Goal: Ask a question: Seek information or help from site administrators or community

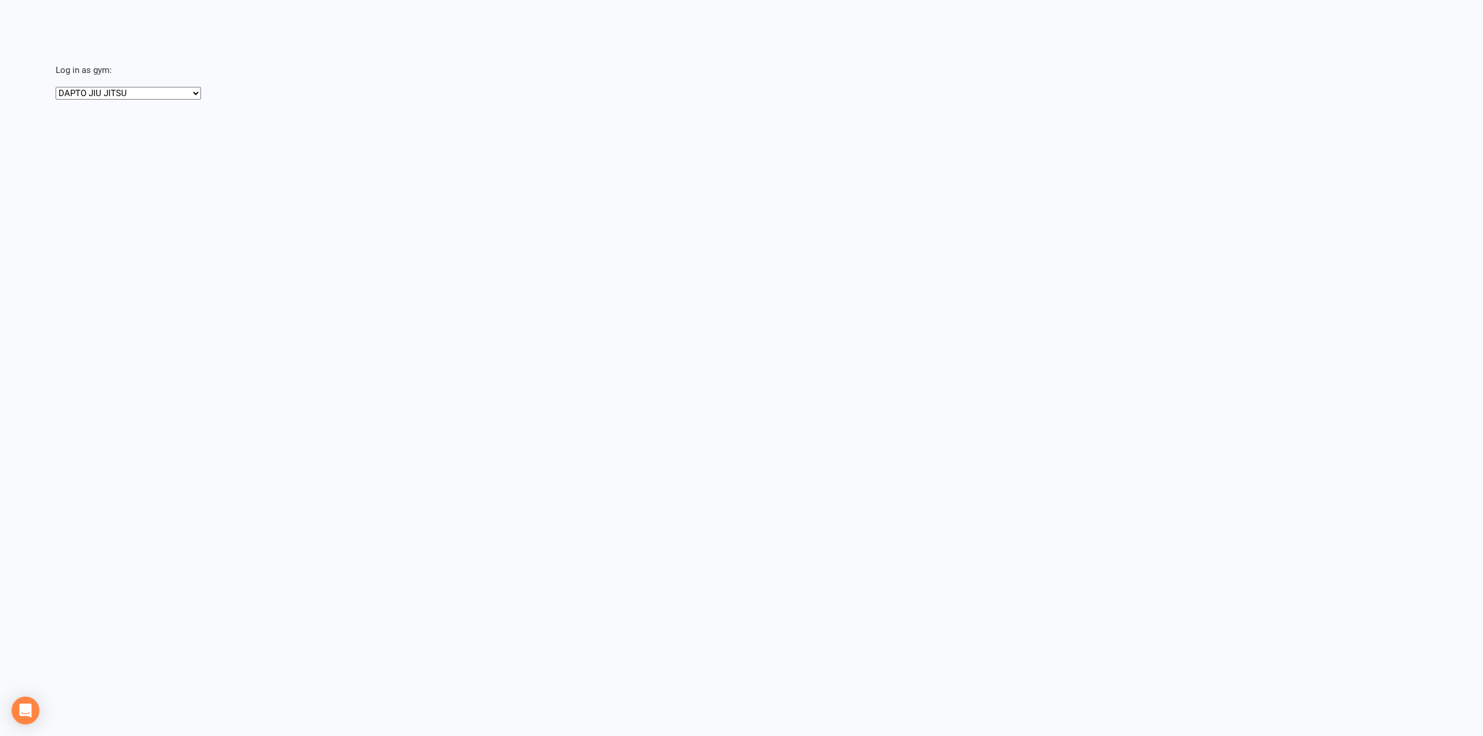
click at [1254, 116] on html "Your password was changed successfully. You are now signed in. × × × × Log in a…" at bounding box center [741, 58] width 1483 height 116
click at [150, 90] on select "DAPTO JIU JITSU Team [PERSON_NAME] Muay Thai" at bounding box center [128, 93] width 145 height 13
click at [56, 87] on select "DAPTO JIU JITSU Team [PERSON_NAME] Muay Thai" at bounding box center [128, 93] width 145 height 13
click at [148, 87] on select "DAPTO JIU JITSU Team Stalder Muay Thai" at bounding box center [128, 93] width 145 height 13
click at [276, 116] on html "× × × Log in as gym: DAPTO JIU JITSU Team Stalder Muay Thai Loading" at bounding box center [741, 58] width 1483 height 116
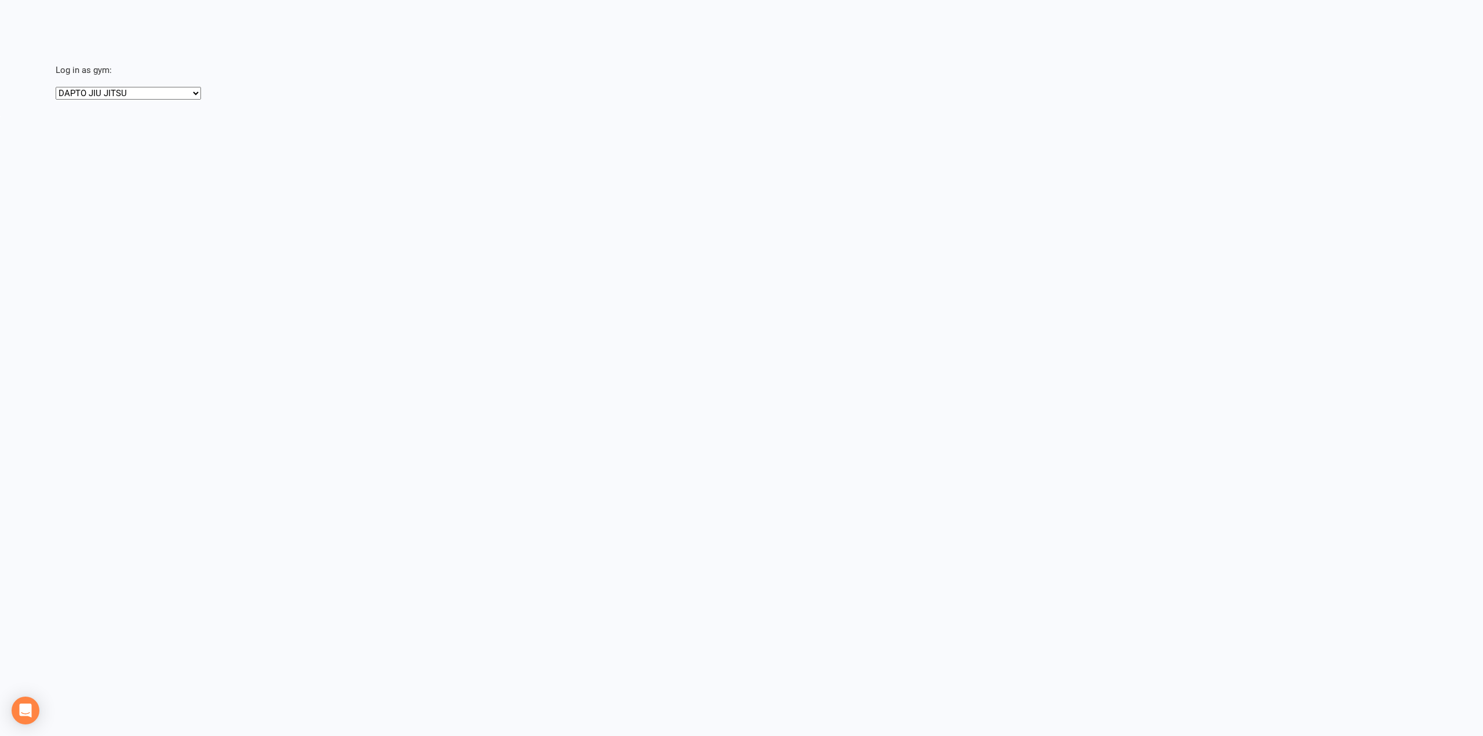
click at [334, 116] on html "× × × Log in as gym: DAPTO JIU JITSU Team [PERSON_NAME] Muay Thai Loading" at bounding box center [741, 58] width 1483 height 116
click at [129, 92] on select "DAPTO JIU JITSU Team [PERSON_NAME] Muay Thai" at bounding box center [128, 93] width 145 height 13
select select "[URL][DOMAIN_NAME]"
click at [56, 87] on select "DAPTO JIU JITSU Team [PERSON_NAME] Muay Thai" at bounding box center [128, 93] width 145 height 13
click at [123, 93] on select "DAPTO JIU JITSU Team [PERSON_NAME] Muay Thai" at bounding box center [128, 93] width 145 height 13
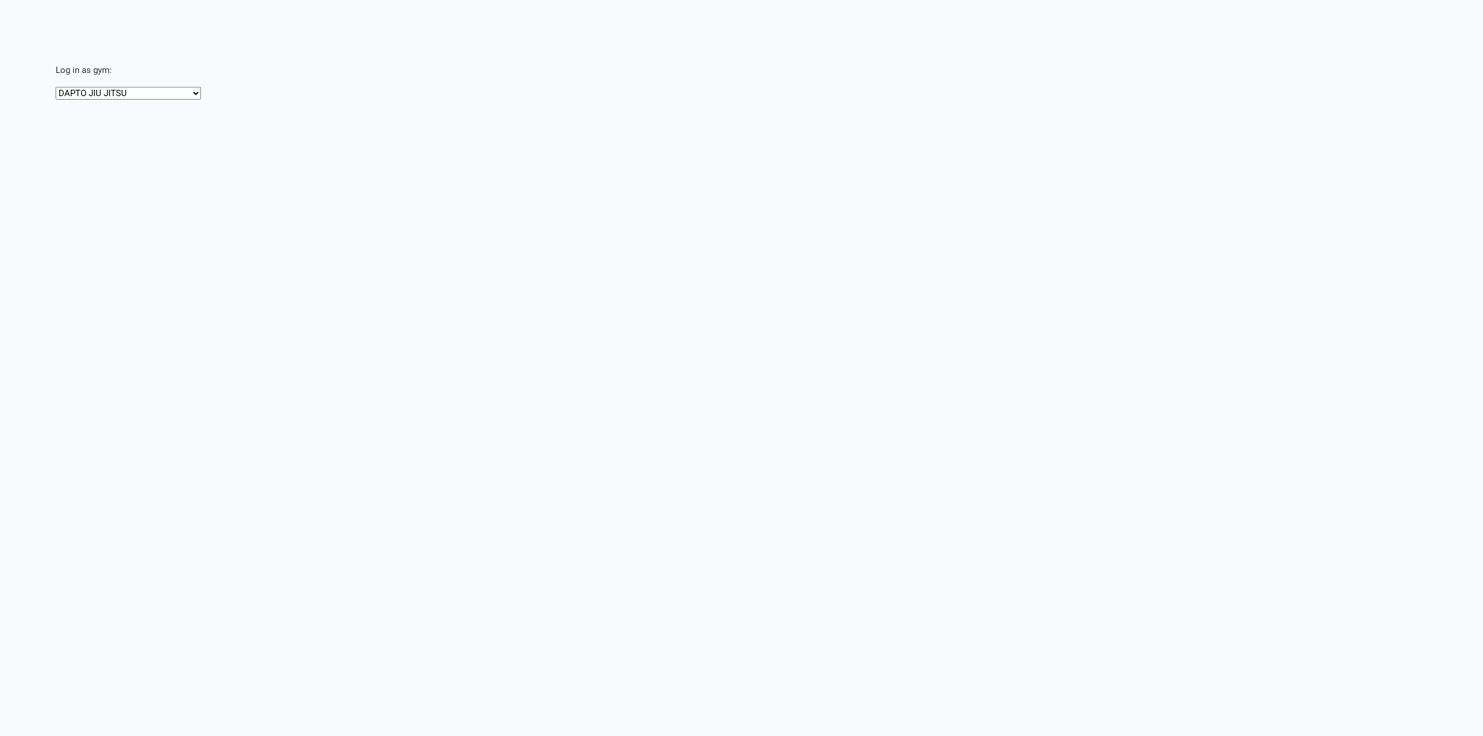
click at [56, 87] on select "DAPTO JIU JITSU Team [PERSON_NAME] Muay Thai" at bounding box center [128, 93] width 145 height 13
click at [102, 92] on select "DAPTO JIU JITSU Team [PERSON_NAME] Muay Thai" at bounding box center [128, 93] width 145 height 13
select select "[URL][DOMAIN_NAME]"
click at [56, 87] on select "DAPTO JIU JITSU Team [PERSON_NAME] Muay Thai" at bounding box center [128, 93] width 145 height 13
click at [446, 103] on html "× × × Log in as gym: DAPTO JIU JITSU Team Stalder Muay Thai Loading" at bounding box center [741, 58] width 1483 height 116
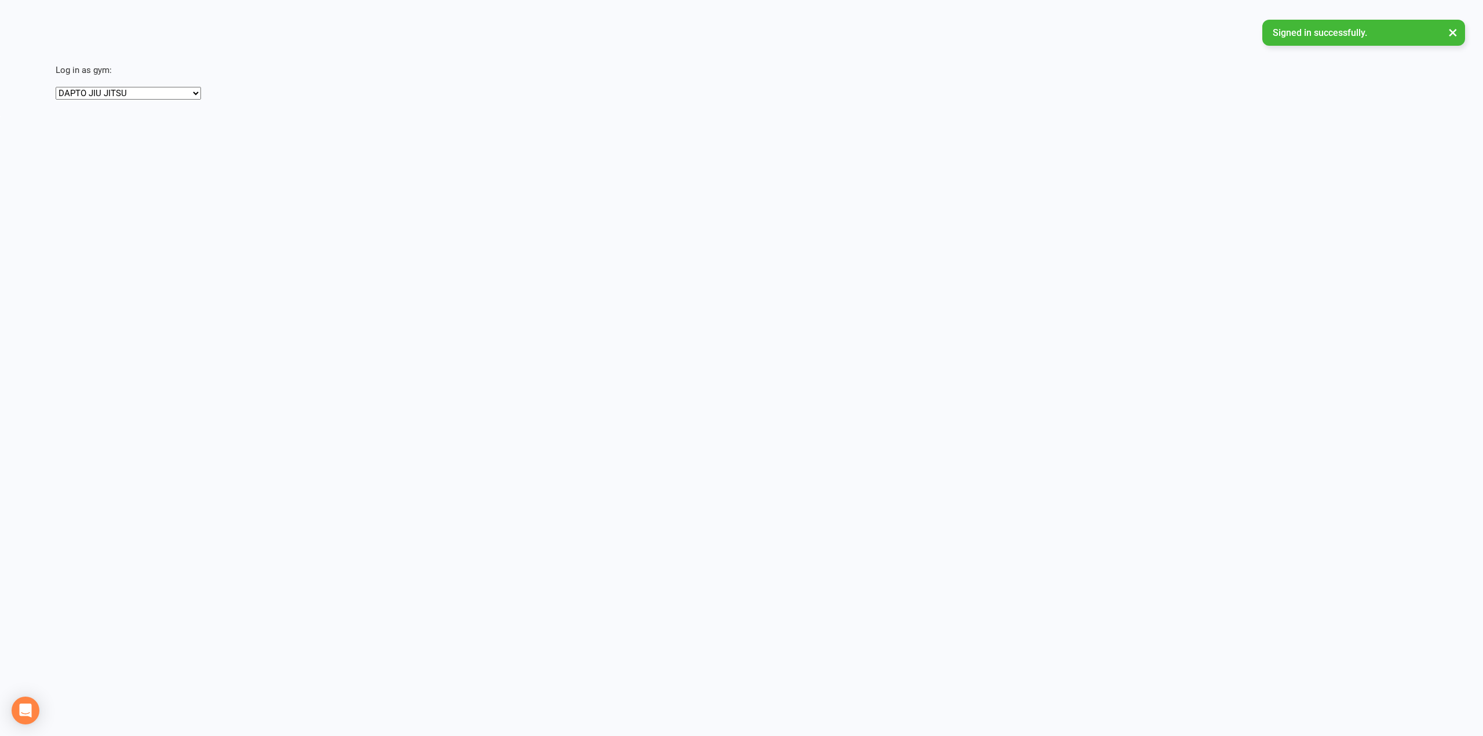
click at [146, 93] on select "DAPTO JIU JITSU Team [PERSON_NAME] Muay Thai" at bounding box center [128, 93] width 145 height 13
click at [348, 113] on html "Signed in successfully. × × × × Log in as gym: DAPTO JIU JITSU Team [PERSON_NAM…" at bounding box center [741, 58] width 1483 height 116
drag, startPoint x: 137, startPoint y: 91, endPoint x: 121, endPoint y: 99, distance: 18.1
click at [137, 91] on select "DAPTO JIU JITSU Team [PERSON_NAME] Muay Thai" at bounding box center [128, 93] width 145 height 13
click at [56, 87] on select "DAPTO JIU JITSU Team Stalder Muay Thai" at bounding box center [128, 93] width 145 height 13
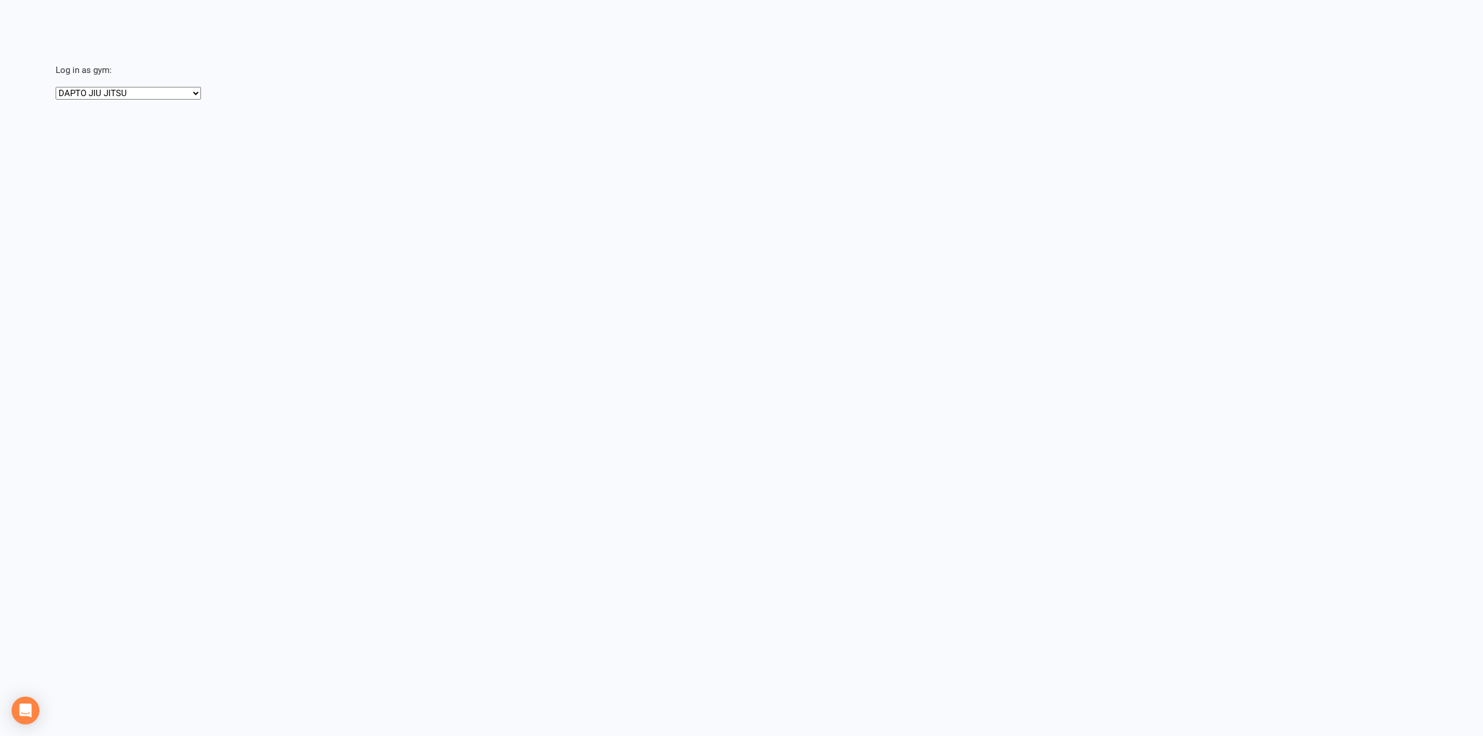
click at [292, 104] on html "Signed in successfully. × × × × Log in as gym: DAPTO JIU JITSU Team [PERSON_NAM…" at bounding box center [741, 58] width 1483 height 116
click at [140, 89] on select "DAPTO JIU JITSU Team Stalder Muay Thai" at bounding box center [128, 93] width 145 height 13
click at [56, 87] on select "DAPTO JIU JITSU Team Stalder Muay Thai" at bounding box center [128, 93] width 145 height 13
drag, startPoint x: 140, startPoint y: 92, endPoint x: 130, endPoint y: 99, distance: 12.4
click at [140, 92] on select "DAPTO JIU JITSU Team Stalder Muay Thai" at bounding box center [128, 93] width 145 height 13
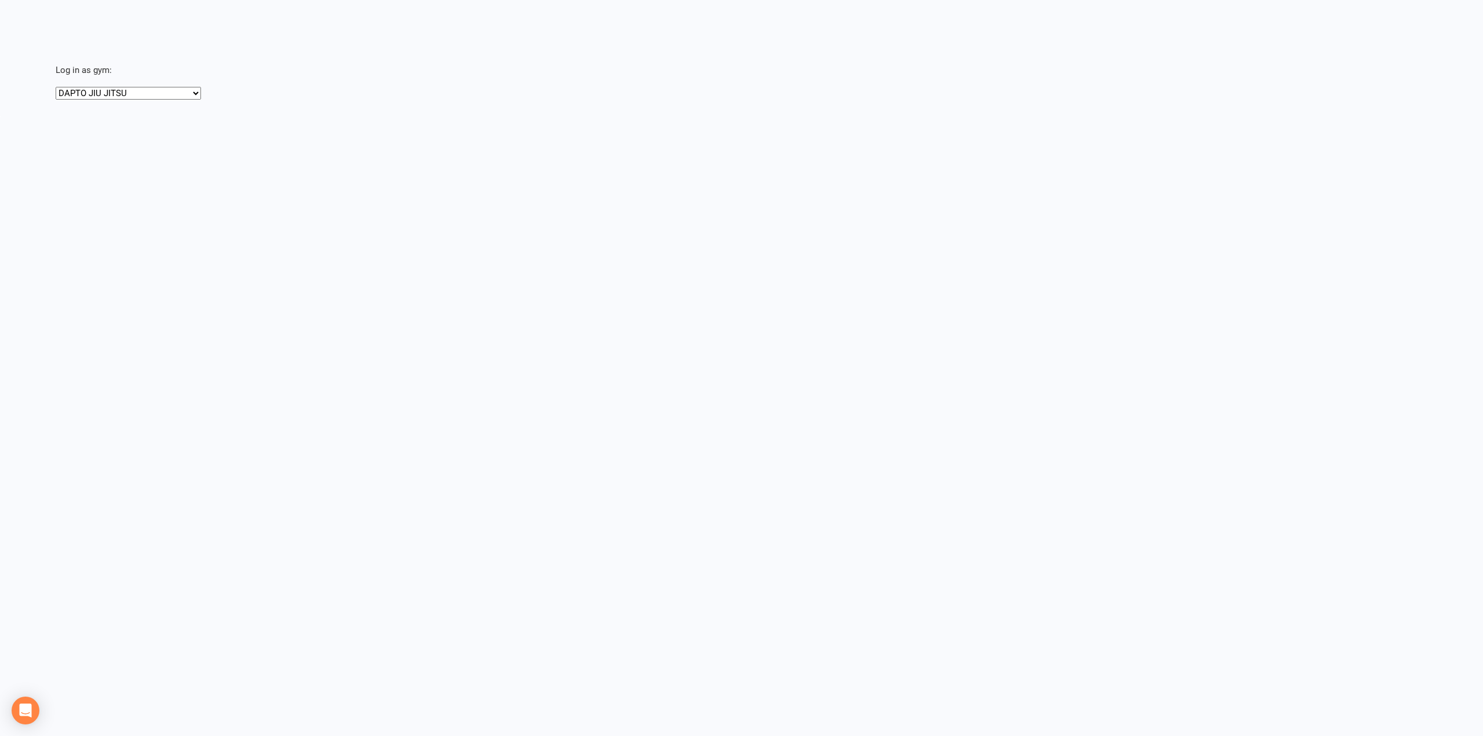
select select "https://app.clubworx.com/head_office/masquerades/9288"
click at [56, 87] on select "DAPTO JIU JITSU Team Stalder Muay Thai" at bounding box center [128, 93] width 145 height 13
click at [130, 100] on div "DAPTO JIU JITSU Team Stalder Muay Thai" at bounding box center [761, 93] width 1411 height 14
click at [138, 93] on select "DAPTO JIU JITSU Team Stalder Muay Thai" at bounding box center [128, 93] width 145 height 13
click at [146, 96] on select "DAPTO JIU JITSU Team Stalder Muay Thai" at bounding box center [128, 93] width 145 height 13
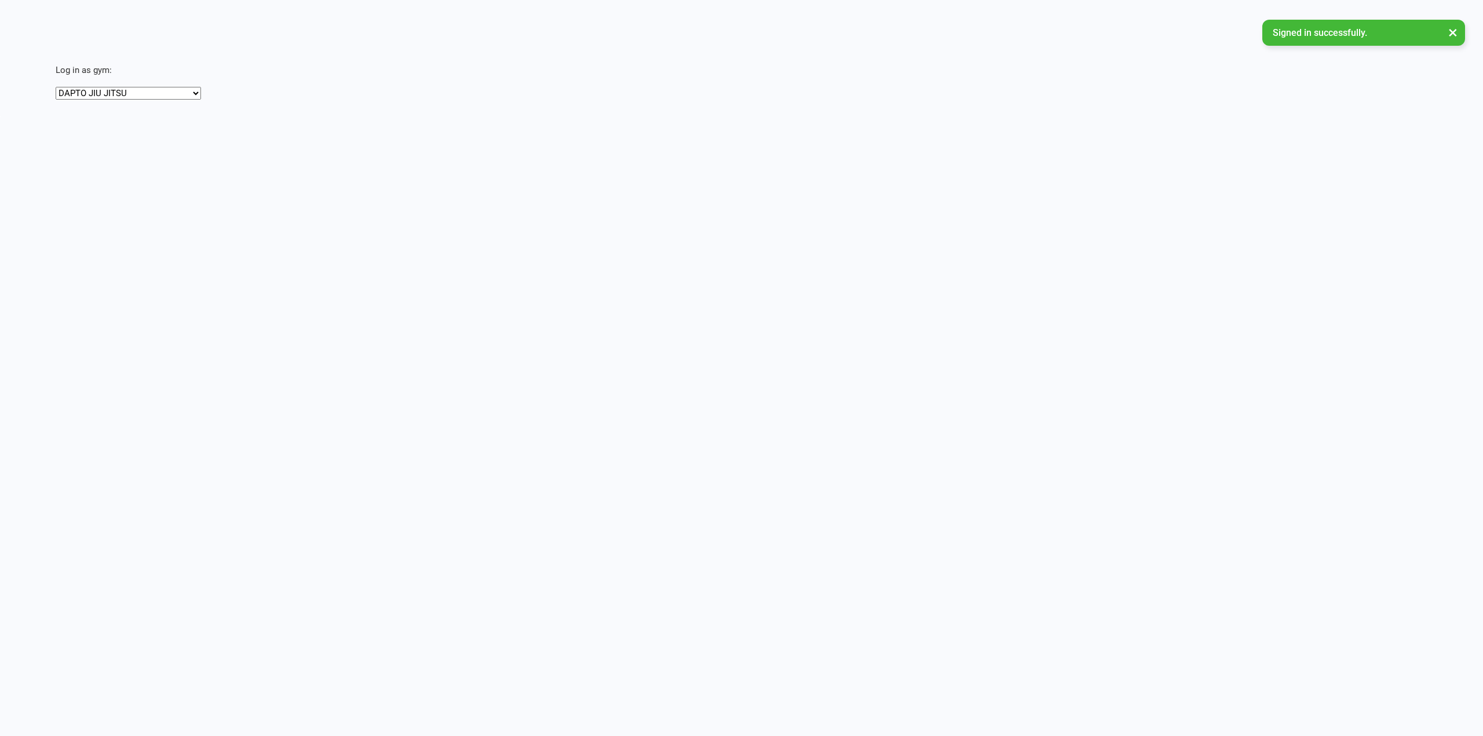
click at [1086, 116] on html "Signed in successfully. × × × × Log in as gym: DAPTO JIU JITSU Team [PERSON_NAM…" at bounding box center [741, 58] width 1483 height 116
click at [1465, 116] on html "Signed in successfully. × × × × Log in as gym: DAPTO JIU JITSU Team [PERSON_NAM…" at bounding box center [741, 58] width 1483 height 116
click at [28, 706] on icon "Open Intercom Messenger" at bounding box center [25, 710] width 13 height 15
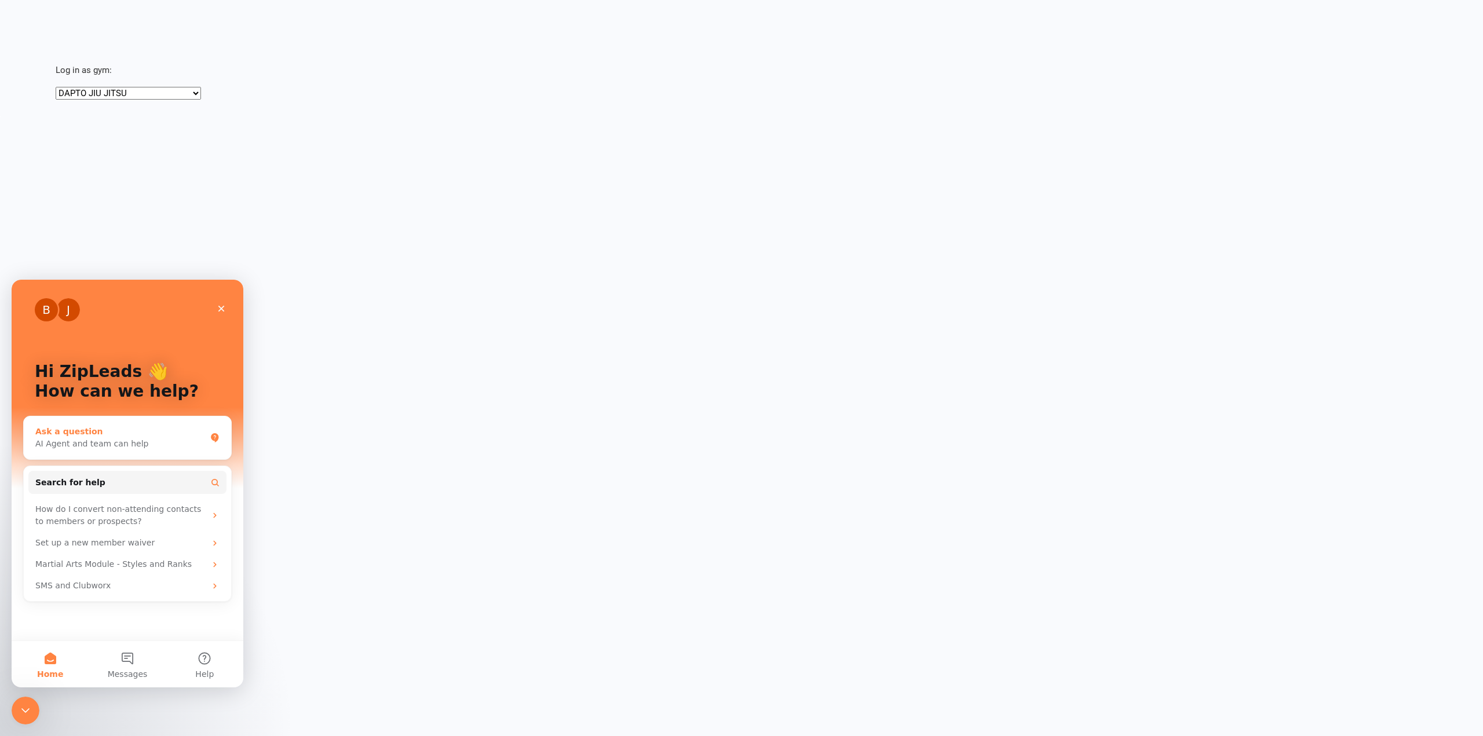
click at [144, 444] on div "AI Agent and team can help" at bounding box center [120, 444] width 170 height 12
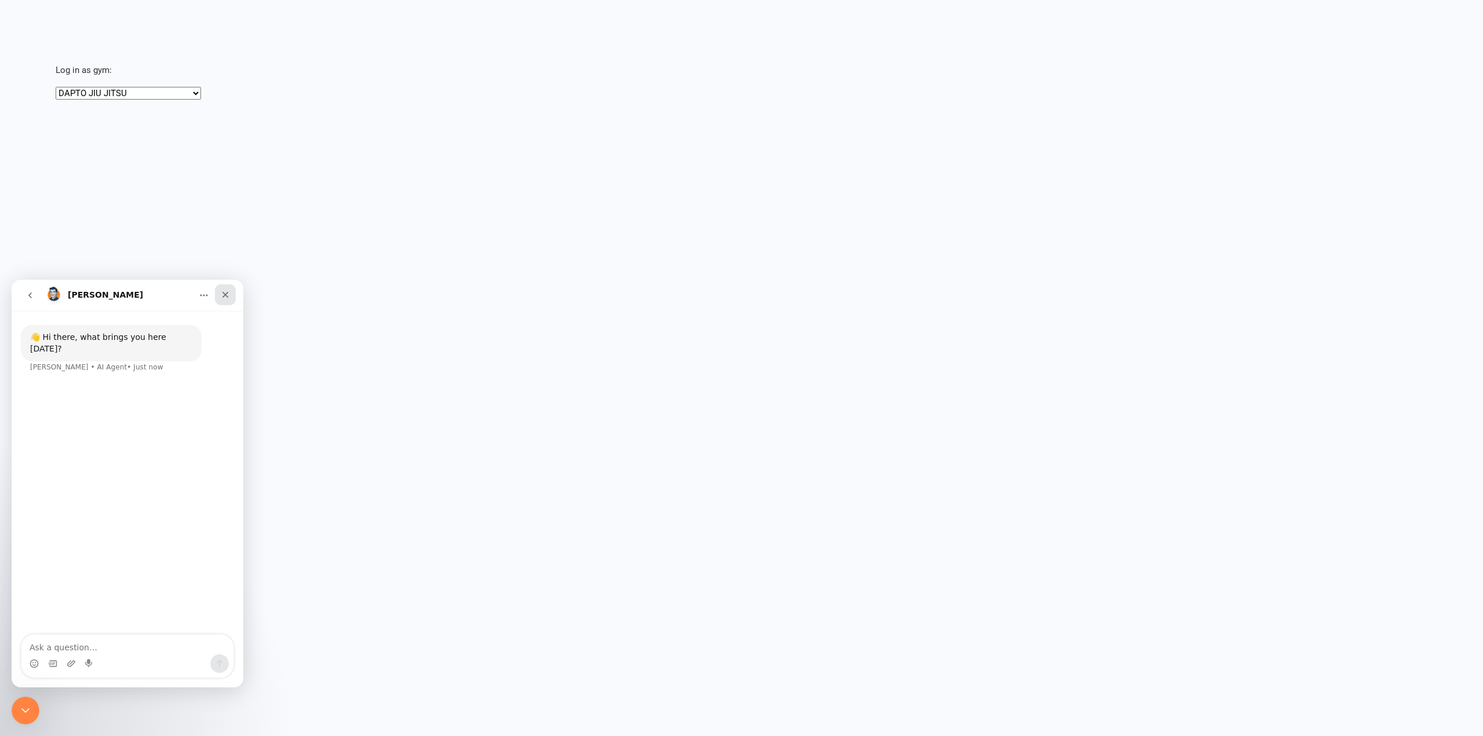
click at [225, 293] on icon "Close" at bounding box center [225, 294] width 9 height 9
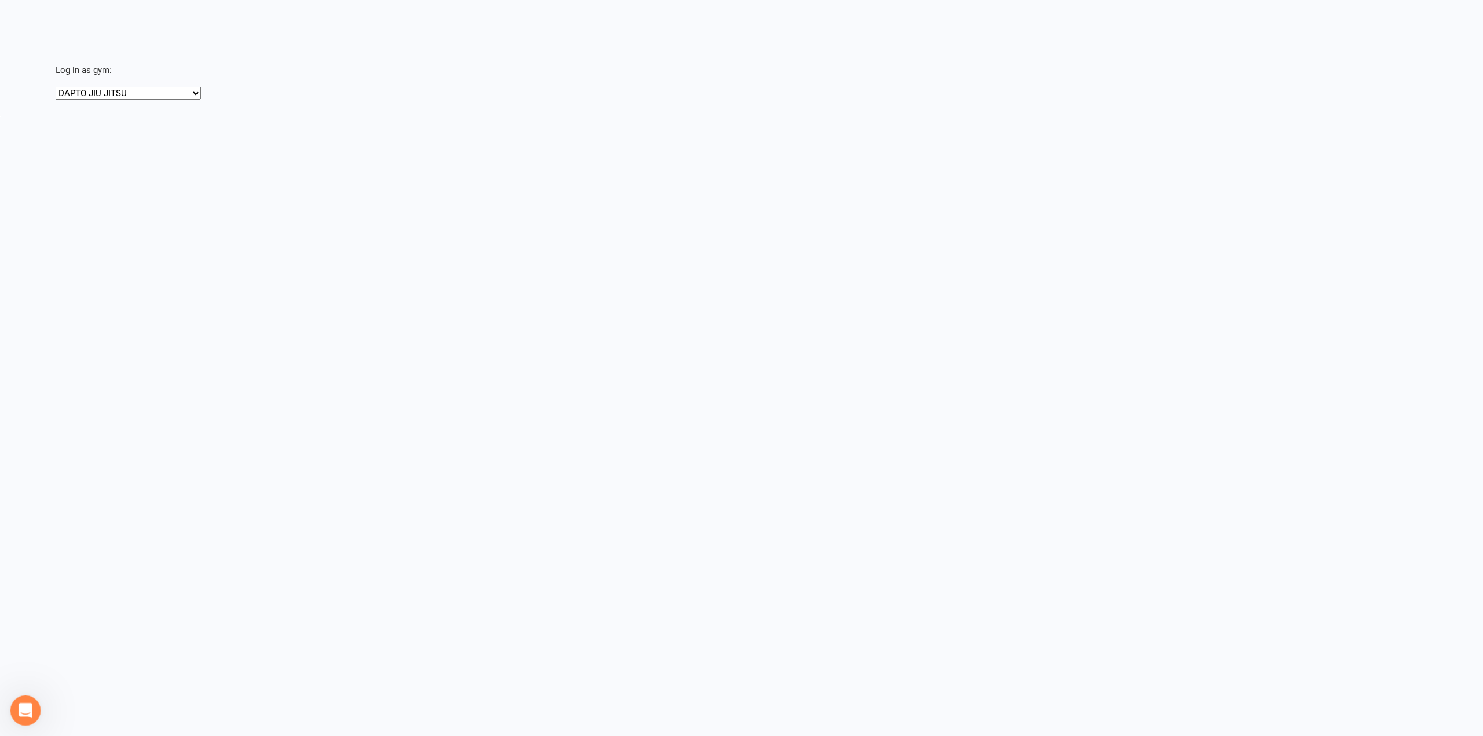
click at [21, 702] on icon "Open Intercom Messenger" at bounding box center [23, 709] width 19 height 19
click at [31, 714] on icon "Open Intercom Messenger" at bounding box center [25, 710] width 15 height 15
click at [25, 705] on icon "Open Intercom Messenger" at bounding box center [25, 710] width 13 height 15
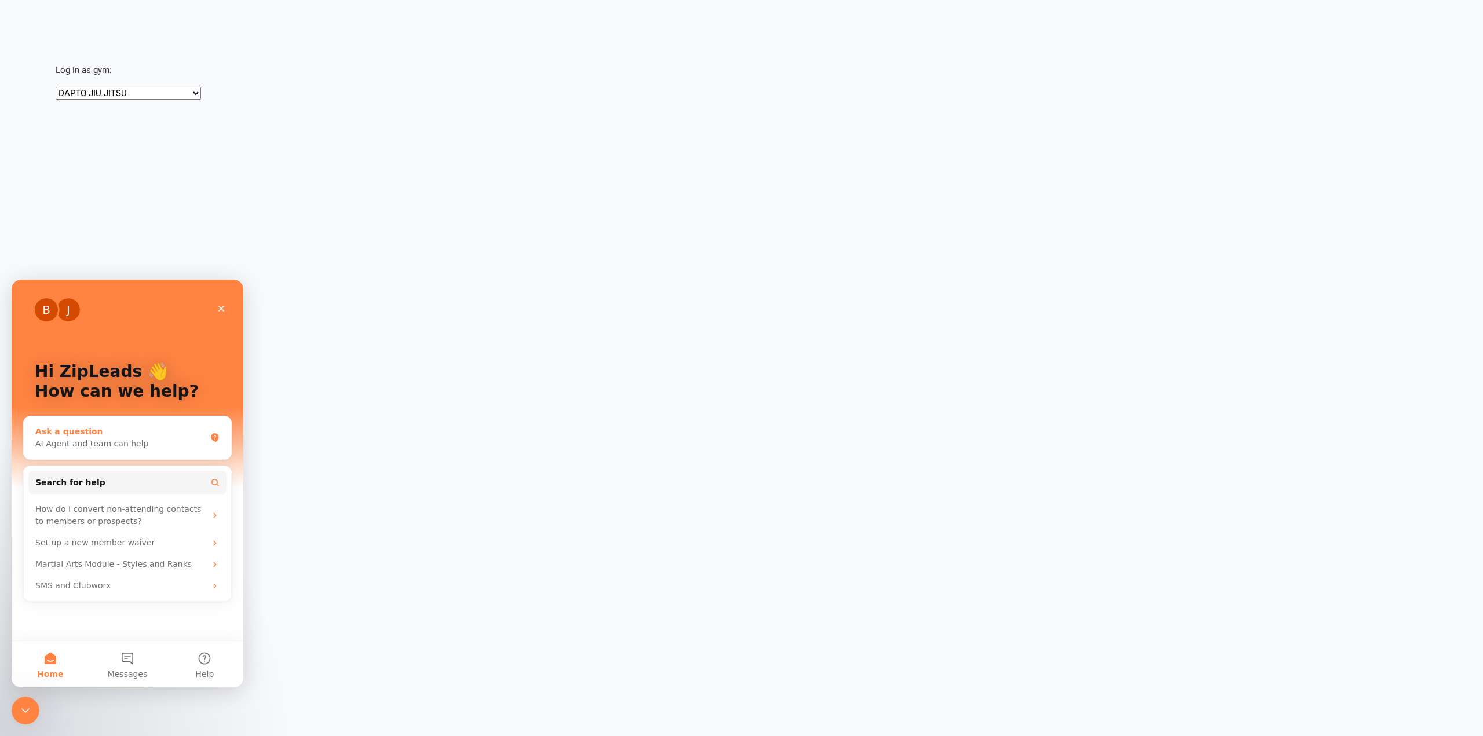
click at [78, 444] on div "AI Agent and team can help" at bounding box center [120, 444] width 170 height 12
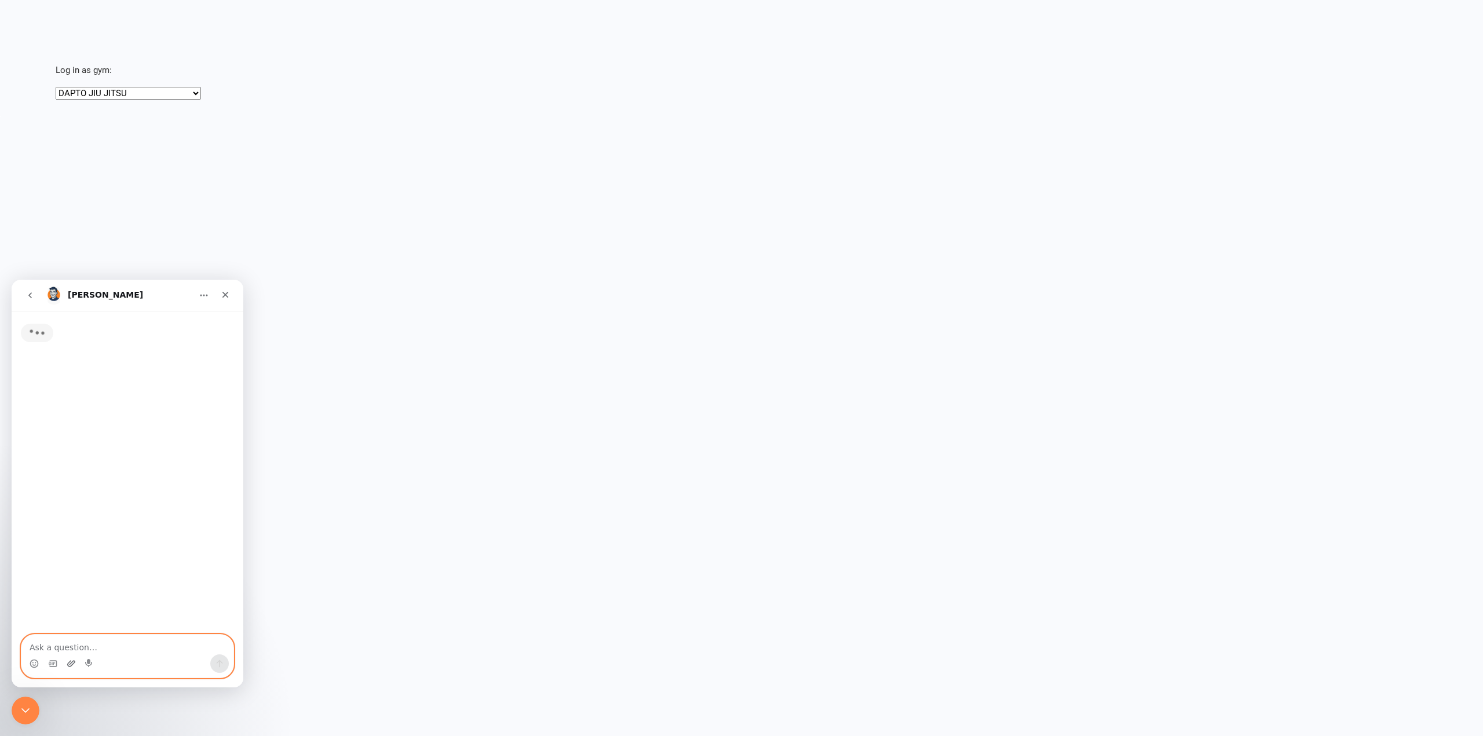
click at [71, 663] on icon "Upload attachment" at bounding box center [71, 664] width 8 height 6
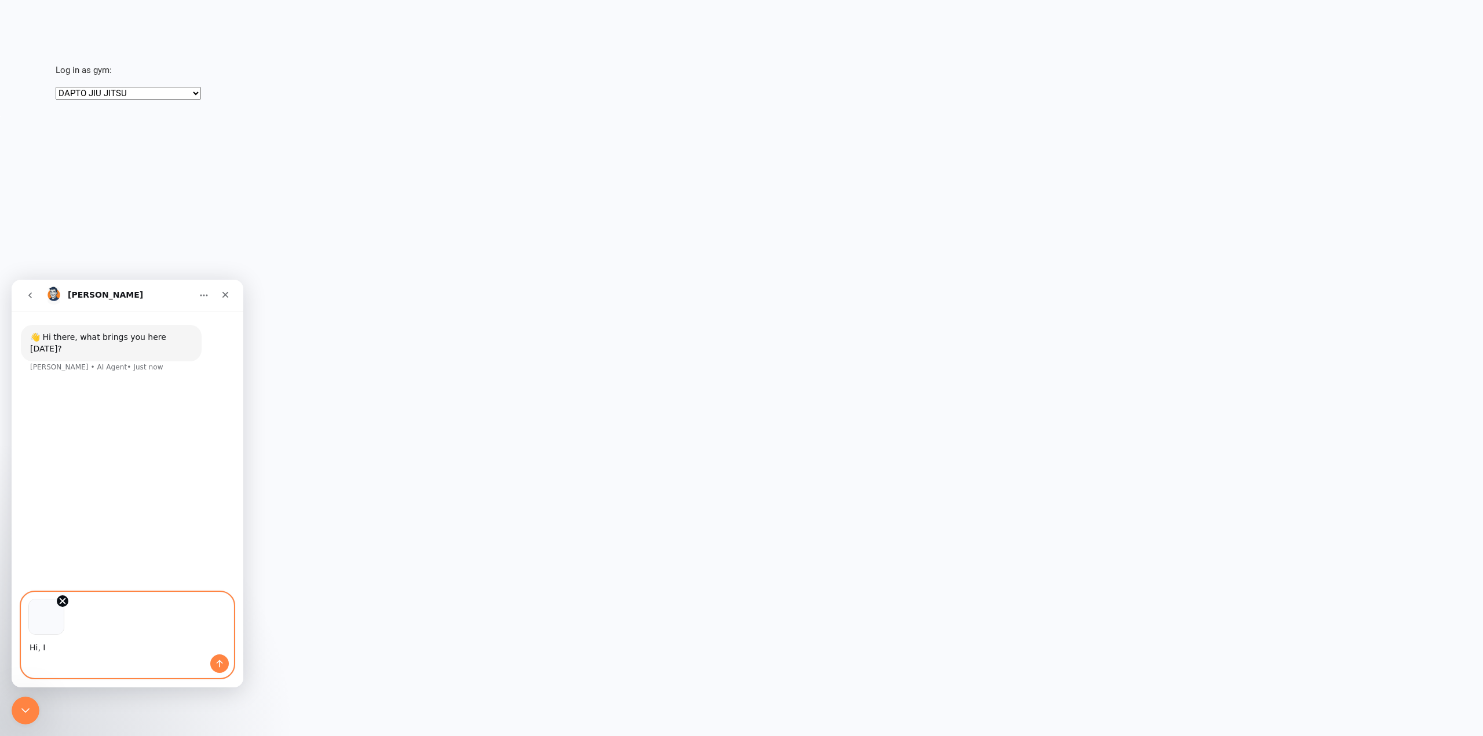
click at [82, 644] on textarea "Hi, I" at bounding box center [127, 645] width 212 height 20
paste textarea "no button or anything to login once you select the location"
click at [46, 637] on textarea "Hi, Ino button or anything to login once you select the location" at bounding box center [127, 638] width 212 height 31
type textarea "Hi, when I log in there is no button or anything to login once you select the l…"
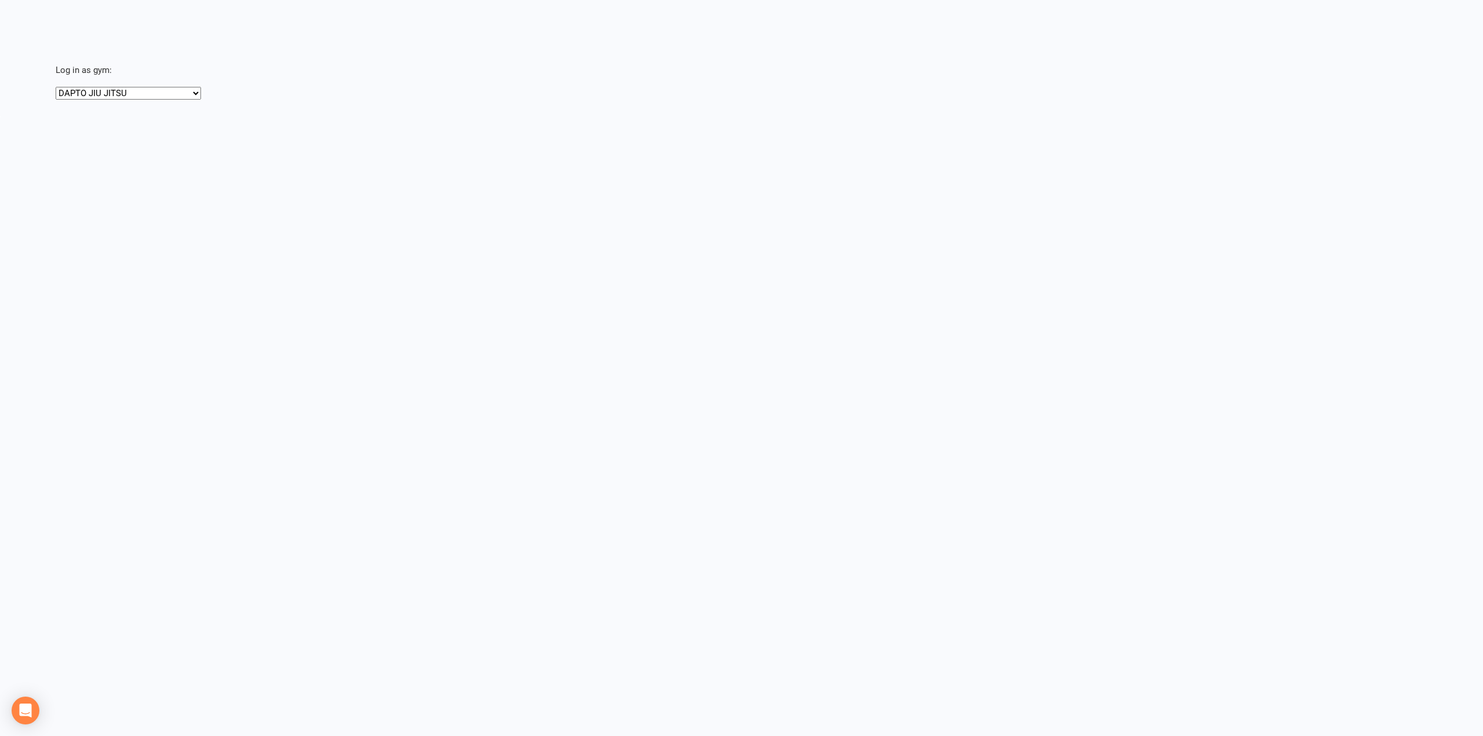
drag, startPoint x: 34, startPoint y: 710, endPoint x: 57, endPoint y: 708, distance: 23.2
click at [34, 710] on div "Open Intercom Messenger" at bounding box center [26, 711] width 28 height 28
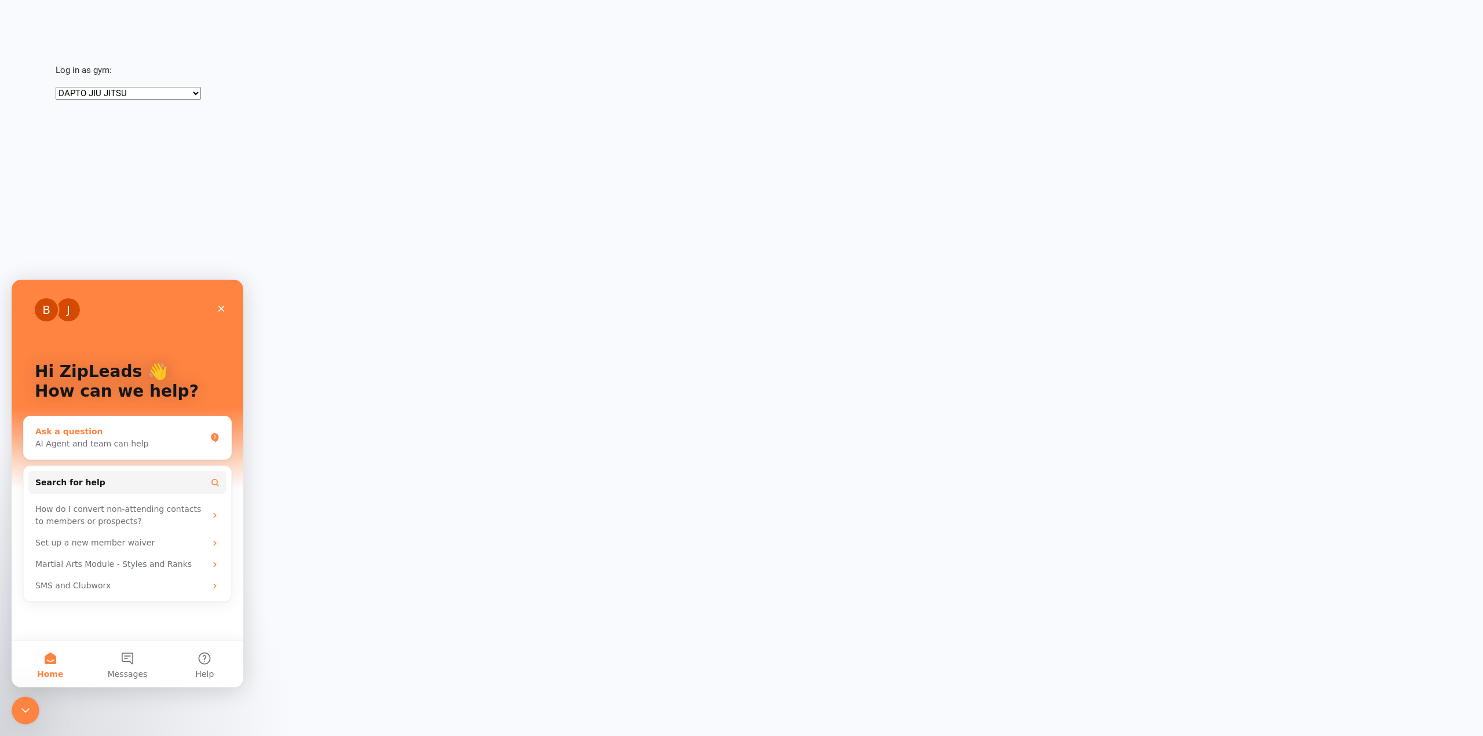
click at [123, 433] on div "Ask a question" at bounding box center [120, 432] width 170 height 12
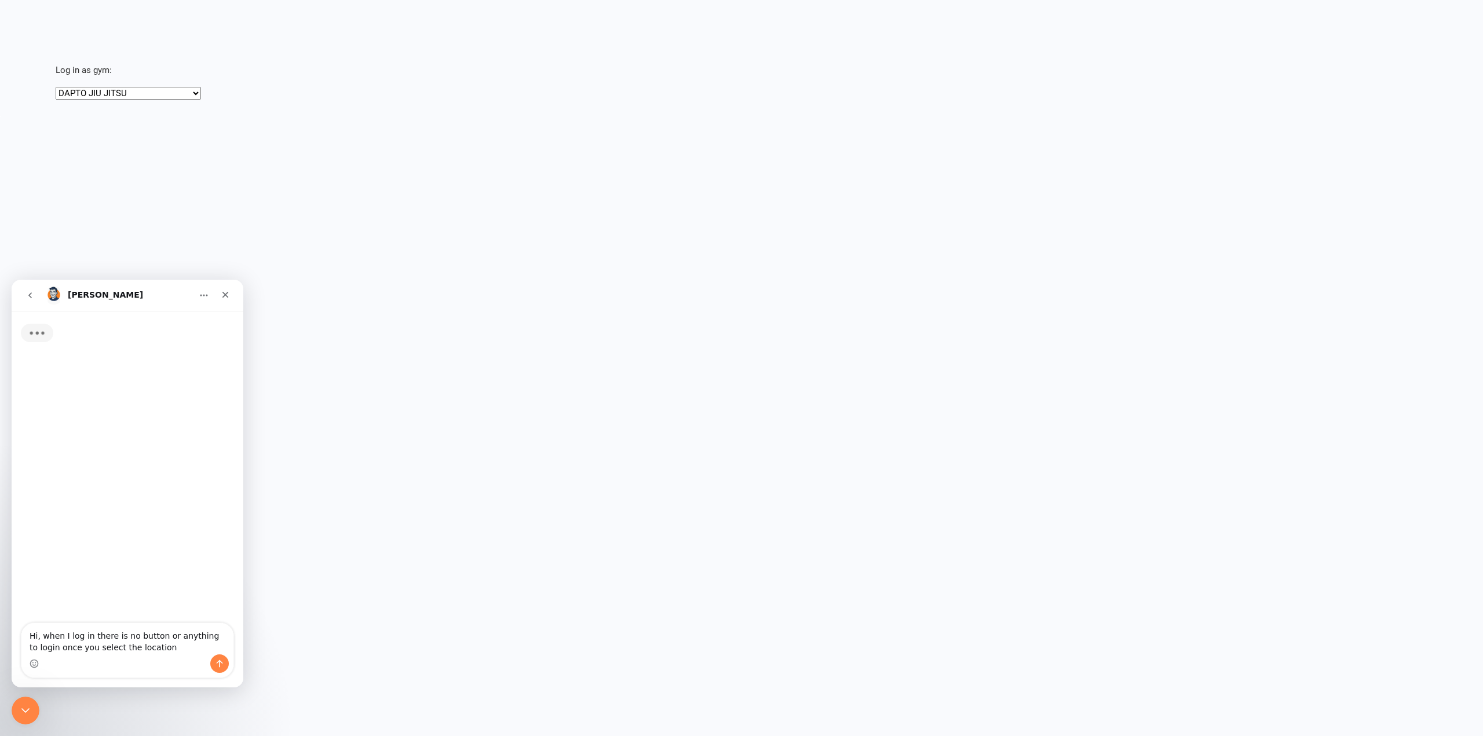
click at [143, 645] on textarea "Hi, when I log in there is no button or anything to login once you select the l…" at bounding box center [127, 638] width 212 height 31
click at [122, 655] on div "Intercom messenger" at bounding box center [127, 664] width 212 height 19
click at [155, 642] on textarea "Hi, when I log in there is no button or anything to login once you select the l…" at bounding box center [127, 638] width 212 height 31
click at [118, 662] on div "Intercom messenger" at bounding box center [127, 664] width 212 height 19
click at [138, 652] on textarea "Hi, when I log in there is no button or anything to login once you select the l…" at bounding box center [127, 638] width 212 height 31
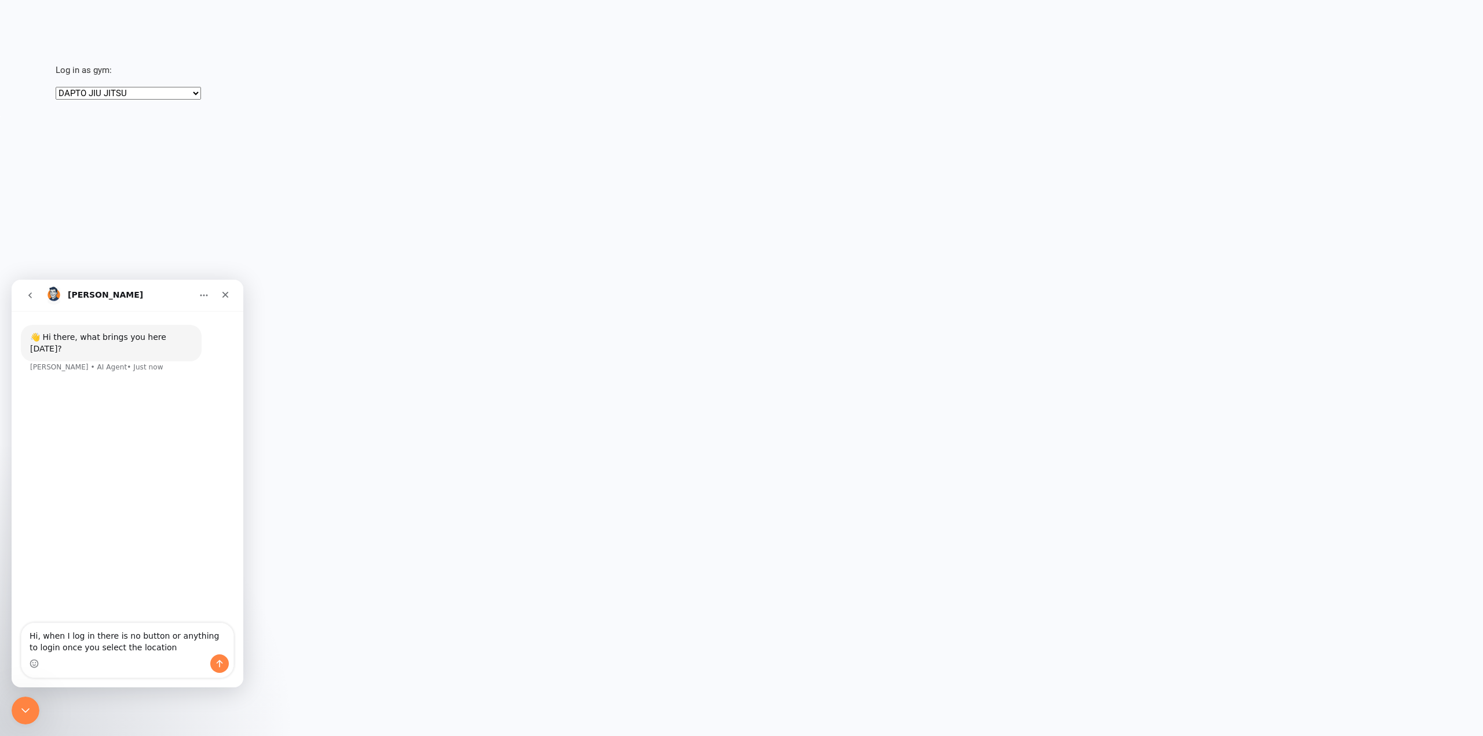
click at [27, 294] on icon "go back" at bounding box center [29, 295] width 9 height 9
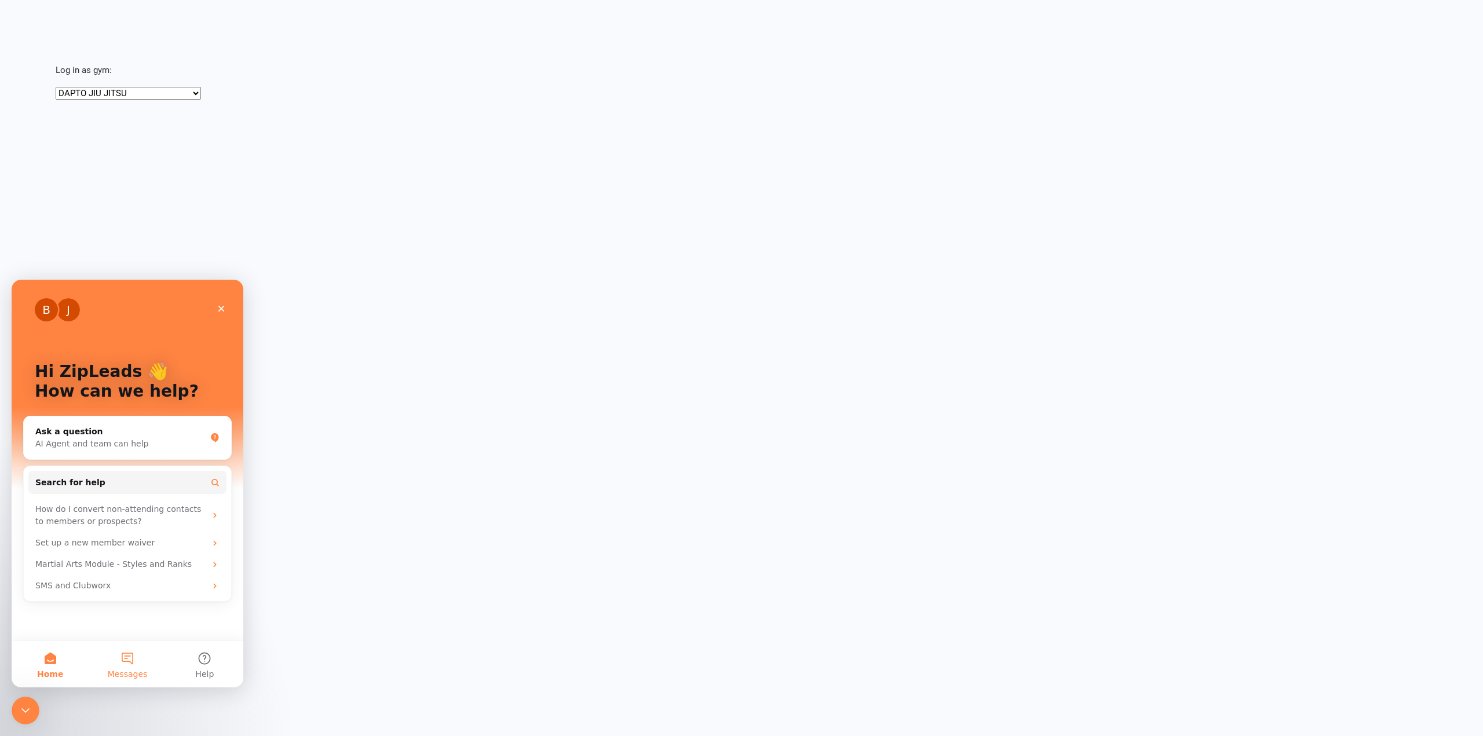
click at [112, 667] on button "Messages" at bounding box center [127, 664] width 77 height 46
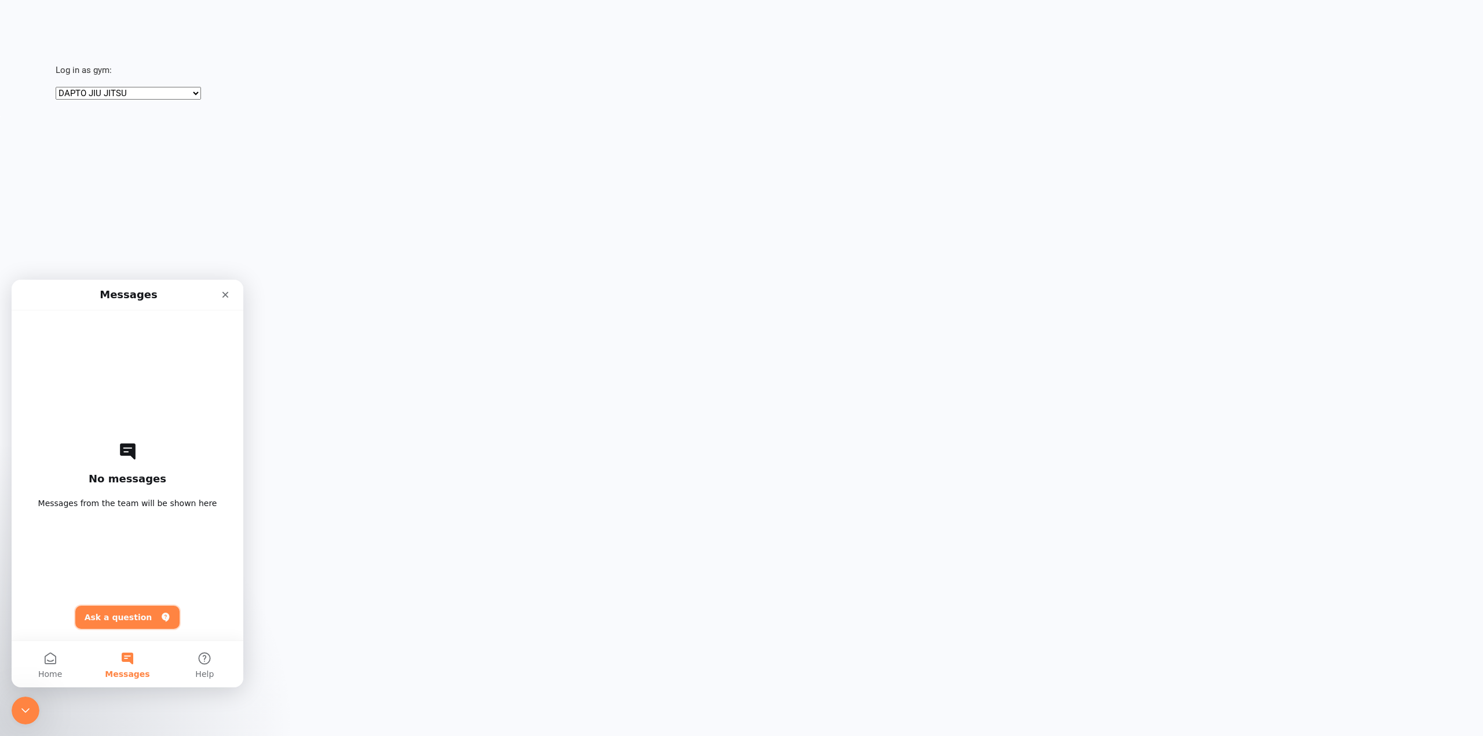
click at [119, 609] on button "Ask a question" at bounding box center [127, 617] width 105 height 23
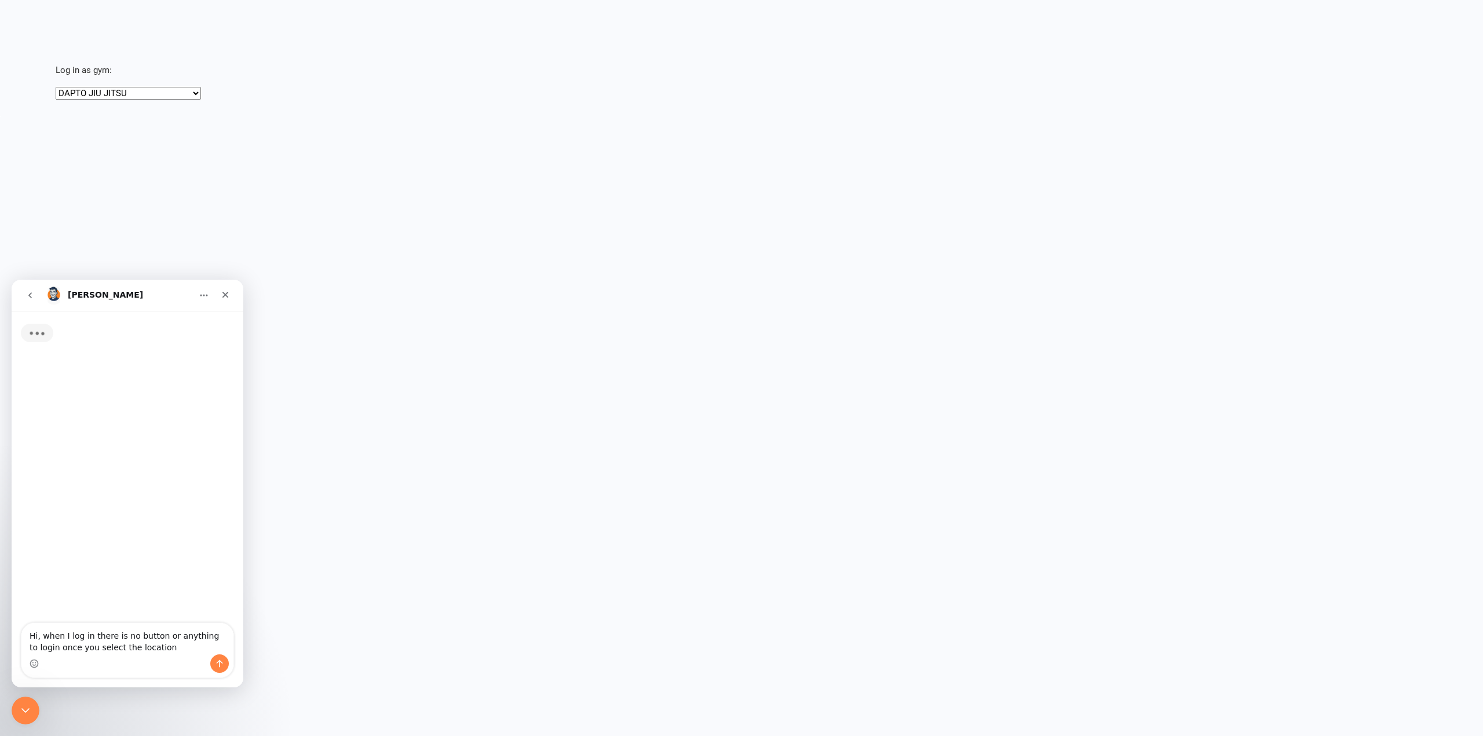
click at [153, 648] on textarea "Hi, when I log in there is no button or anything to login once you select the l…" at bounding box center [127, 638] width 212 height 31
click at [122, 659] on div "Intercom messenger" at bounding box center [127, 664] width 212 height 19
click at [141, 652] on textarea "Hi, when I log in there is no button or anything to login once you select the l…" at bounding box center [127, 638] width 212 height 31
click at [202, 293] on icon "Home" at bounding box center [203, 295] width 9 height 9
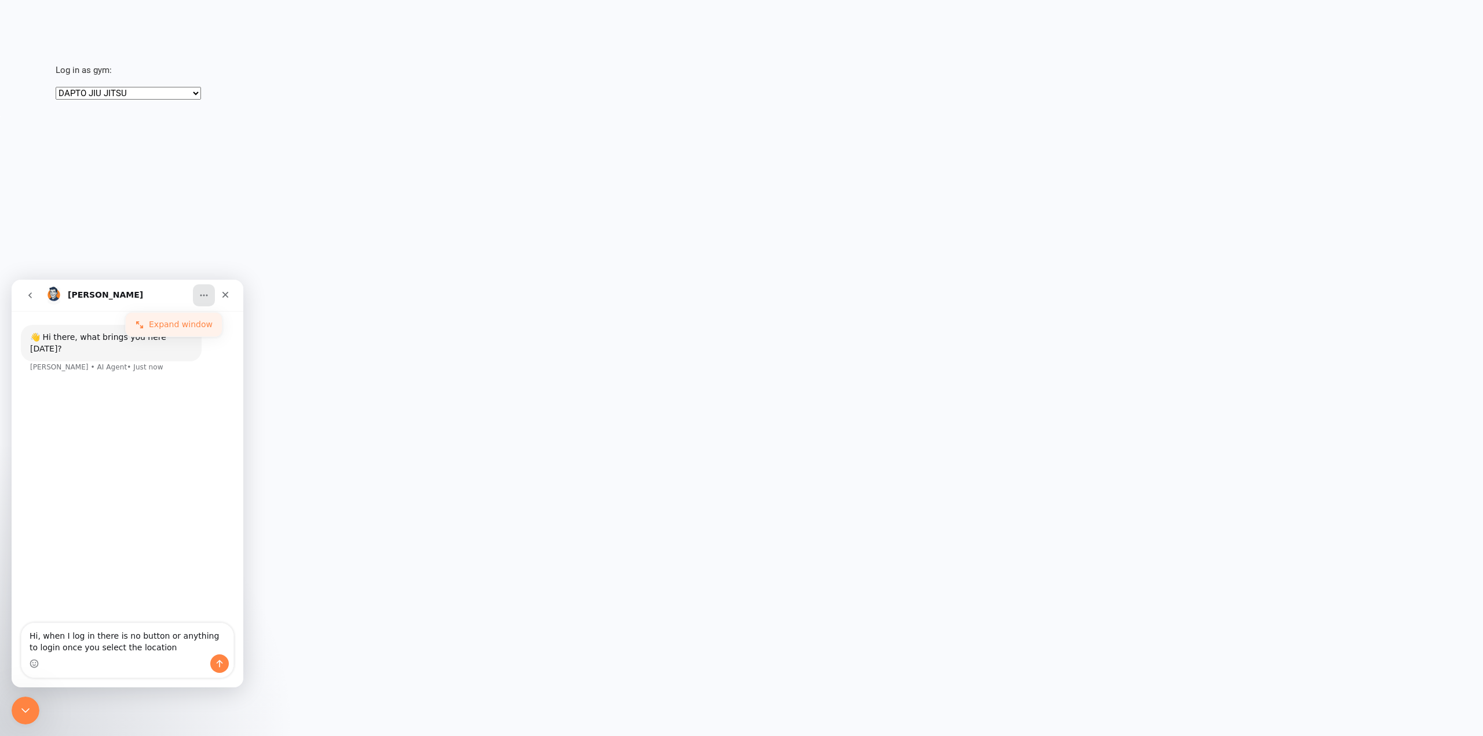
click at [164, 332] on div "Expand window" at bounding box center [174, 325] width 96 height 24
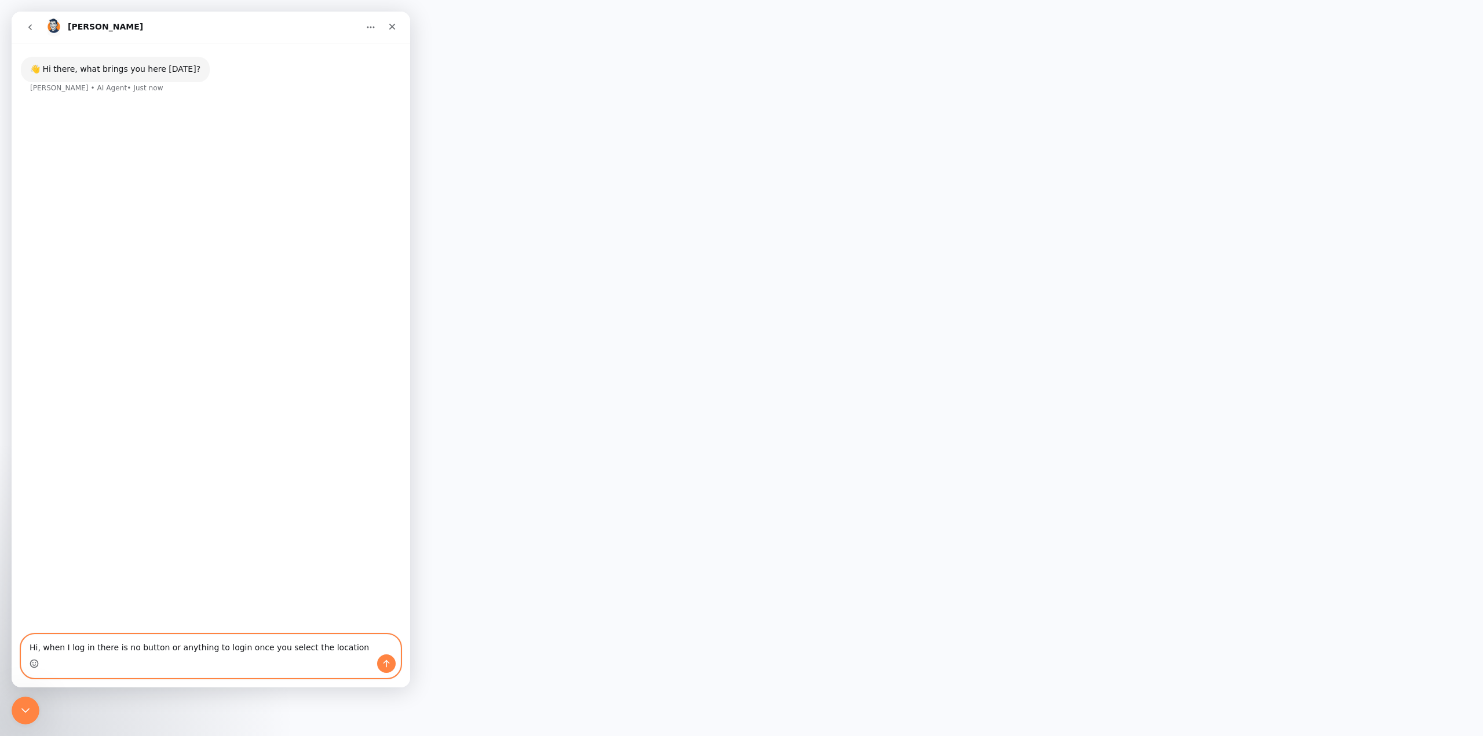
click at [34, 660] on circle "Emoji picker" at bounding box center [34, 664] width 8 height 8
click at [148, 664] on div "Intercom messenger" at bounding box center [210, 664] width 379 height 19
click at [346, 650] on textarea "Hi, when I log in there is no button or anything to login once you select the l…" at bounding box center [210, 645] width 379 height 20
click at [297, 645] on textarea "Hi, when I log in there is no button or anything to login once you select the l…" at bounding box center [210, 645] width 379 height 20
click at [267, 648] on textarea "Hi, when I log in there is no button or anything to login once you select the l…" at bounding box center [210, 645] width 379 height 20
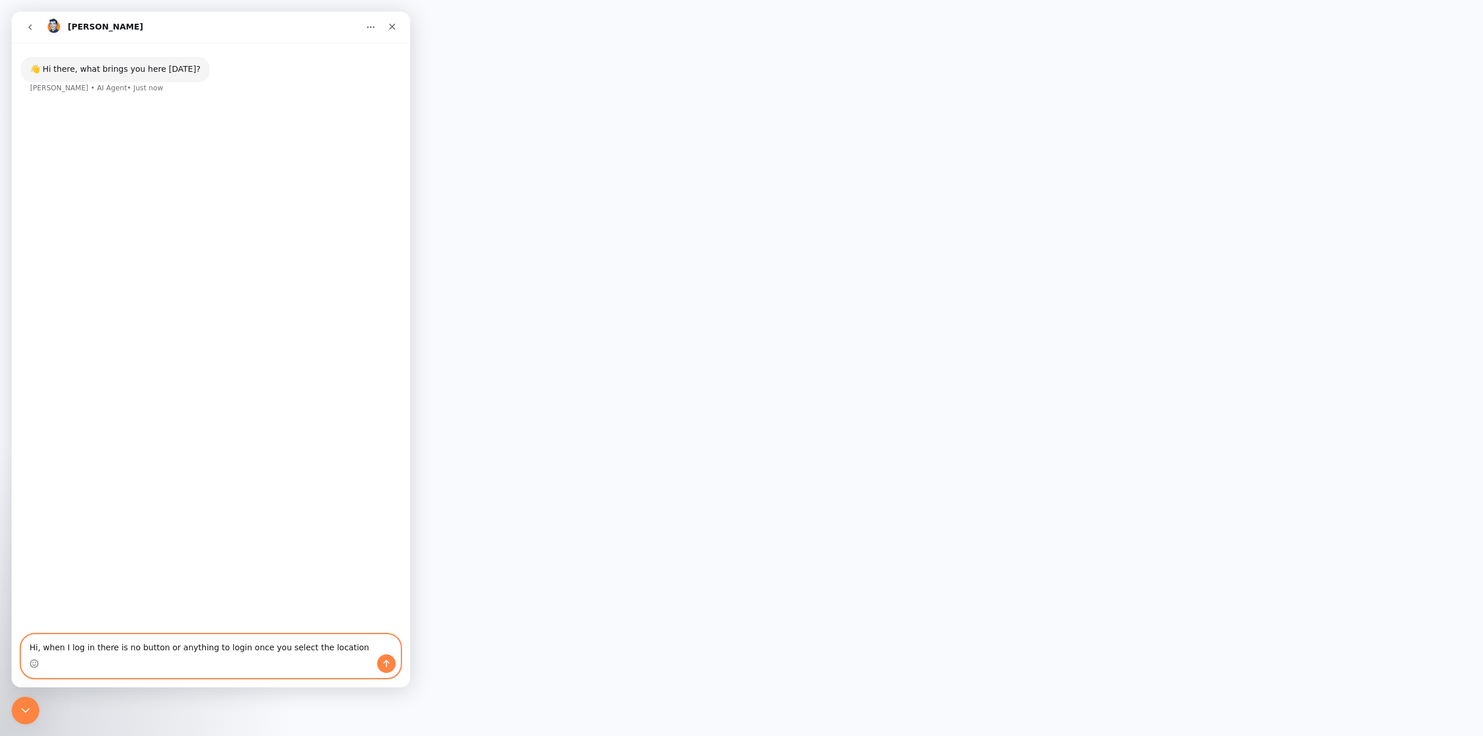
click at [263, 648] on textarea "Hi, when I log in there is no button or anything to login once you select the l…" at bounding box center [210, 645] width 379 height 20
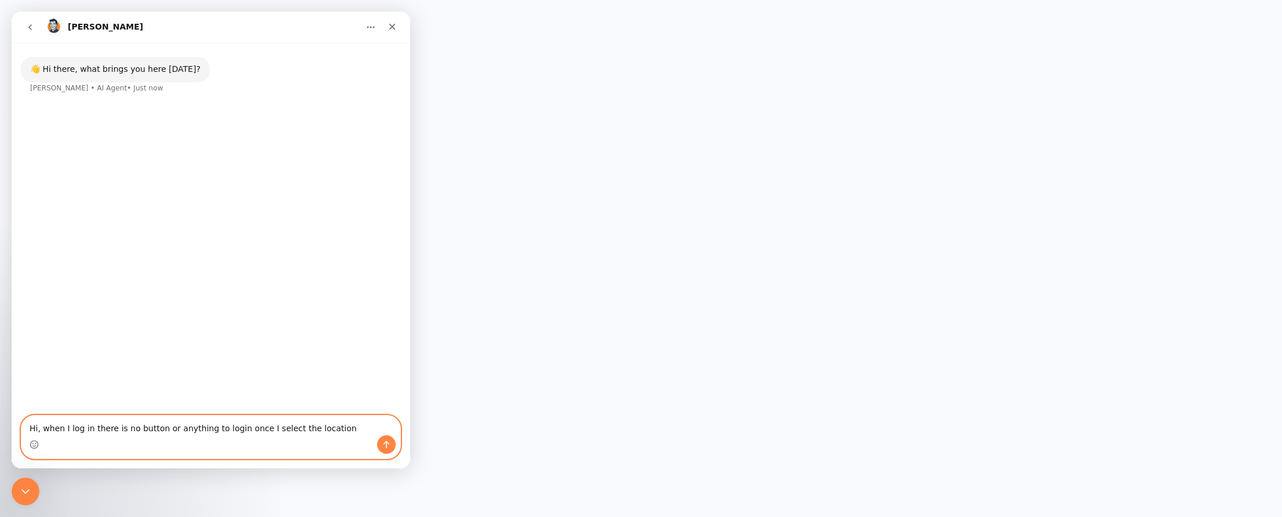
type textarea "Hi, when I log in there is no button or anything to login once I select the loc…"
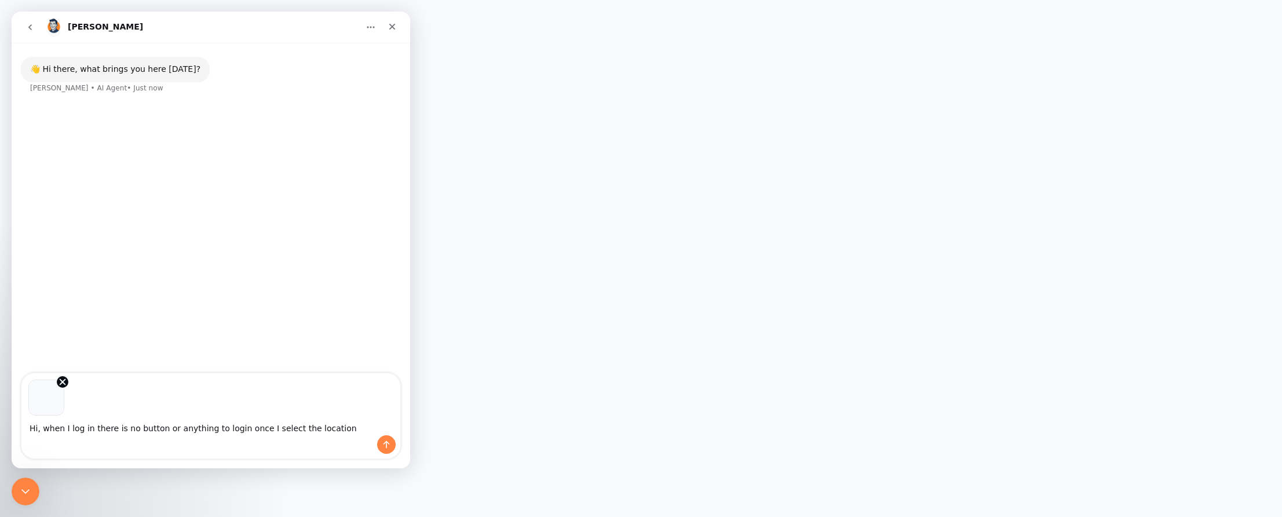
click at [289, 426] on textarea "Hi, when I log in there is no button or anything to login once I select the loc…" at bounding box center [210, 425] width 379 height 20
type textarea "Hi, when I log in there is no button or anything to login once I select a locat…"
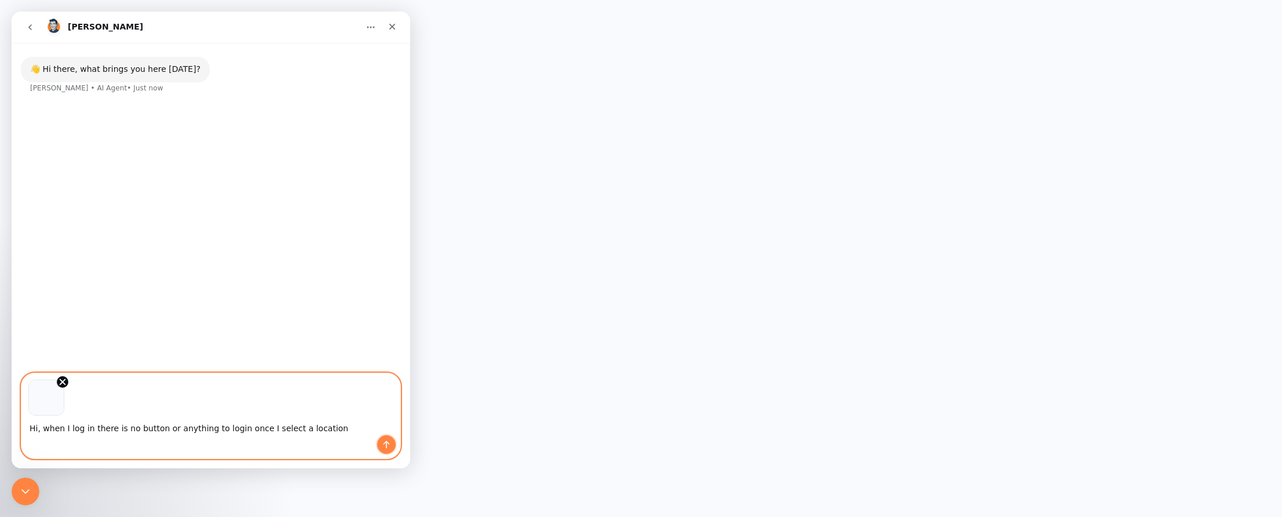
click at [385, 440] on icon "Send a message…" at bounding box center [386, 444] width 9 height 9
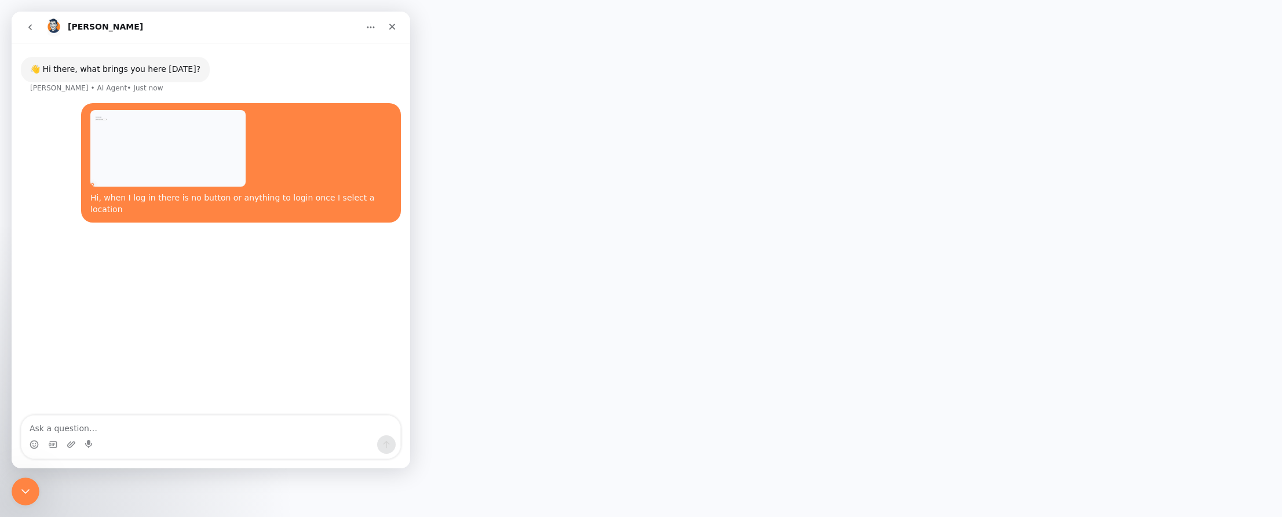
click at [35, 24] on button "go back" at bounding box center [30, 27] width 22 height 22
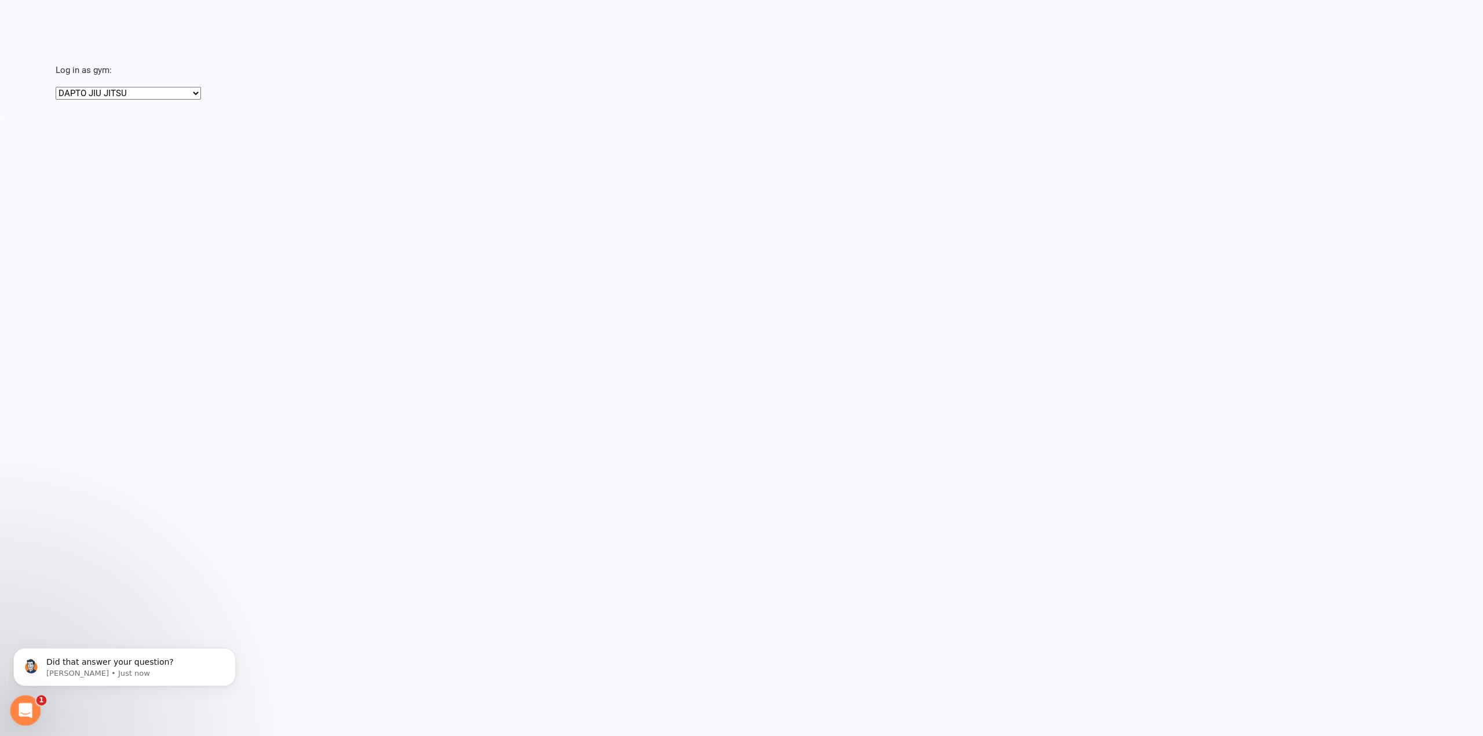
click at [21, 516] on icon "Open Intercom Messenger" at bounding box center [23, 709] width 19 height 19
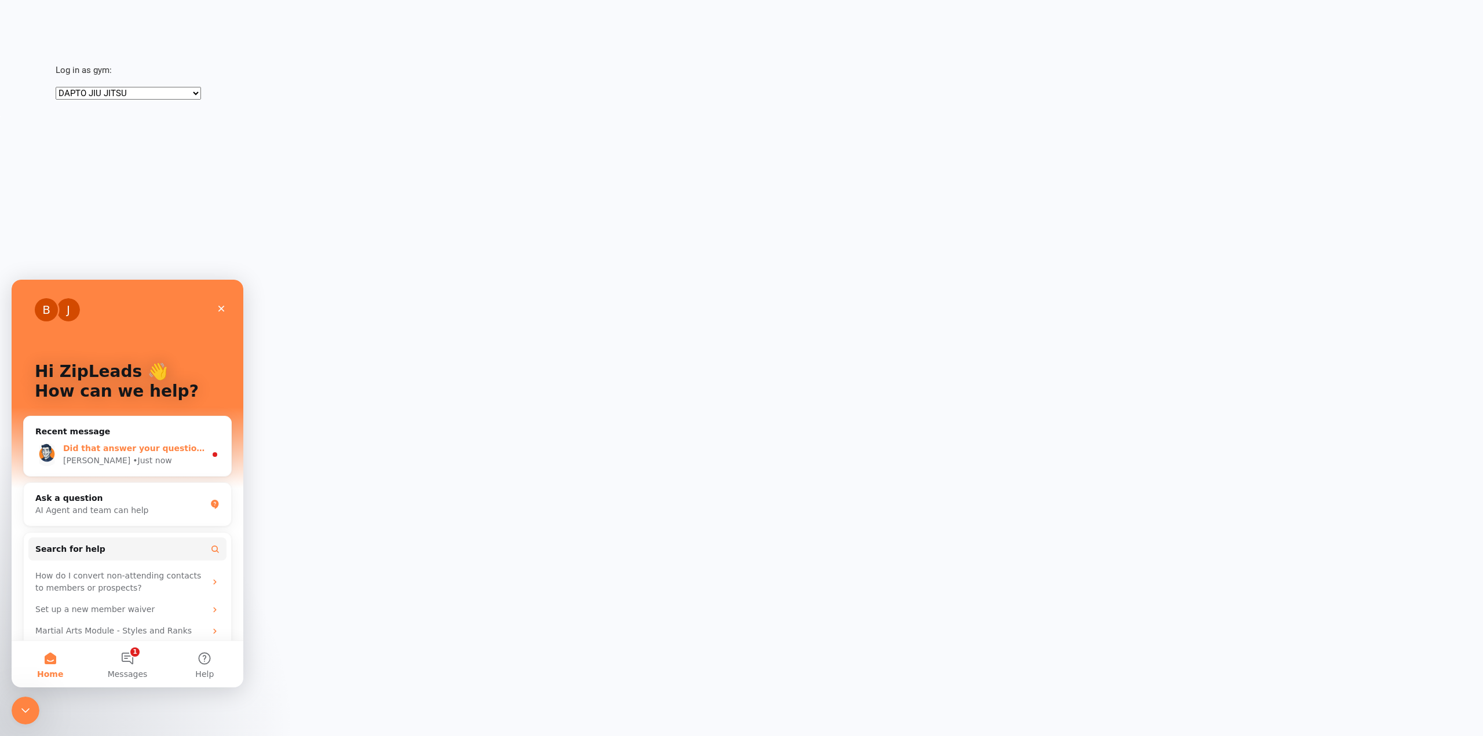
click at [133, 461] on div "• Just now" at bounding box center [152, 461] width 39 height 12
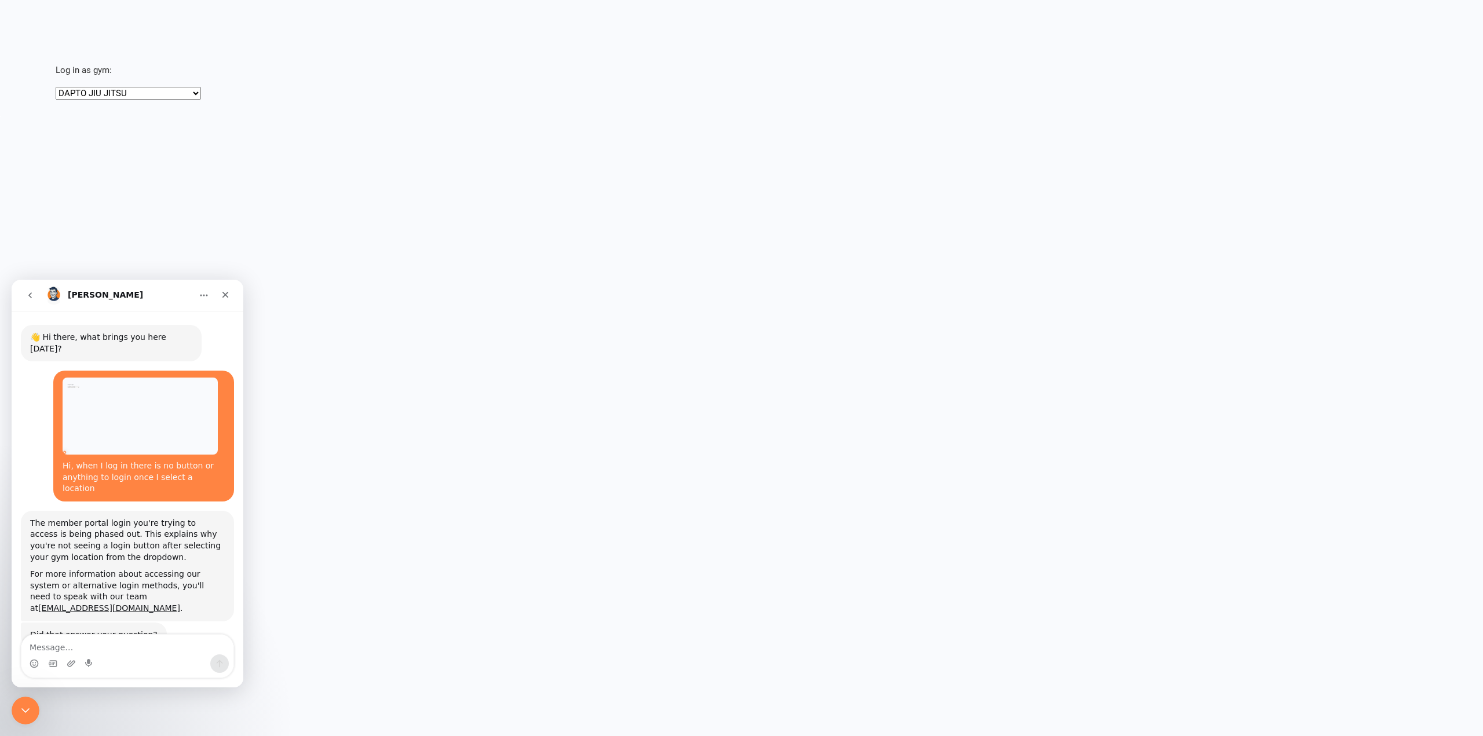
scroll to position [3, 0]
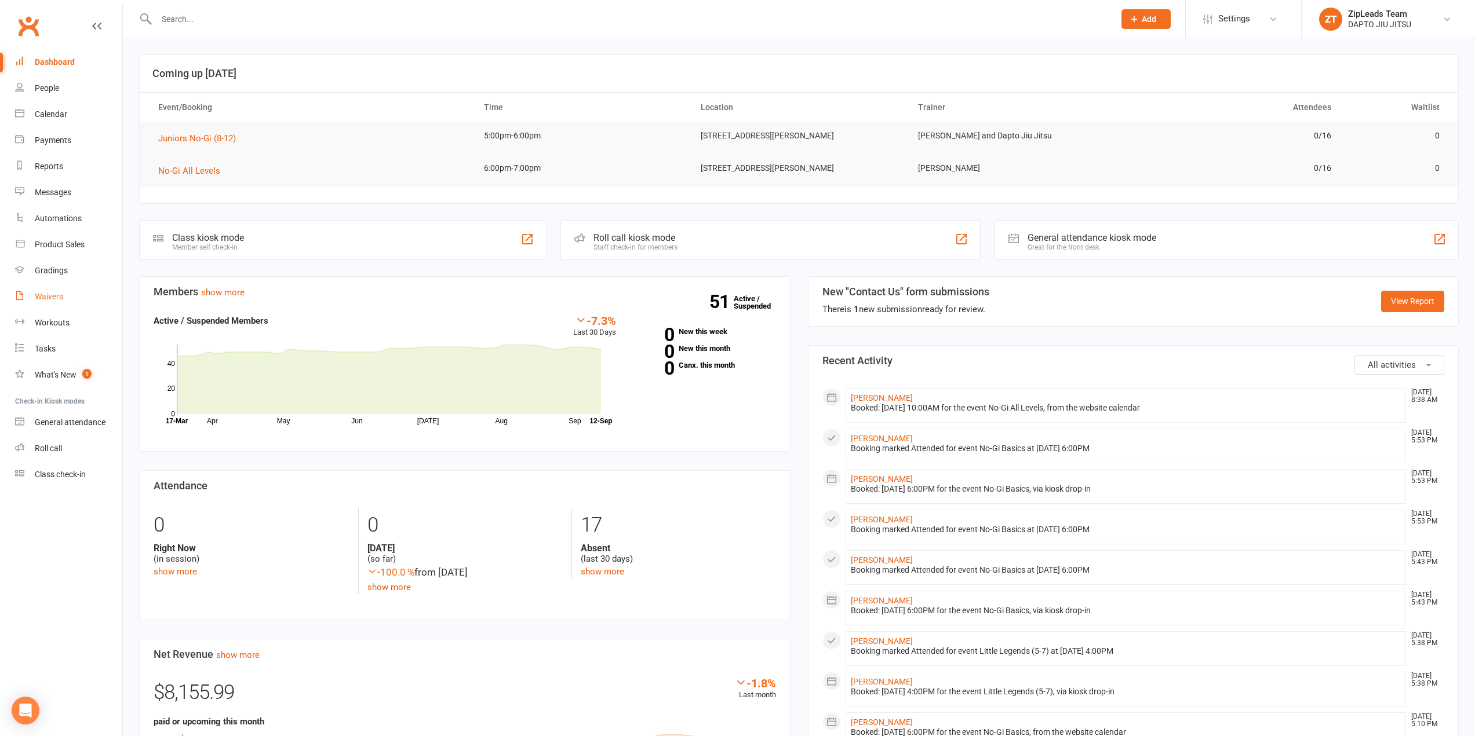
click at [50, 292] on div "Waivers" at bounding box center [49, 296] width 28 height 9
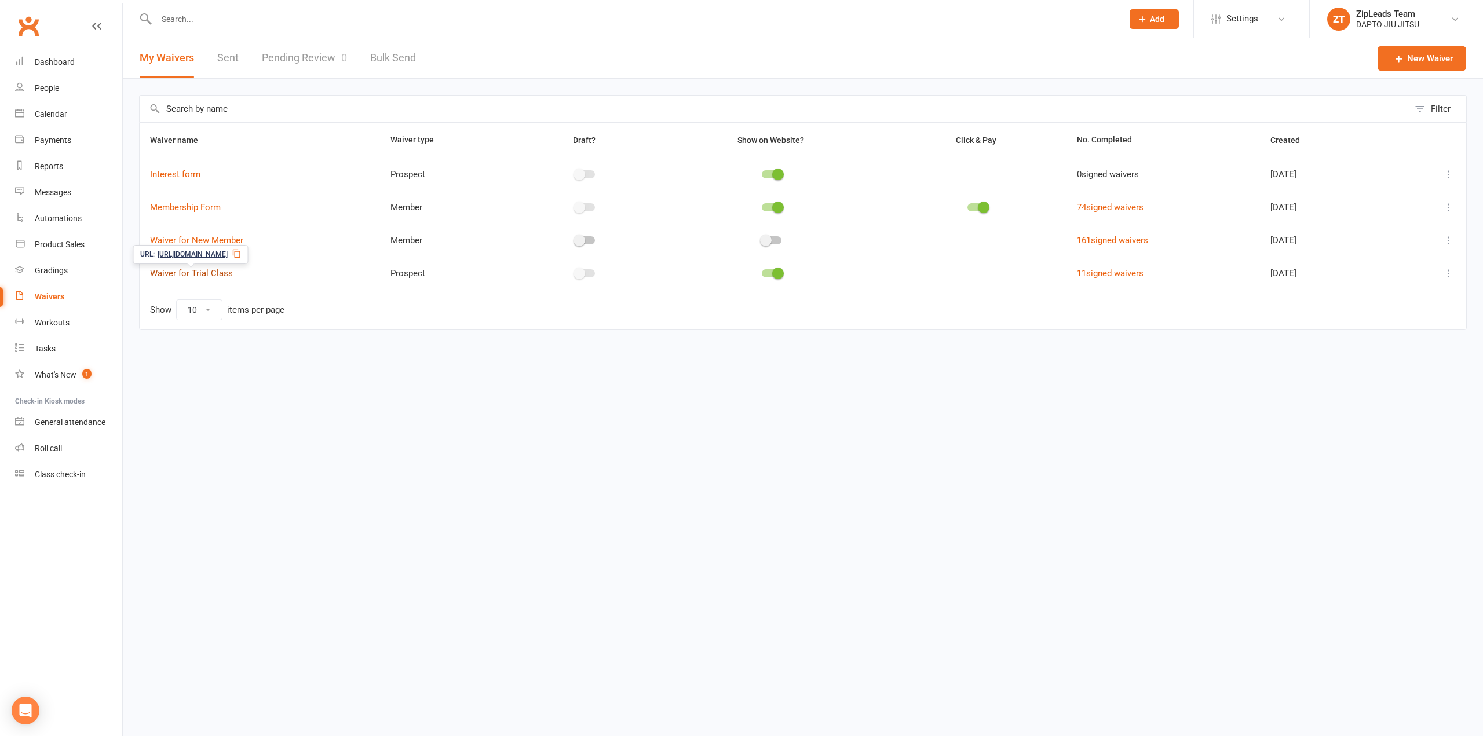
click at [202, 272] on link "Waiver for Trial Class" at bounding box center [191, 273] width 83 height 10
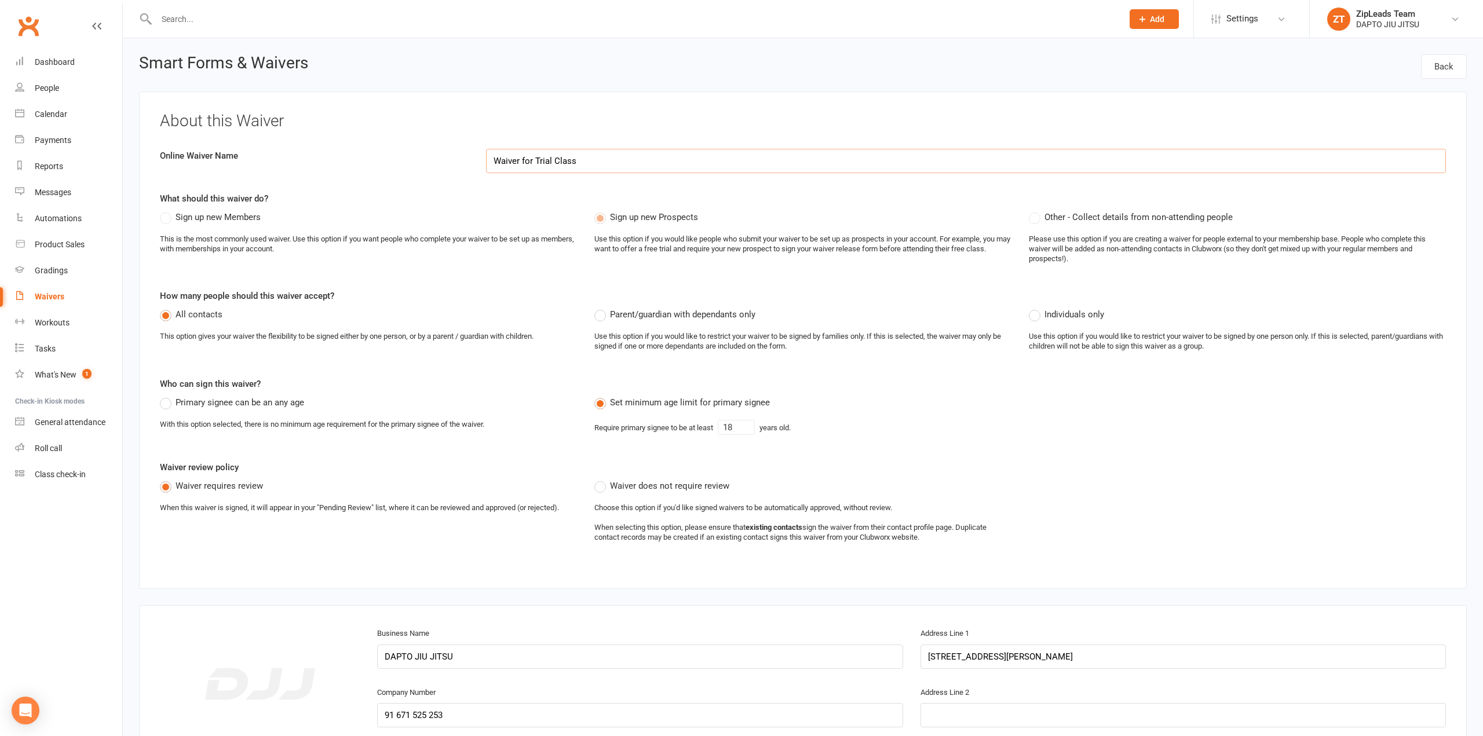
select select "applies_to_all_signees"
select select "copy_answers_for_primary_signee"
click at [1422, 68] on link "Back" at bounding box center [1436, 66] width 46 height 24
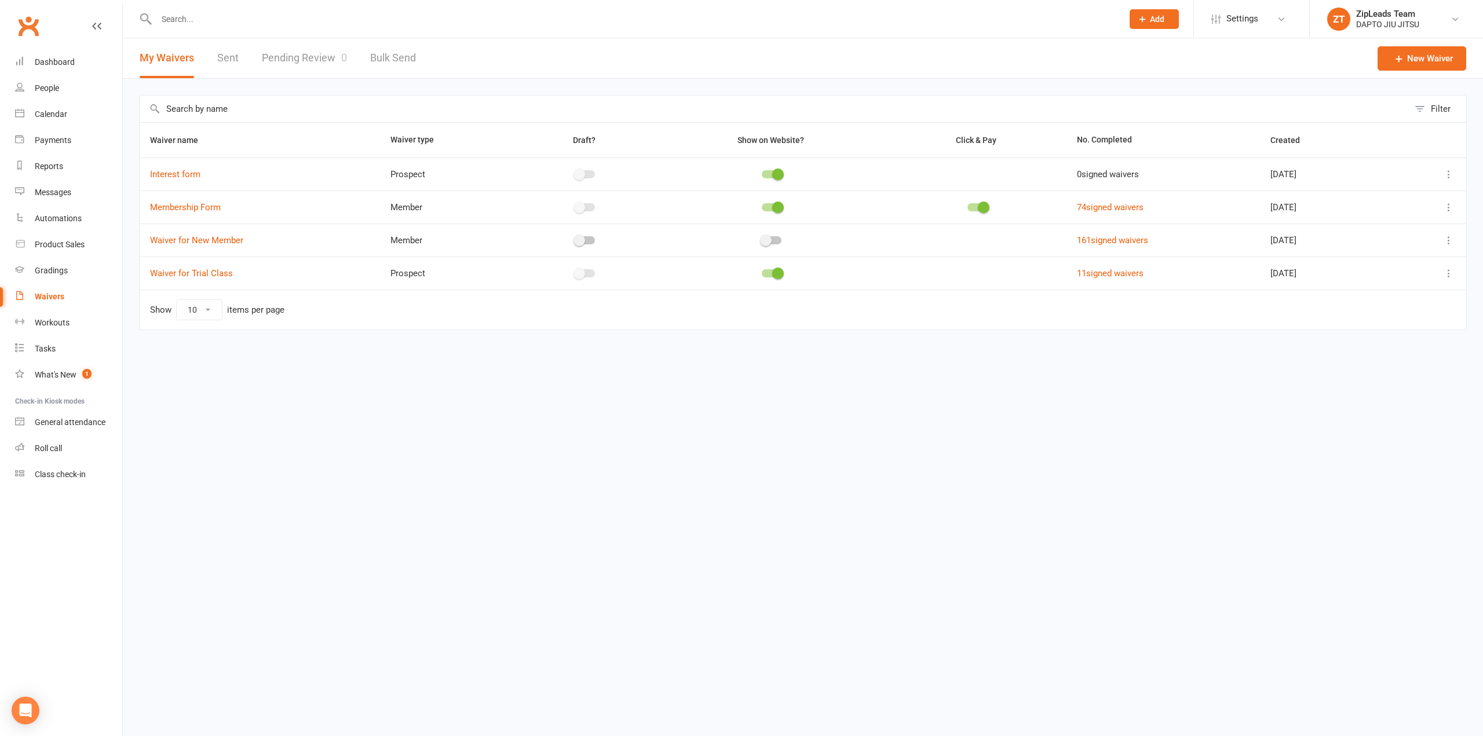
click at [1454, 273] on icon at bounding box center [1449, 274] width 12 height 12
click at [1410, 344] on link "Copy external link to clipboard" at bounding box center [1387, 342] width 136 height 23
click at [1270, 13] on link "Settings" at bounding box center [1252, 19] width 81 height 26
click at [1376, 14] on div "ZipLeads Team" at bounding box center [1387, 14] width 63 height 10
click at [1369, 68] on link "Switch to: Team [PERSON_NAME] Muay Thai" at bounding box center [1396, 78] width 173 height 27
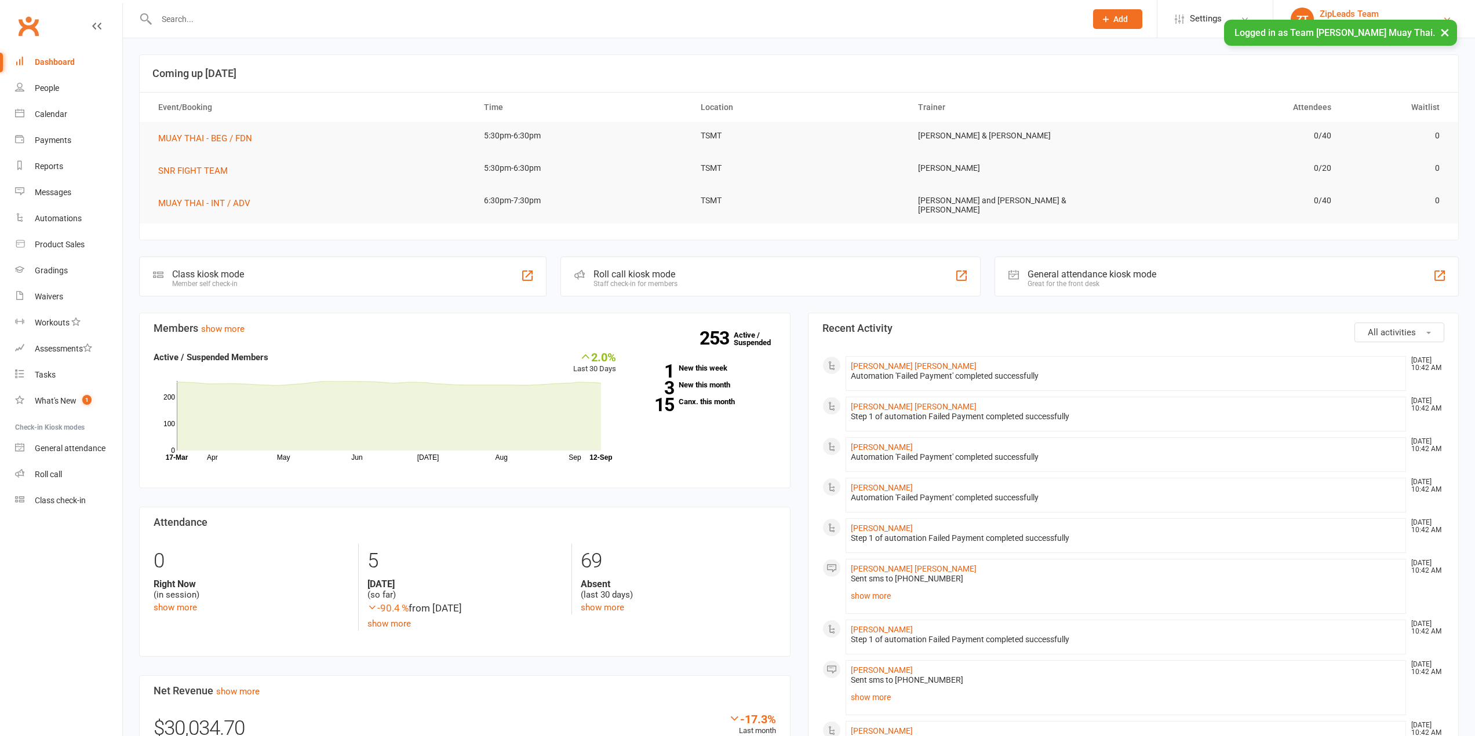
click at [1351, 8] on link "ZT ZipLeads Team Team [PERSON_NAME] Muay Thai" at bounding box center [1373, 19] width 167 height 23
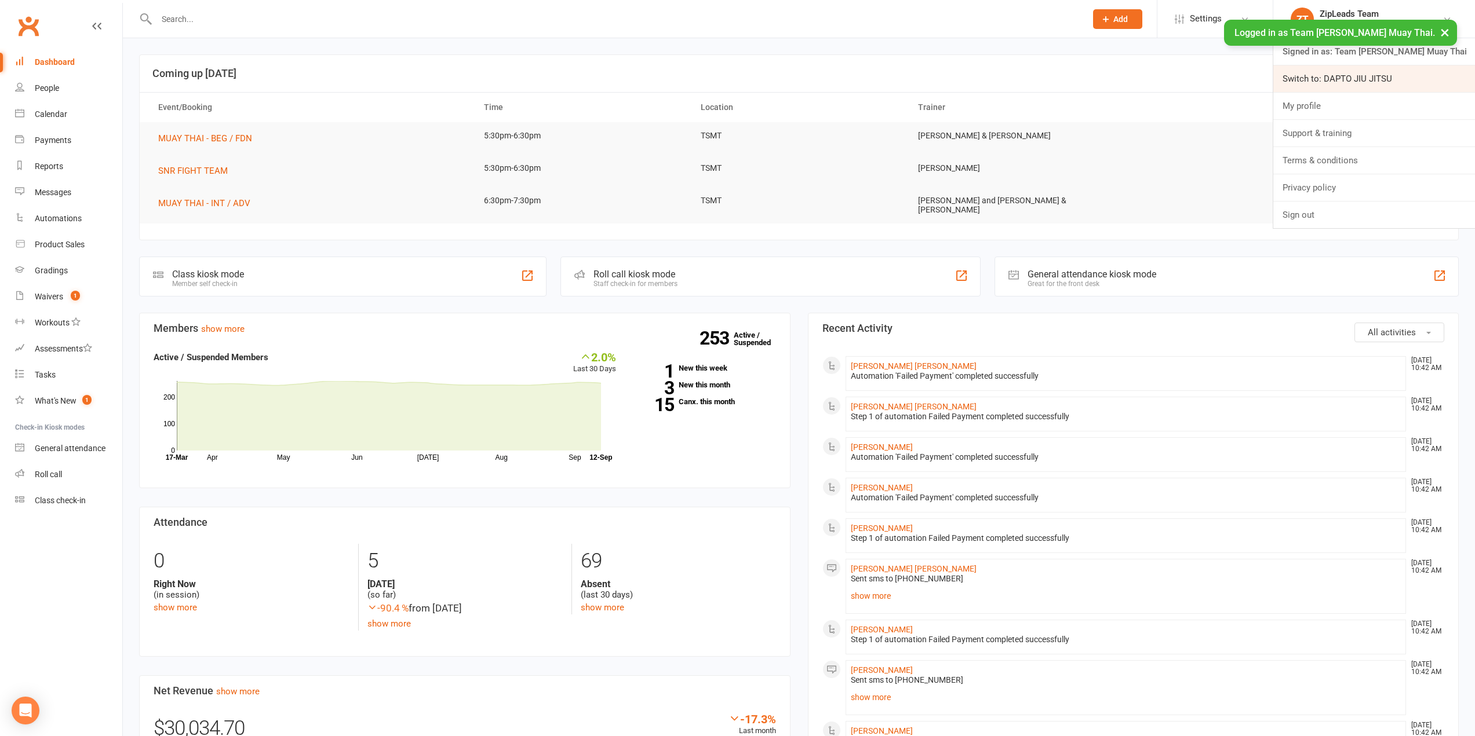
click at [1364, 78] on link "Switch to: DAPTO JIU JITSU" at bounding box center [1374, 78] width 202 height 27
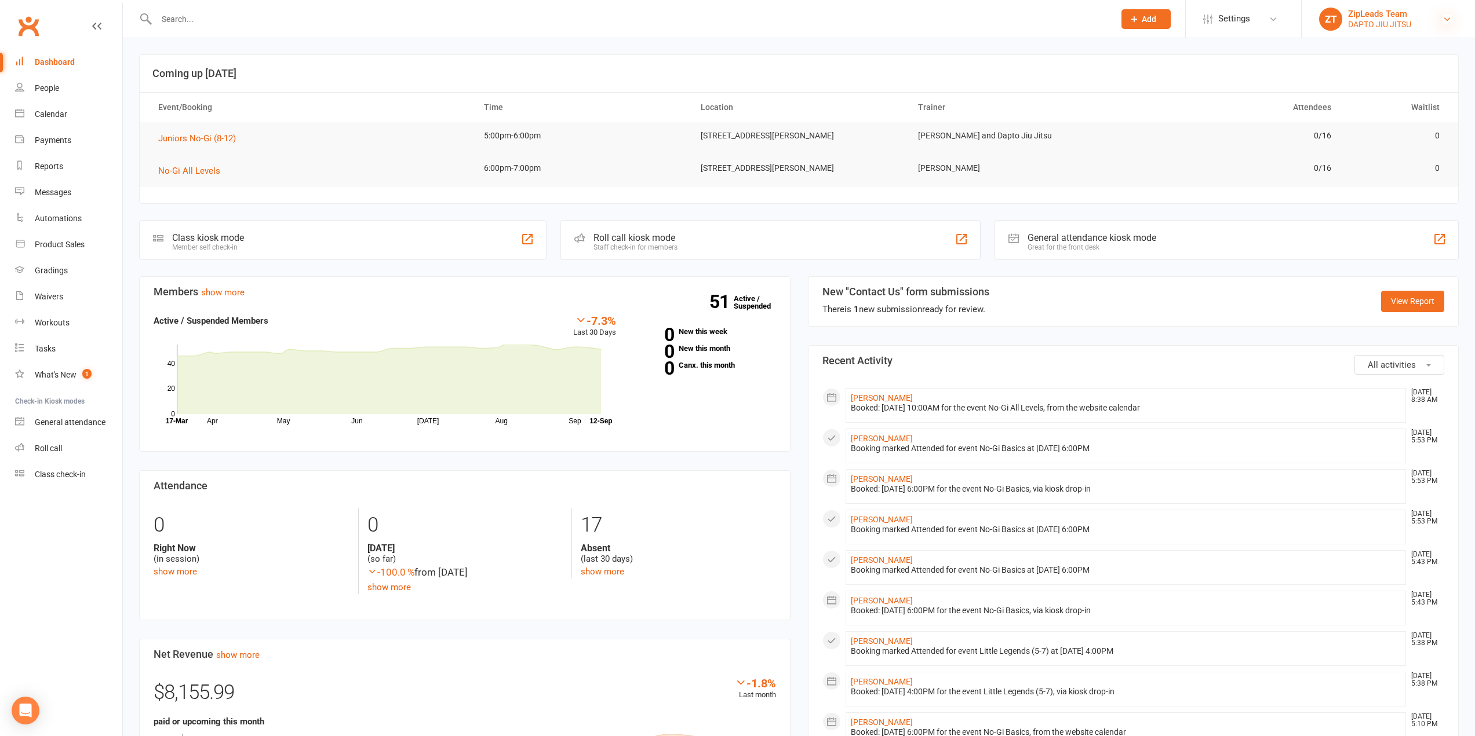
click at [1443, 20] on icon at bounding box center [1446, 18] width 9 height 9
click at [1348, 108] on link "My profile" at bounding box center [1387, 106] width 173 height 27
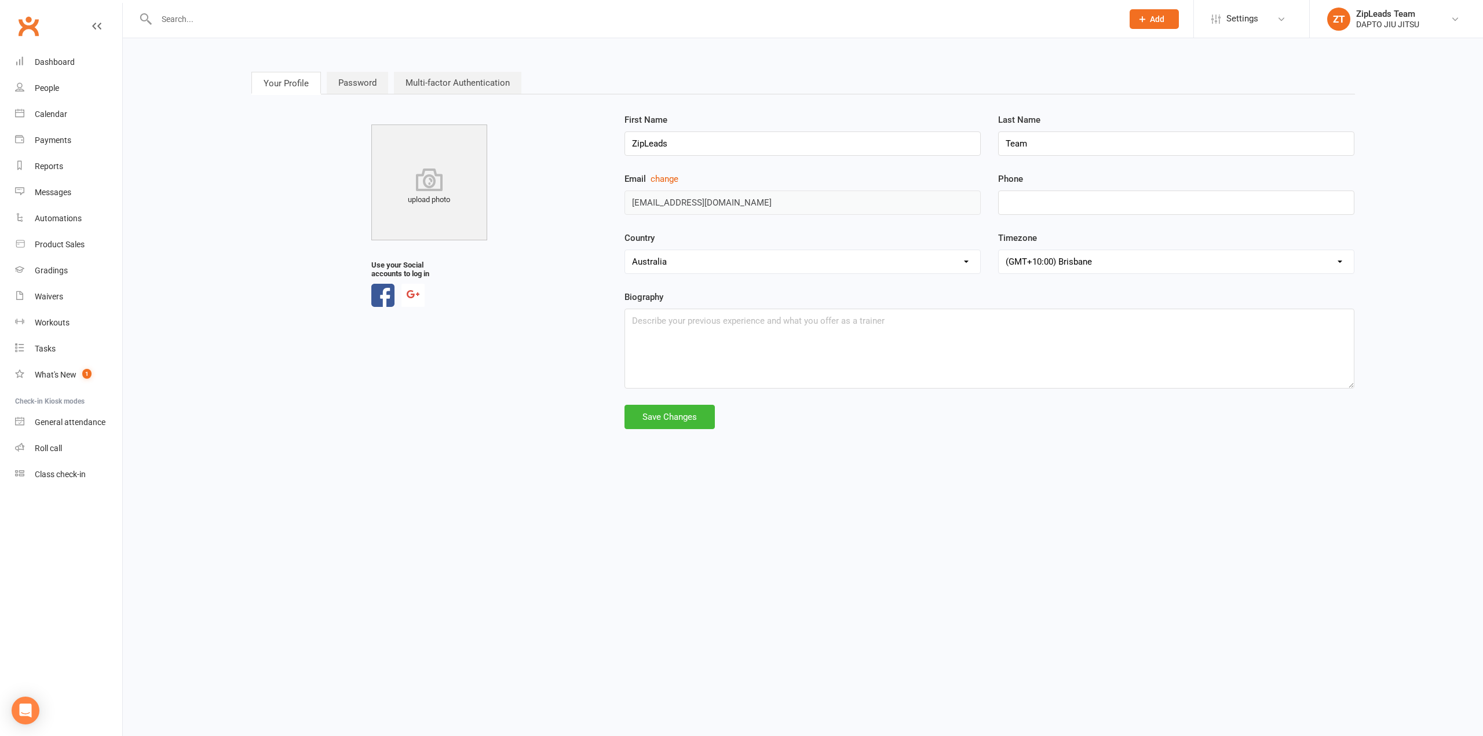
click at [461, 77] on link "Multi-factor Authentication" at bounding box center [457, 83] width 127 height 22
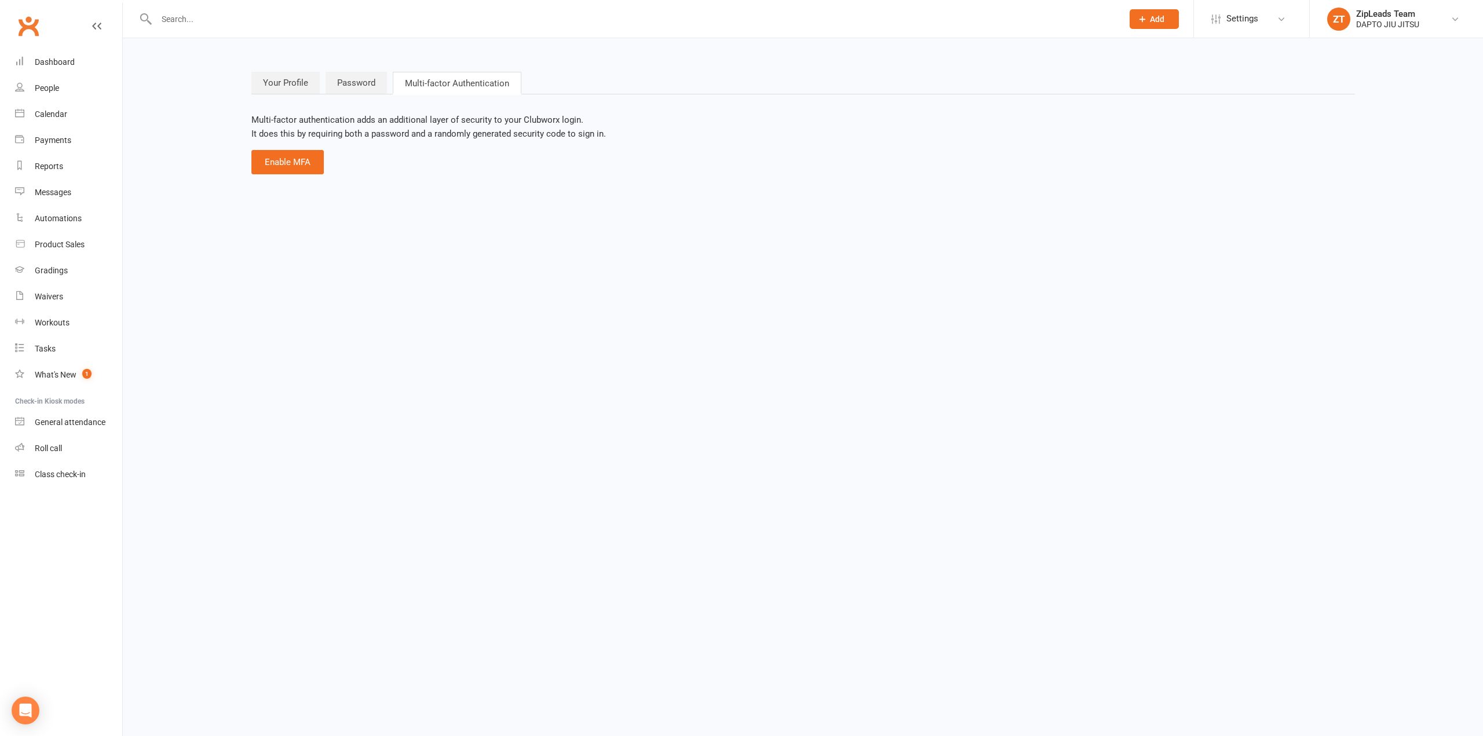
click at [355, 87] on link "Password" at bounding box center [356, 83] width 61 height 22
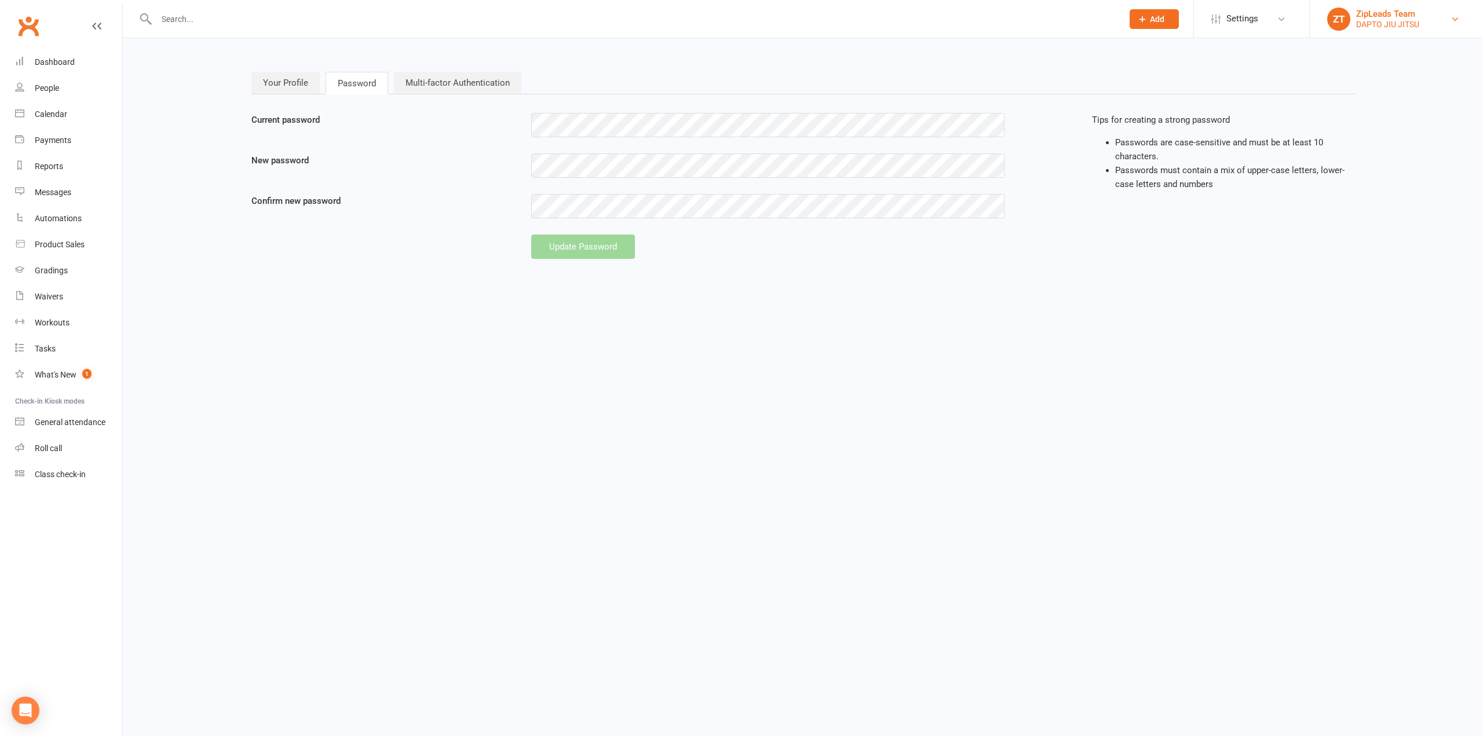
click at [1374, 28] on div "DAPTO JIU JITSU" at bounding box center [1387, 24] width 63 height 10
click at [1227, 24] on span "Settings" at bounding box center [1243, 19] width 32 height 26
click at [1249, 214] on link "Account Profile" at bounding box center [1251, 215] width 115 height 27
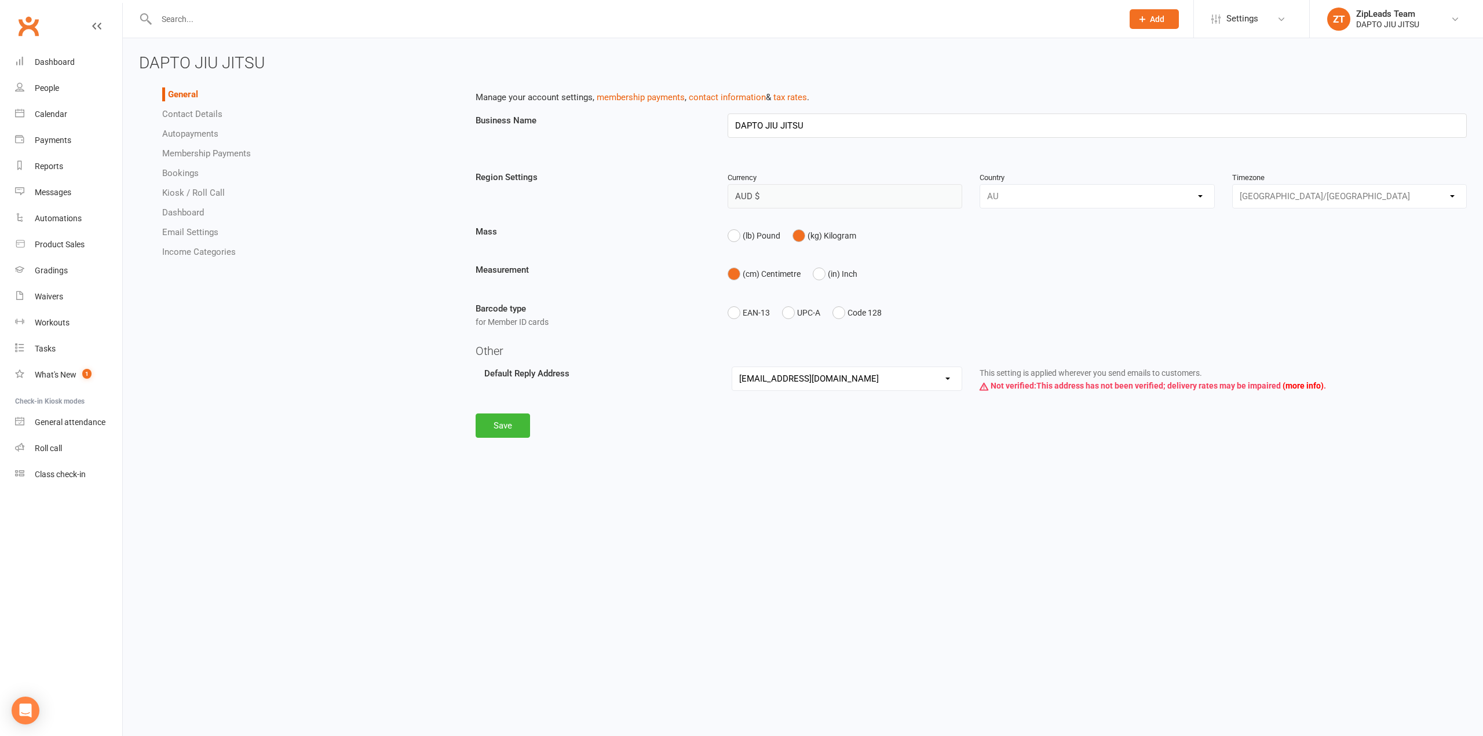
type input "DAPTO JIU JITSU"
select select "[GEOGRAPHIC_DATA]/[GEOGRAPHIC_DATA]"
select select "[EMAIL_ADDRESS][DOMAIN_NAME]"
click at [197, 114] on link "Contact Details" at bounding box center [192, 114] width 60 height 10
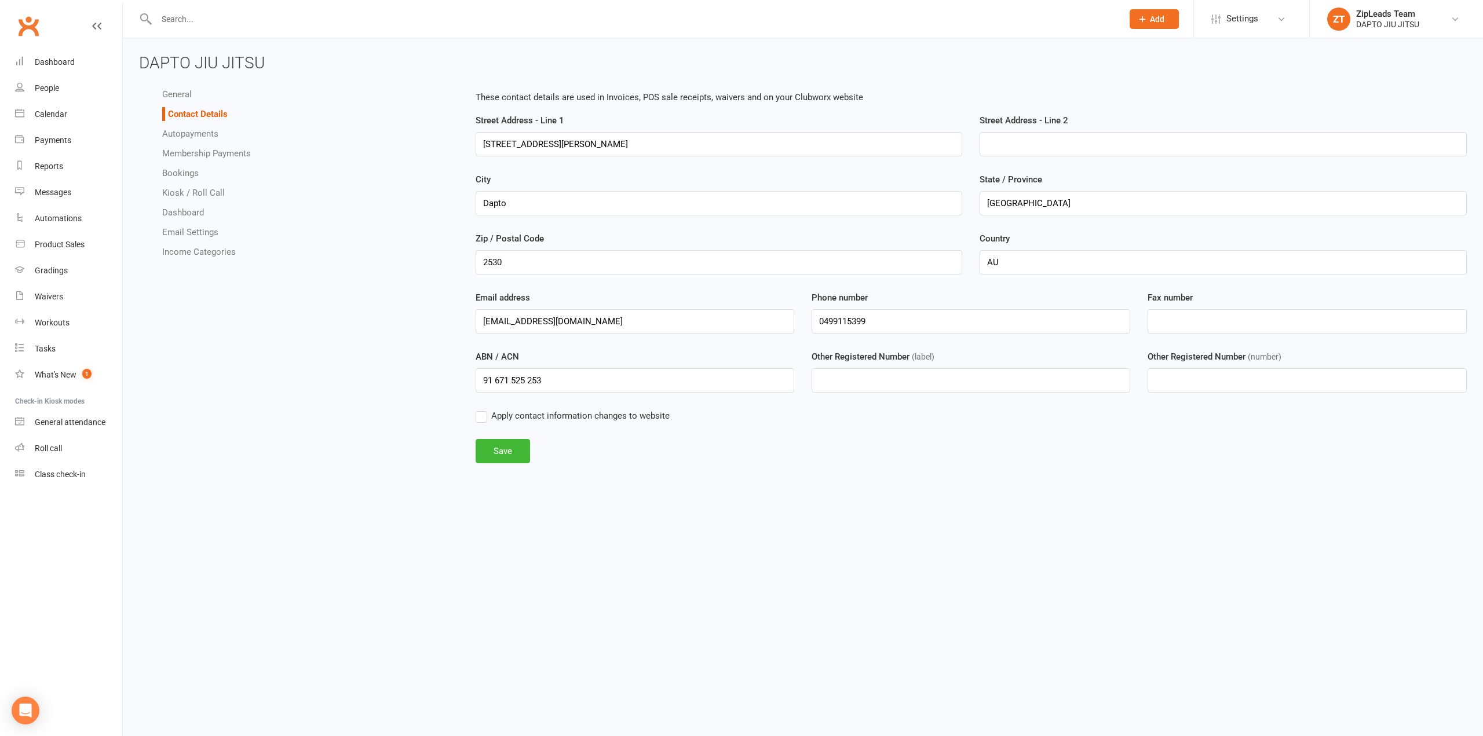
click at [193, 130] on link "Autopayments" at bounding box center [190, 134] width 56 height 10
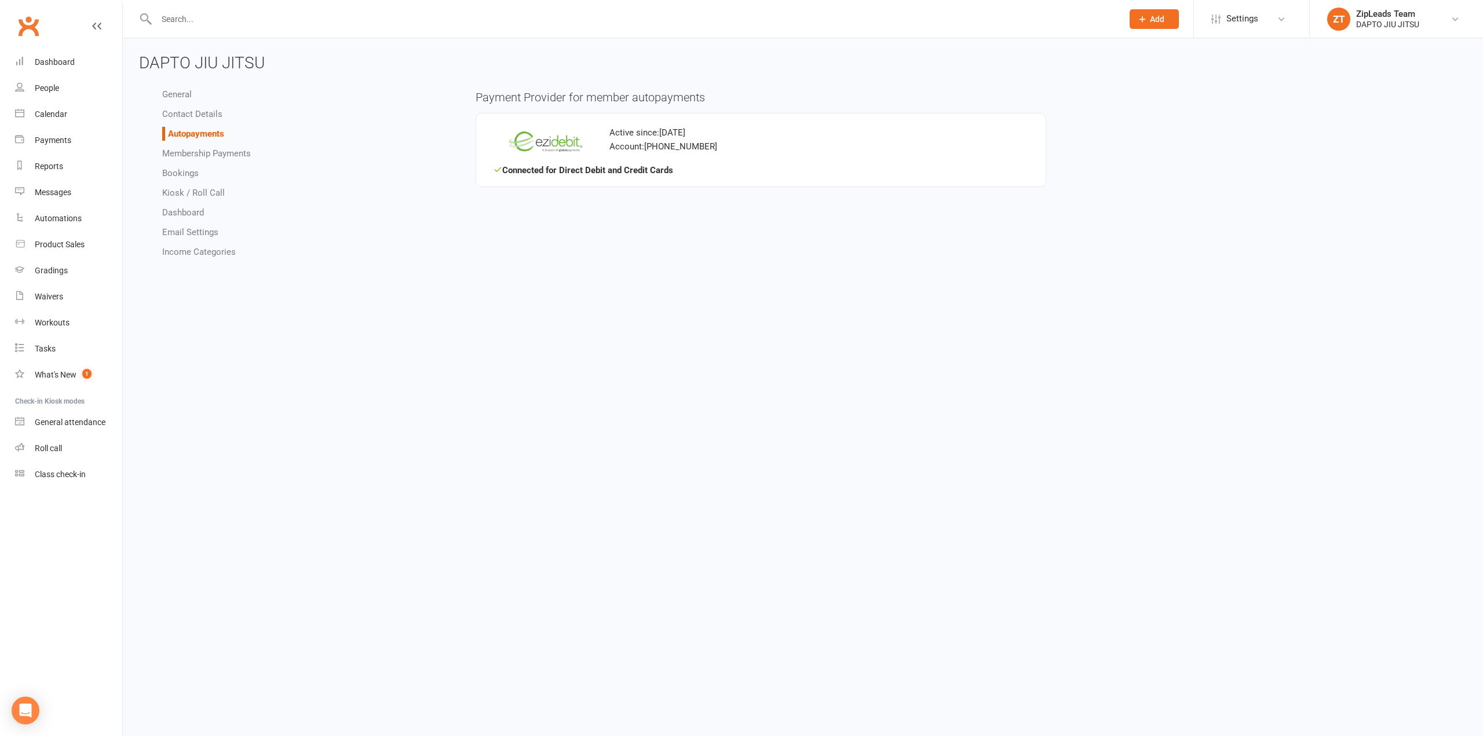
click at [195, 156] on link "Membership Payments" at bounding box center [206, 153] width 89 height 10
select select "1471"
select select "expire_class_packs_on_booking_creation"
select select "allow_make_up_classes_for_expired_memberships_up_to_90d"
select select "reactivate_if_cancelled_yesterday_or_earlier"
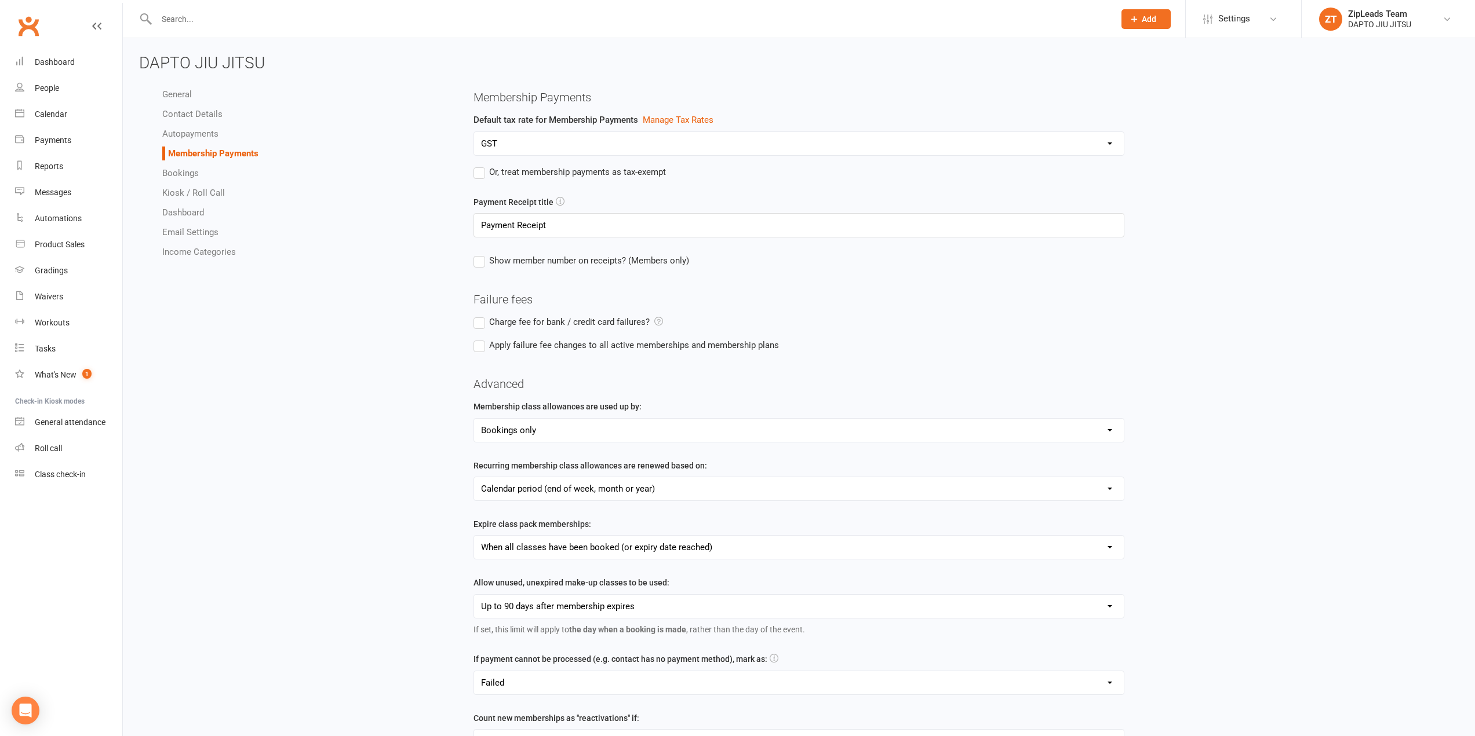
click at [187, 174] on link "Bookings" at bounding box center [180, 173] width 37 height 10
select select "send_booking_confirmation_email_to_none"
select select "send_booking_reminder_to_none"
select select "false"
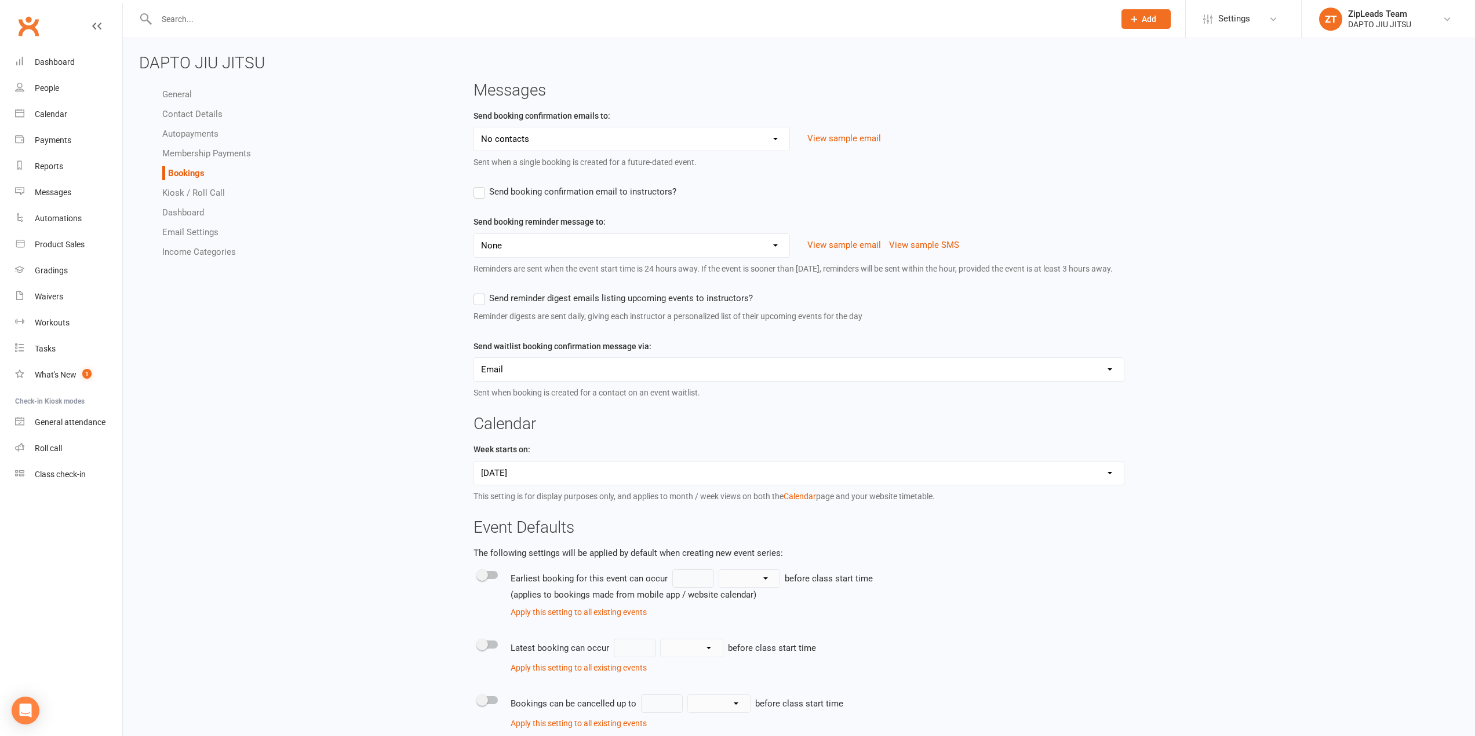
click at [189, 192] on link "Kiosk / Roll Call" at bounding box center [193, 193] width 63 height 10
select select "all_attendees_sort_order_checked_in_desc"
select select "checked_in_attendee_sort_order_checked_in_desc"
select select "pending_attendee_sort_order_first_name_asc"
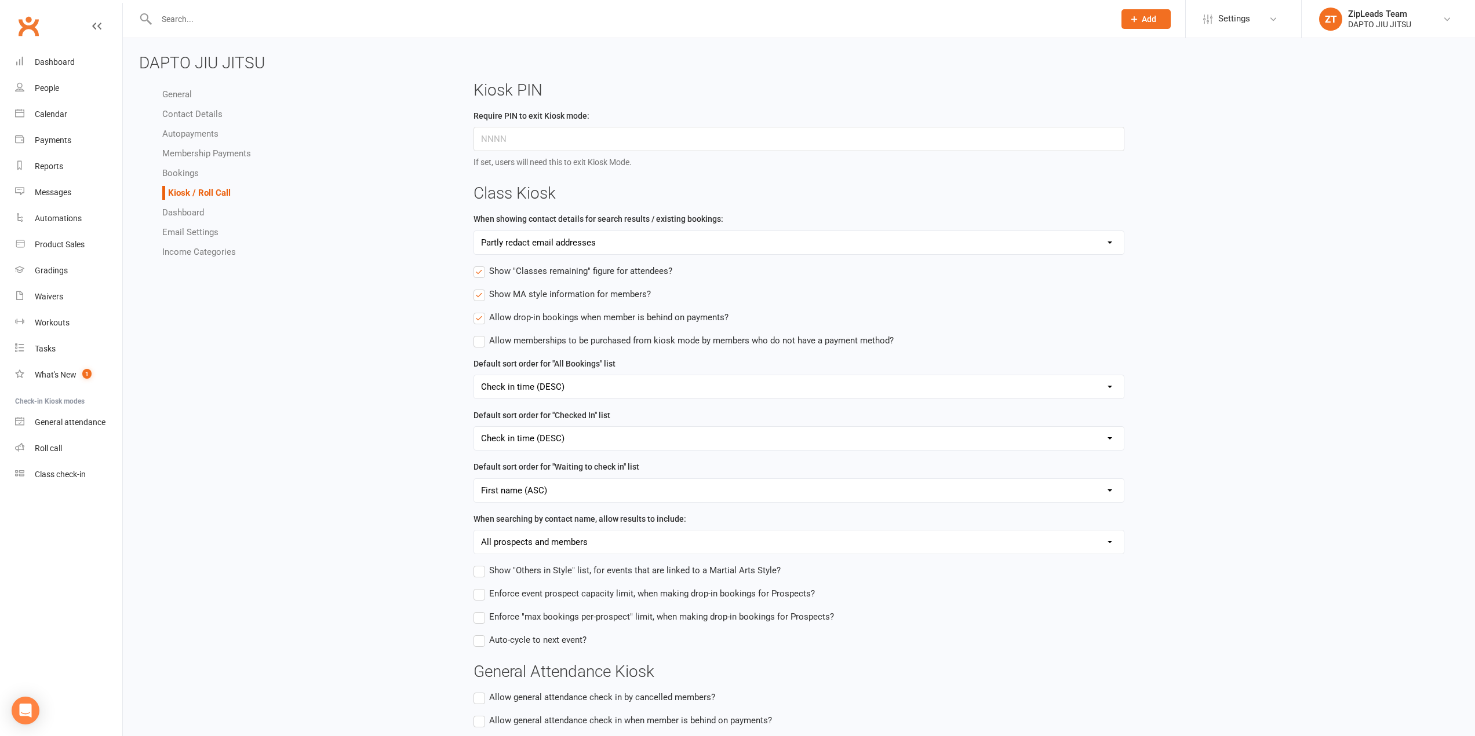
click at [186, 214] on link "Dashboard" at bounding box center [183, 212] width 42 height 10
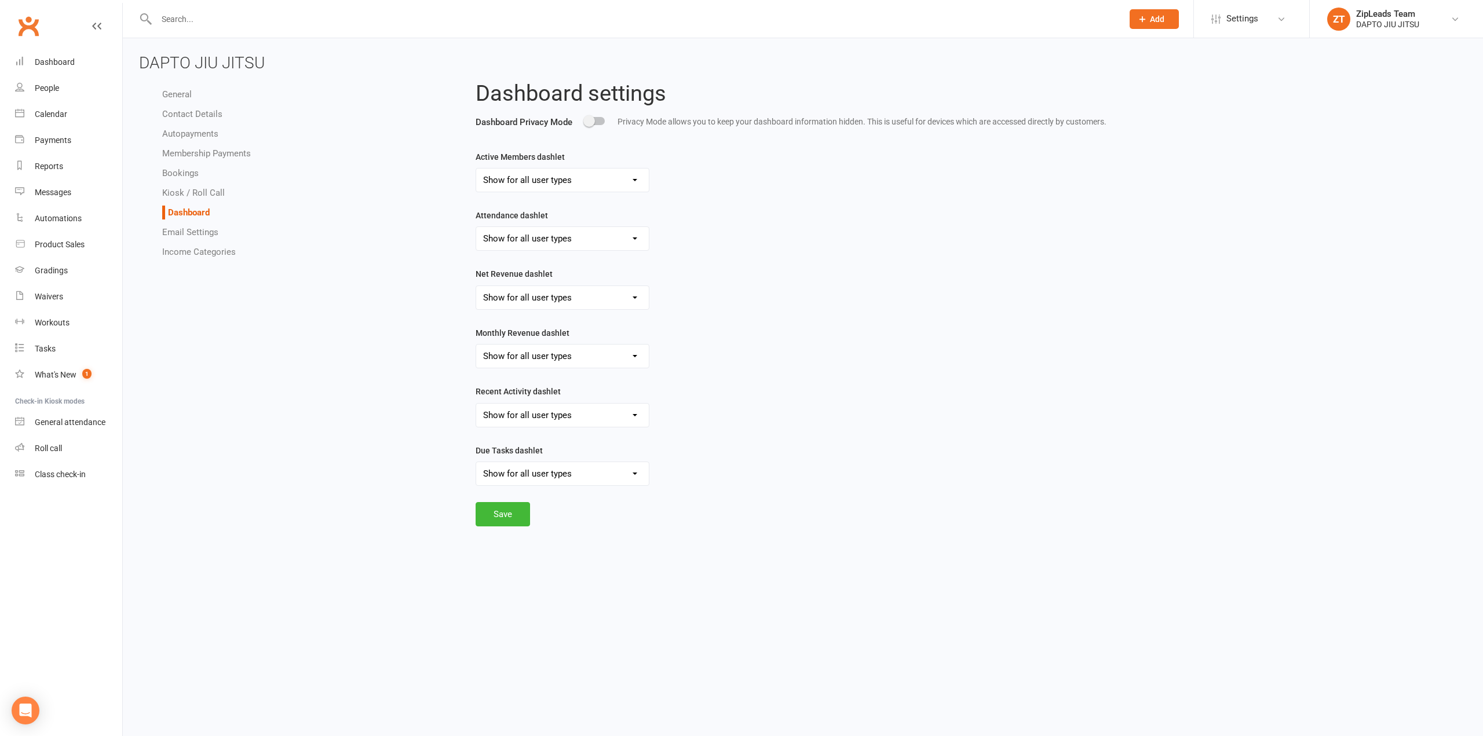
click at [206, 234] on link "Email Settings" at bounding box center [190, 232] width 56 height 10
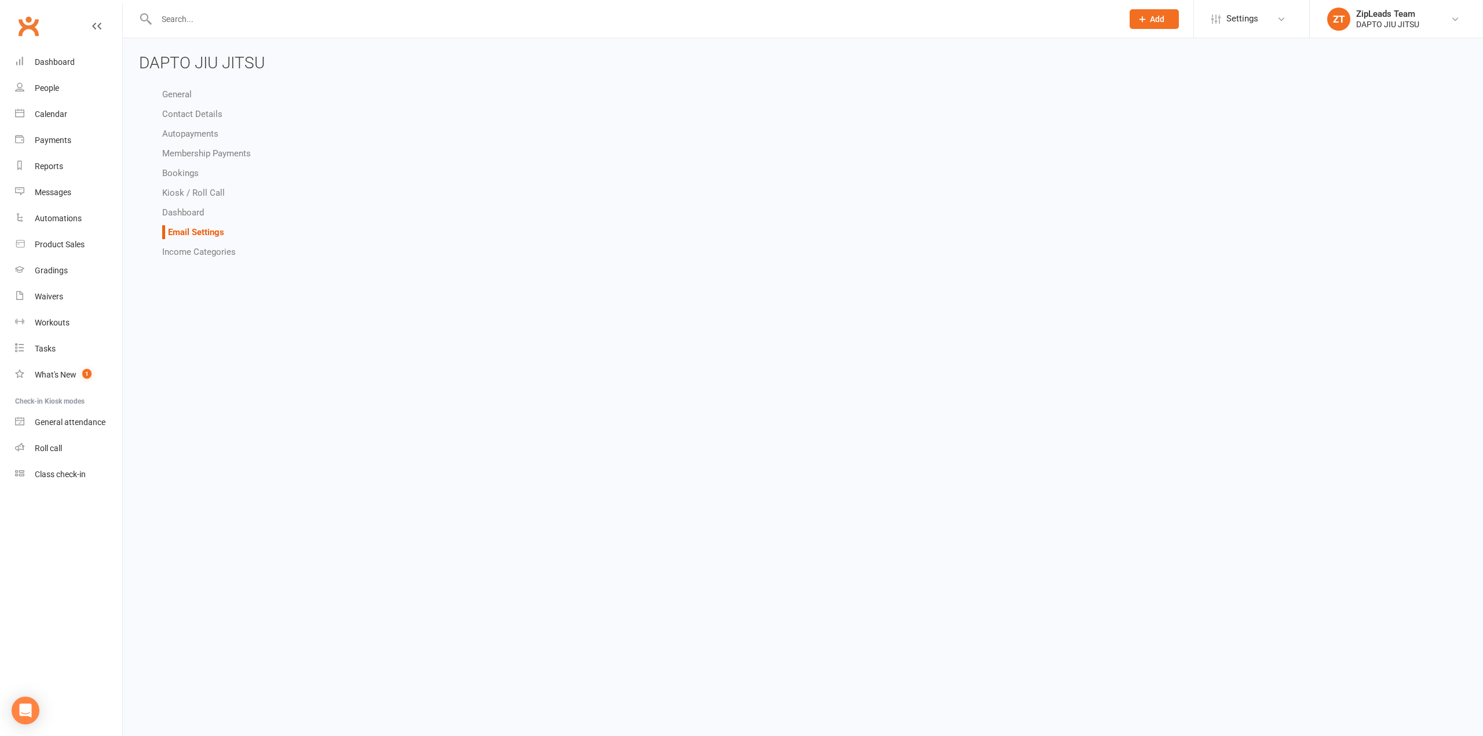
click at [198, 252] on link "Income Categories" at bounding box center [199, 252] width 74 height 10
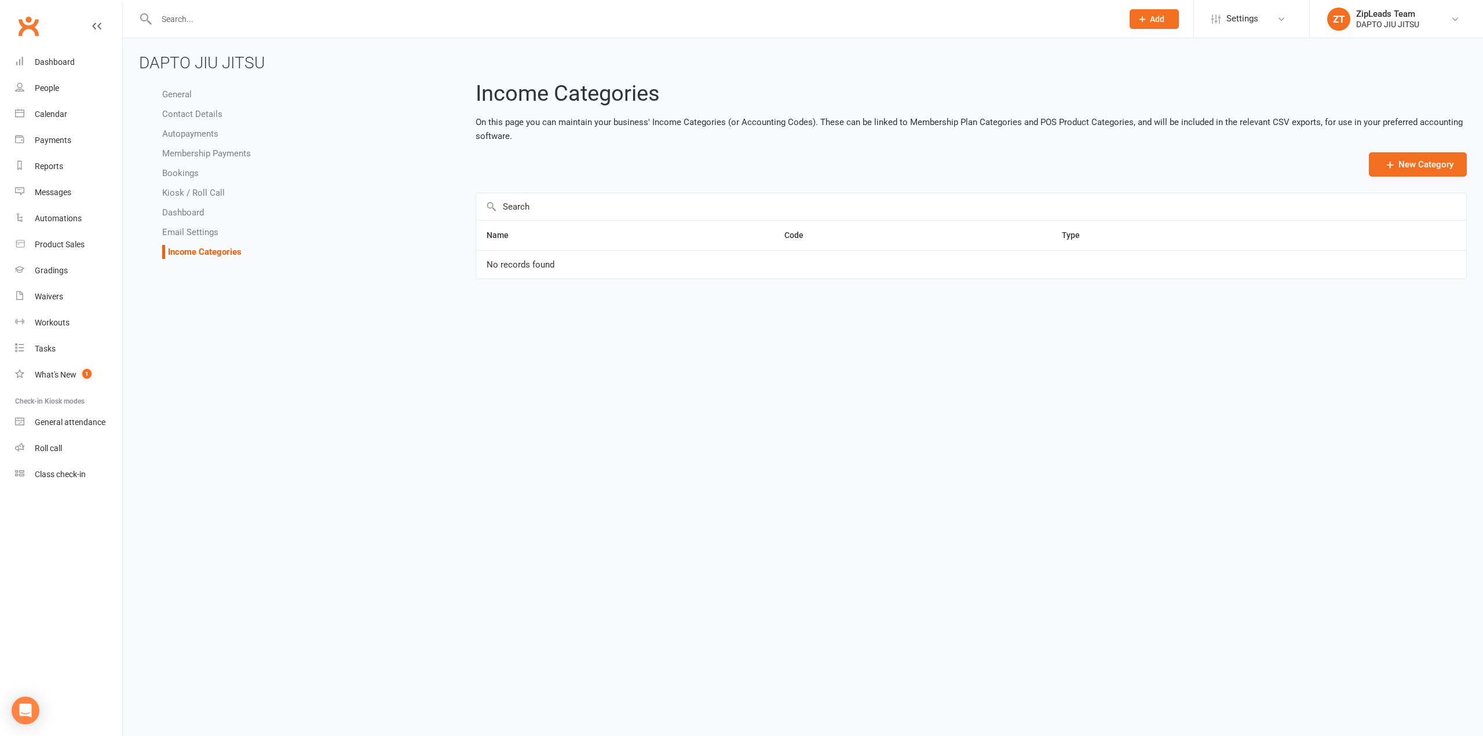
click at [198, 21] on input "text" at bounding box center [634, 19] width 962 height 16
type input "api"
click at [1246, 23] on span "Settings" at bounding box center [1243, 19] width 32 height 26
click at [1380, 54] on h3 "DAPTO JIU JITSU" at bounding box center [803, 63] width 1328 height 18
click at [32, 57] on link "Dashboard" at bounding box center [68, 62] width 107 height 26
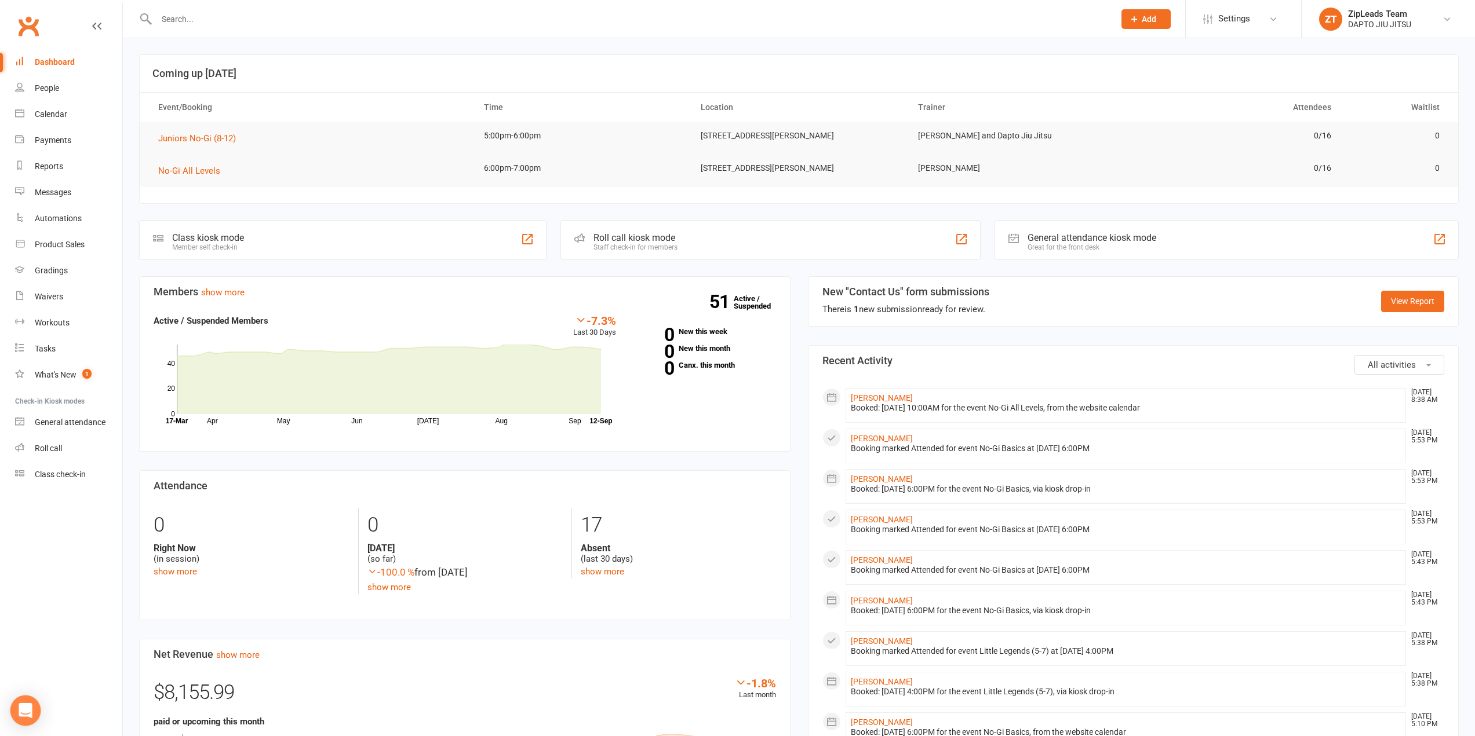
click at [19, 711] on icon "Open Intercom Messenger" at bounding box center [25, 710] width 15 height 15
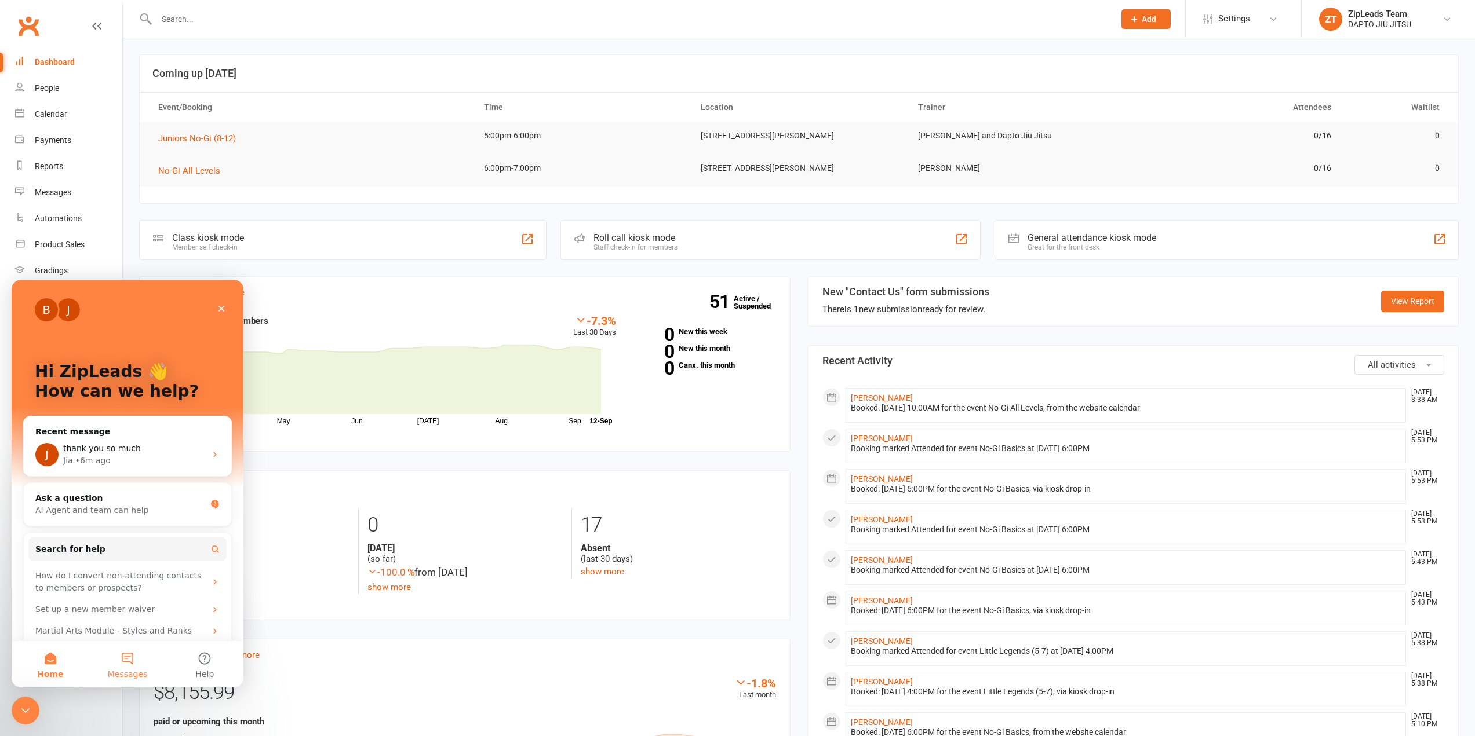
click at [136, 661] on button "Messages" at bounding box center [127, 664] width 77 height 46
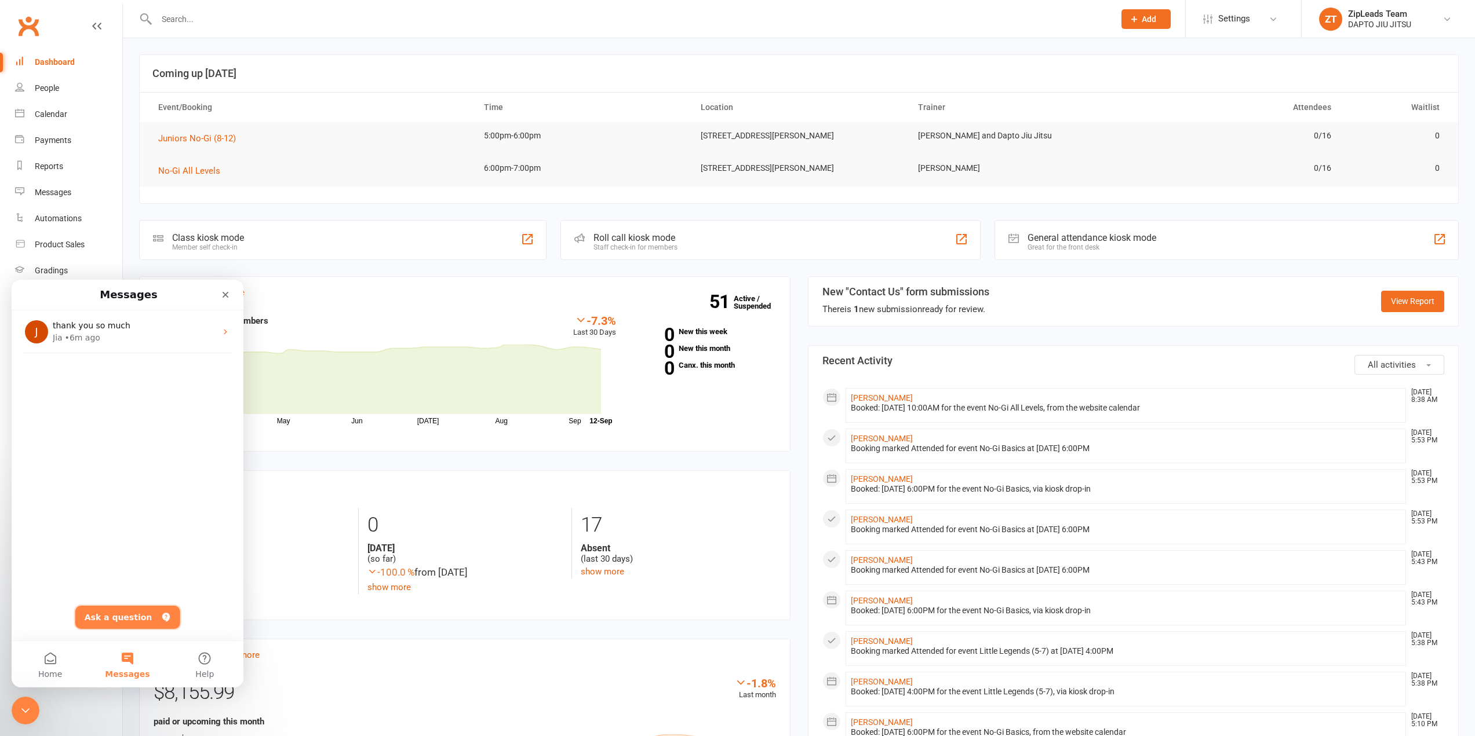
click at [131, 616] on button "Ask a question" at bounding box center [127, 617] width 105 height 23
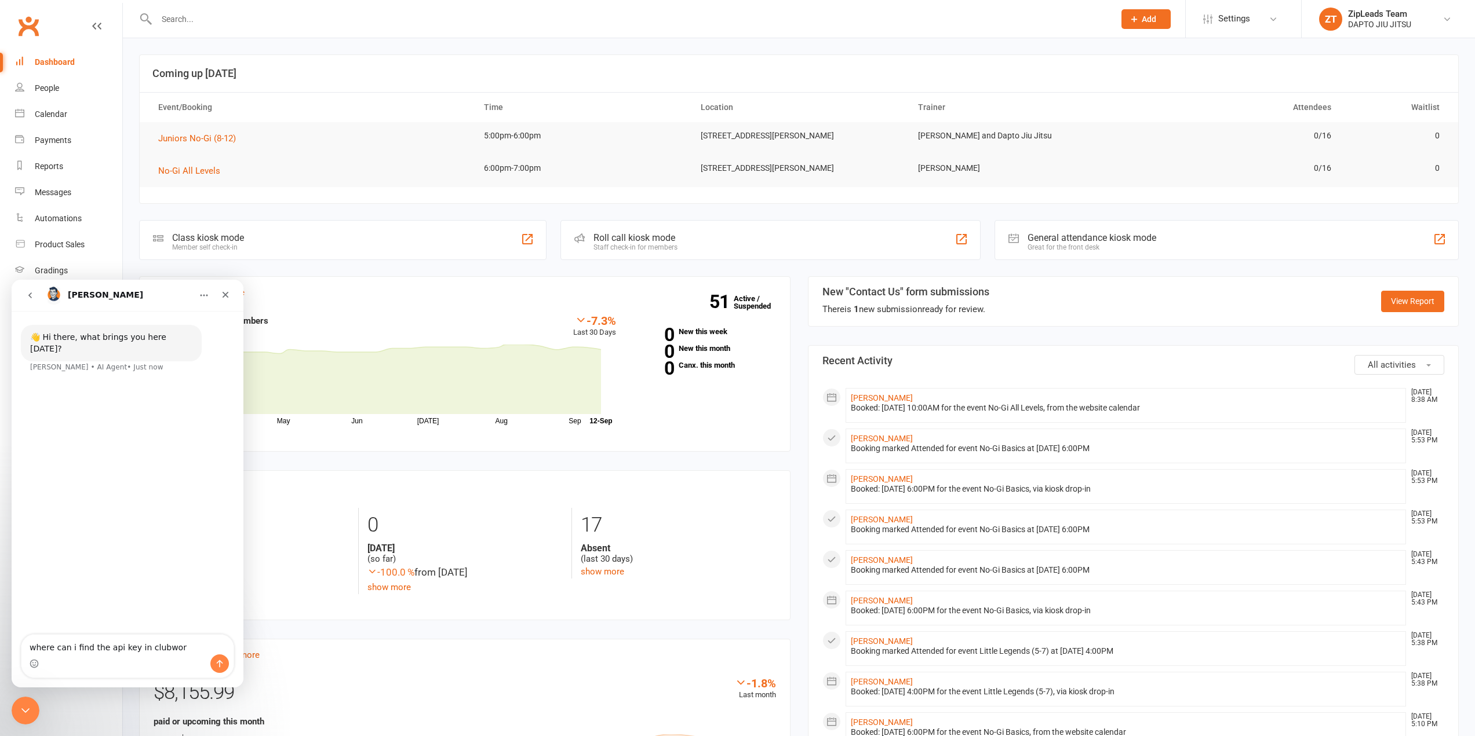
type textarea "where can i find the api key in clubworx"
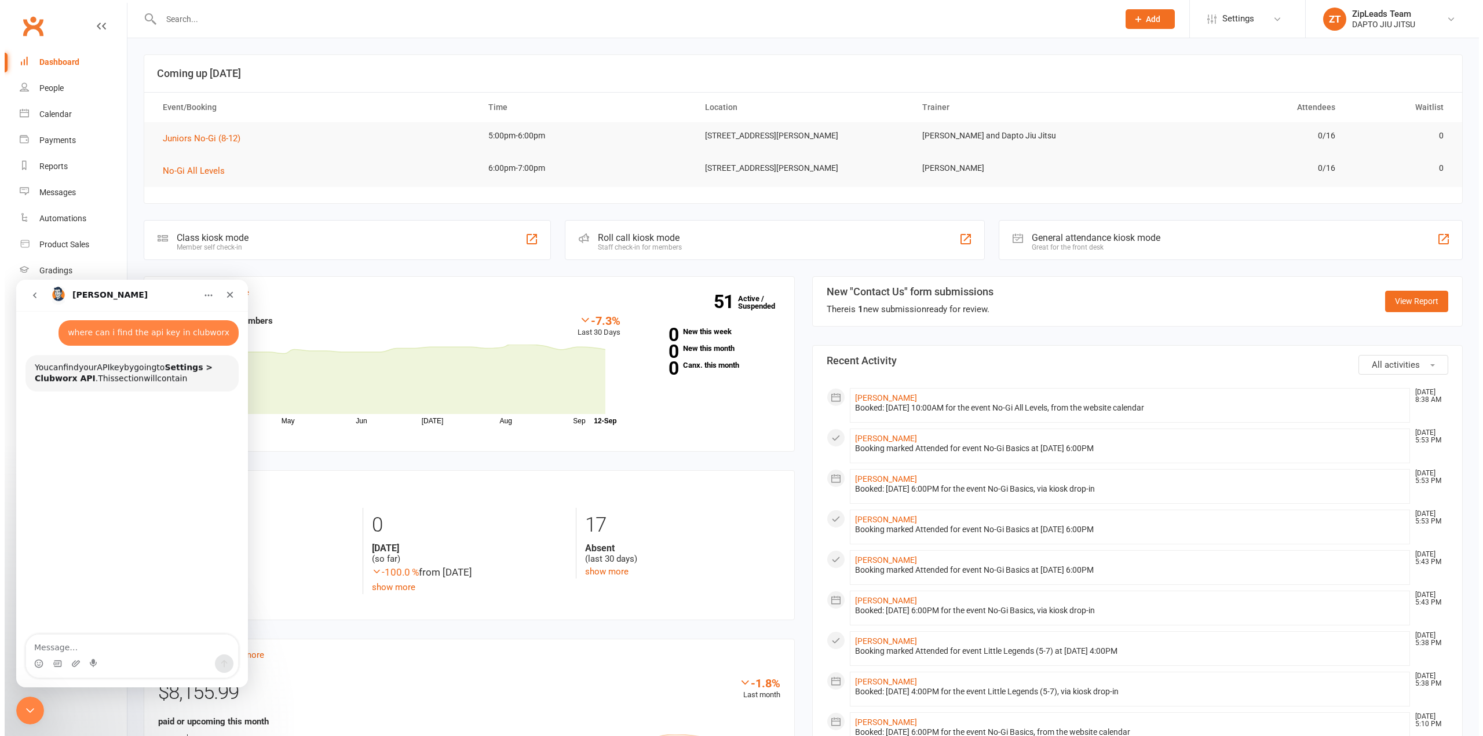
scroll to position [52, 0]
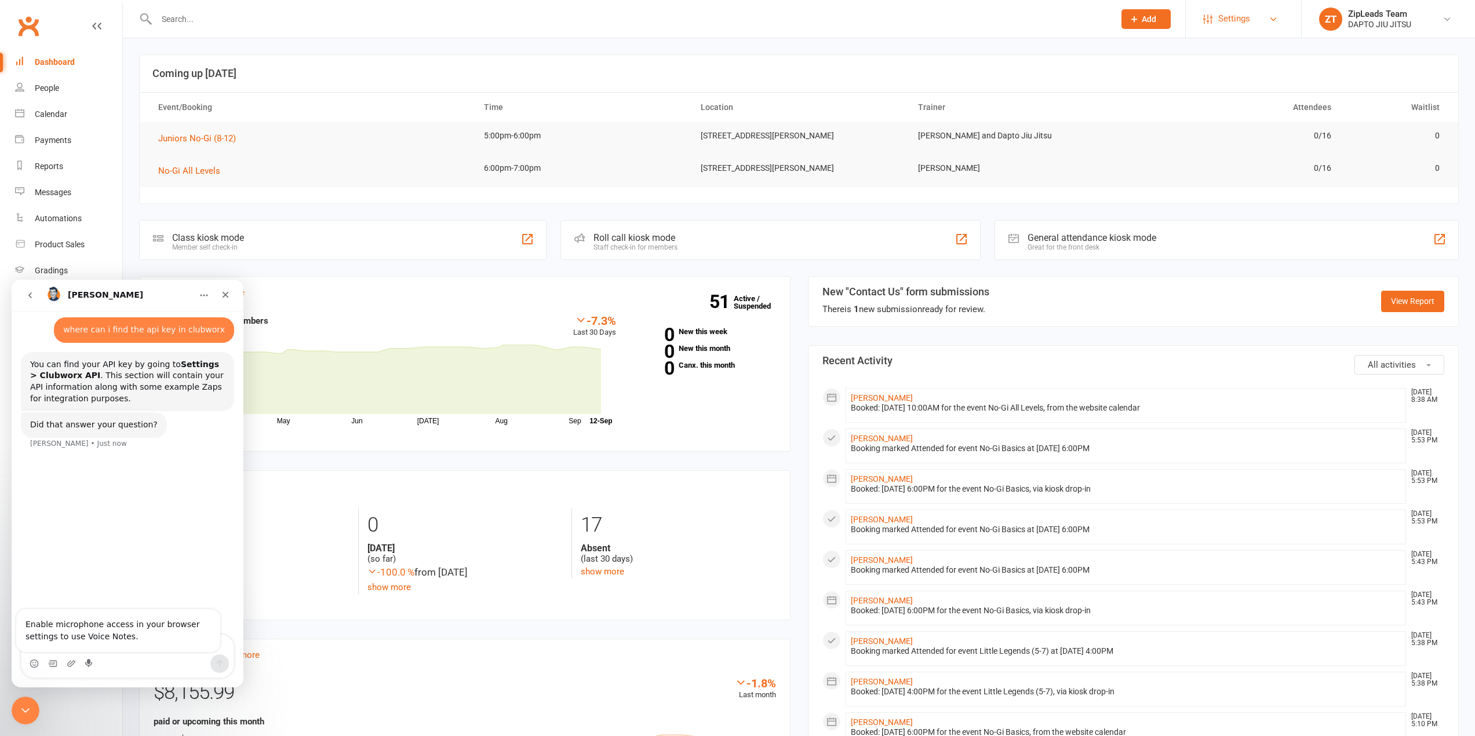
click at [1231, 21] on span "Settings" at bounding box center [1234, 19] width 32 height 26
click at [1260, 23] on link "Settings" at bounding box center [1243, 19] width 81 height 26
click at [1261, 21] on link "Settings" at bounding box center [1243, 19] width 81 height 26
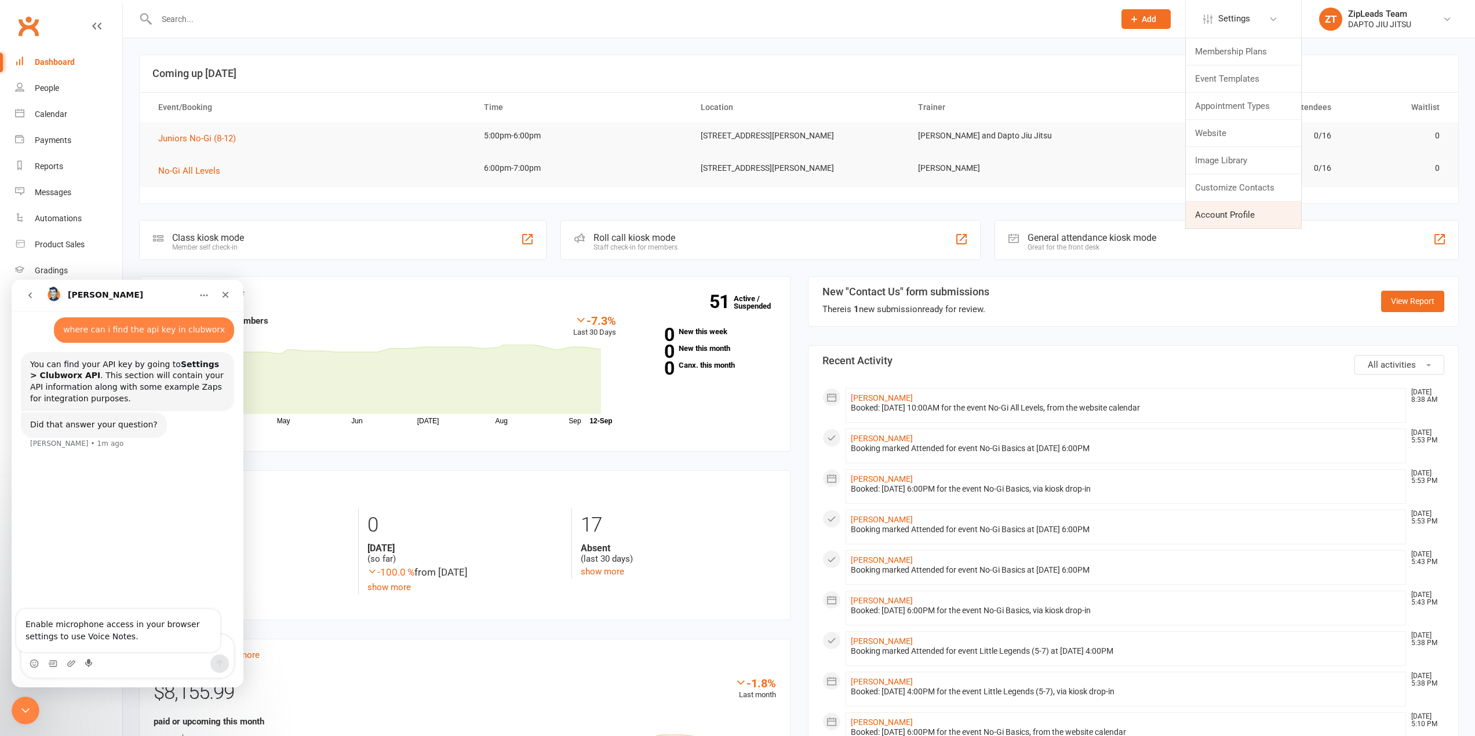
click at [1236, 224] on link "Account Profile" at bounding box center [1242, 215] width 115 height 27
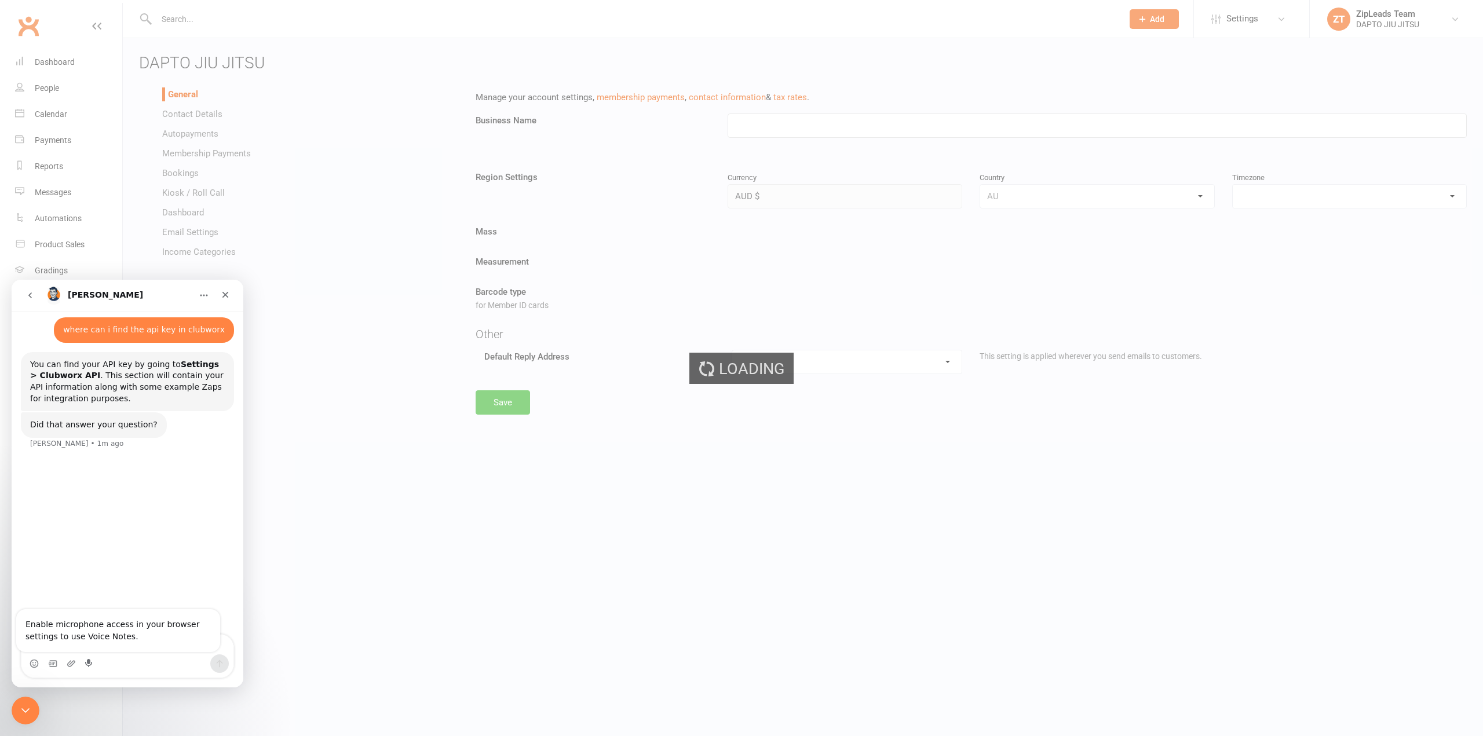
type input "DAPTO JIU JITSU"
select select "[GEOGRAPHIC_DATA]/[GEOGRAPHIC_DATA]"
select select "[EMAIL_ADDRESS][DOMAIN_NAME]"
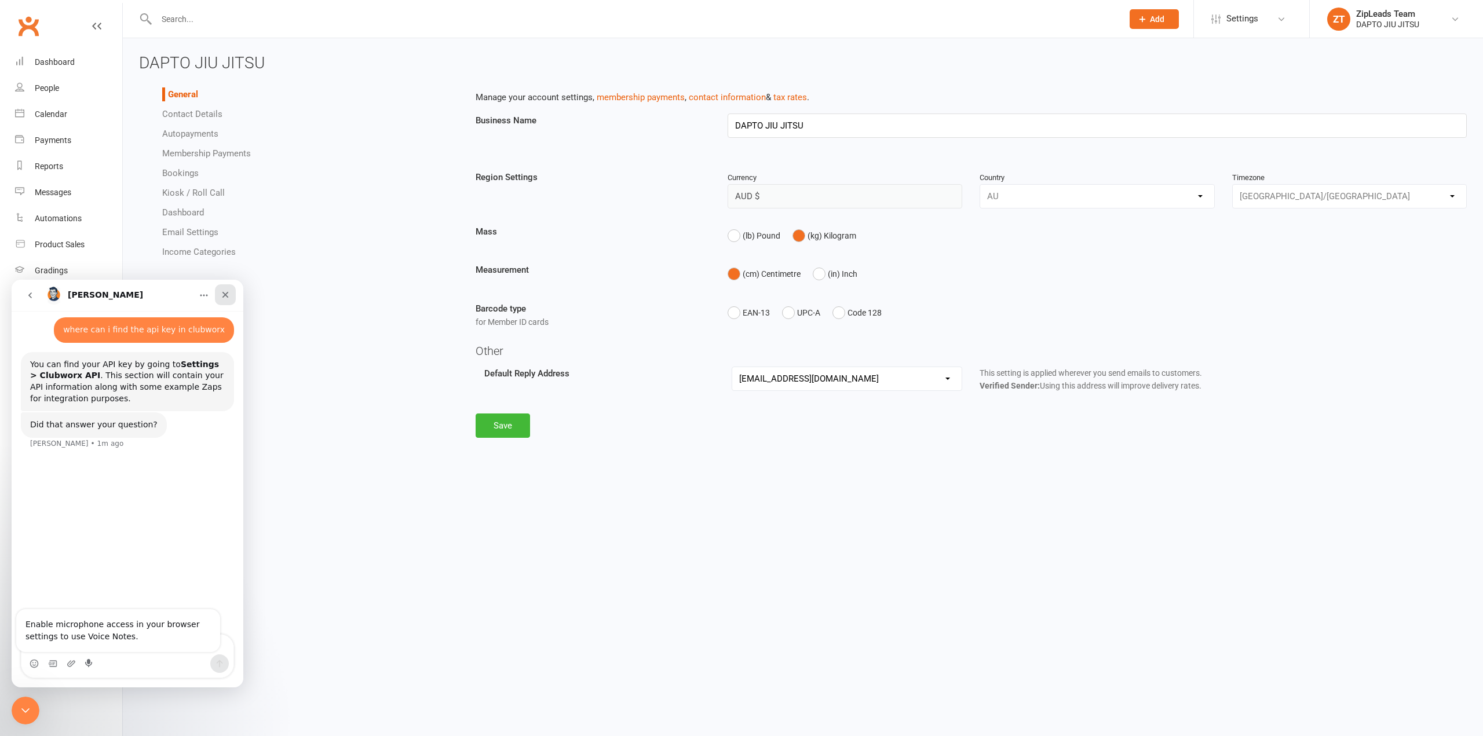
click at [230, 294] on div "Close" at bounding box center [225, 294] width 21 height 21
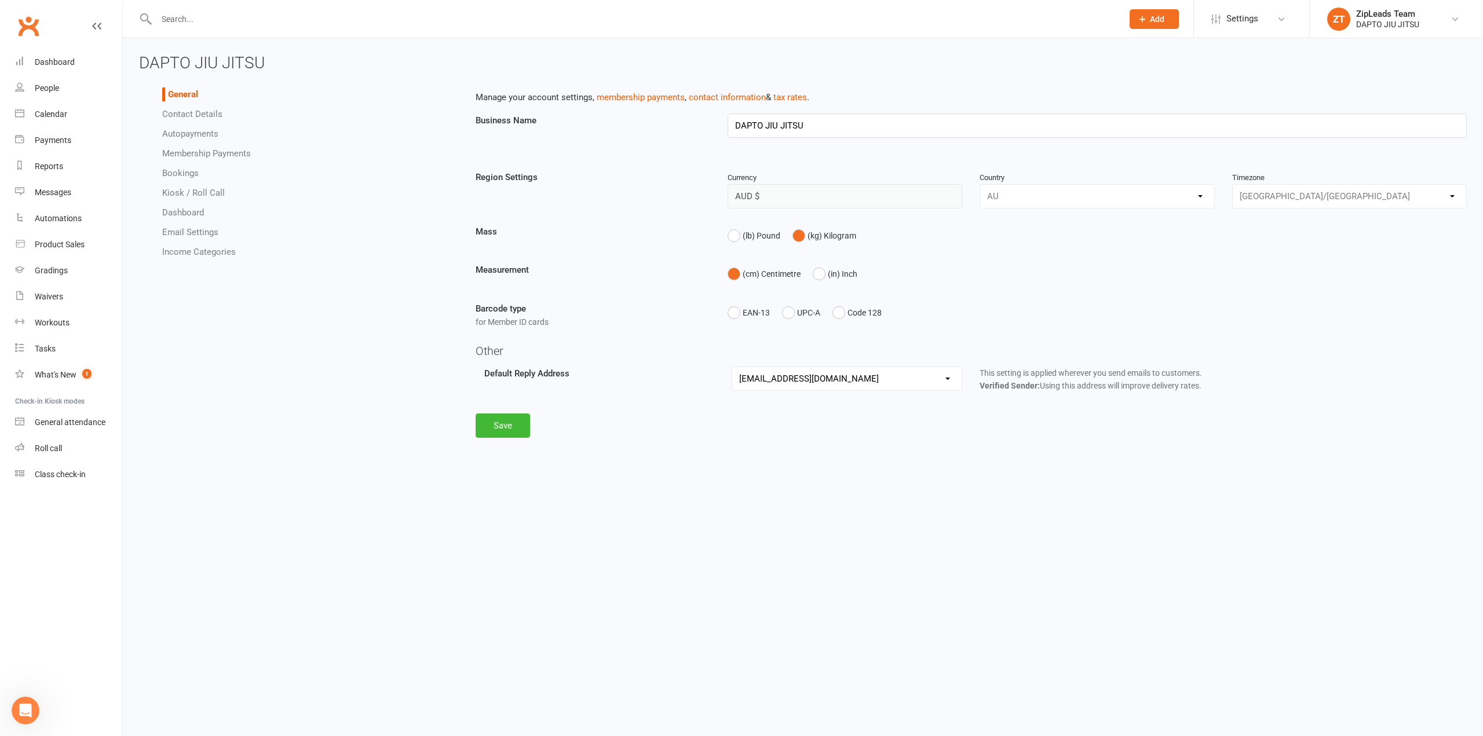
click at [201, 256] on link "Income Categories" at bounding box center [199, 252] width 74 height 10
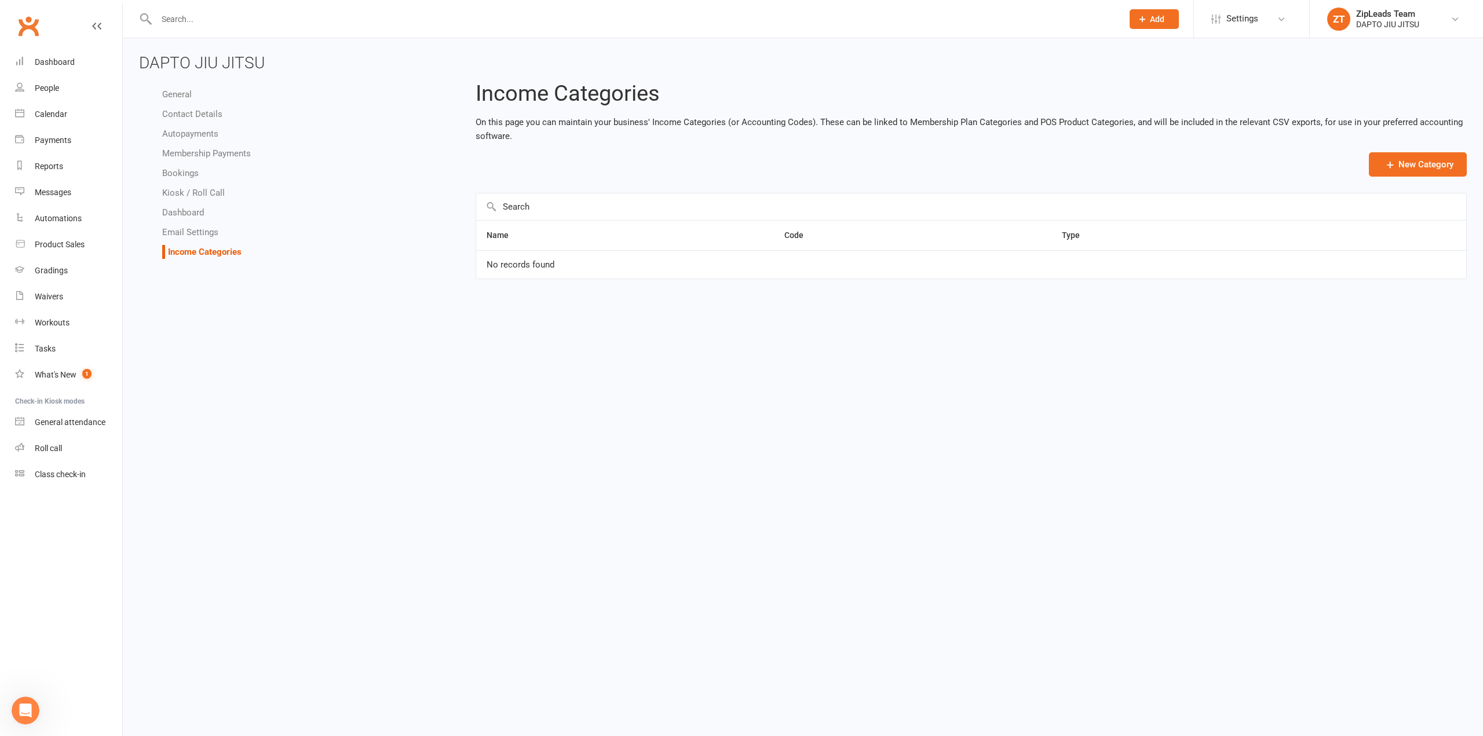
click at [195, 231] on link "Email Settings" at bounding box center [190, 232] width 56 height 10
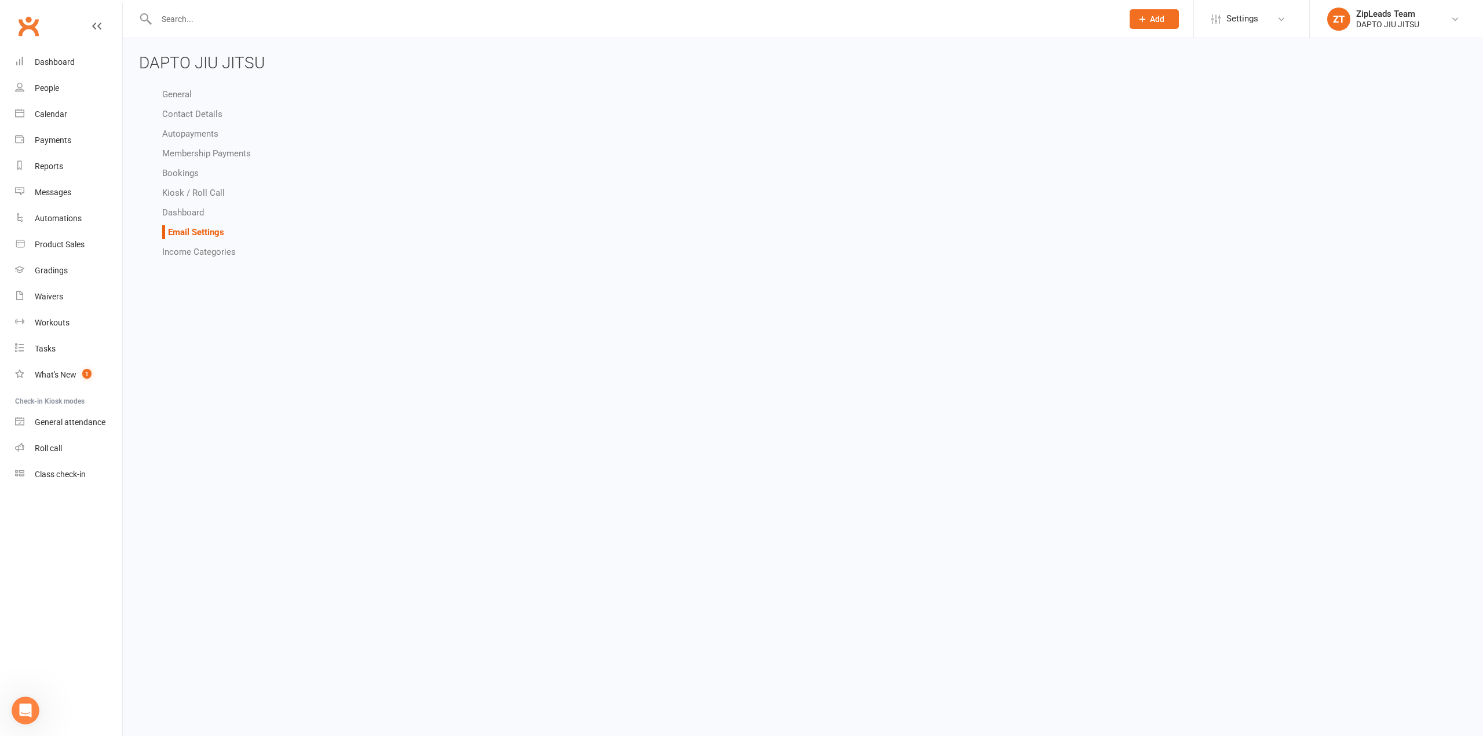
click at [188, 215] on link "Dashboard" at bounding box center [183, 212] width 42 height 10
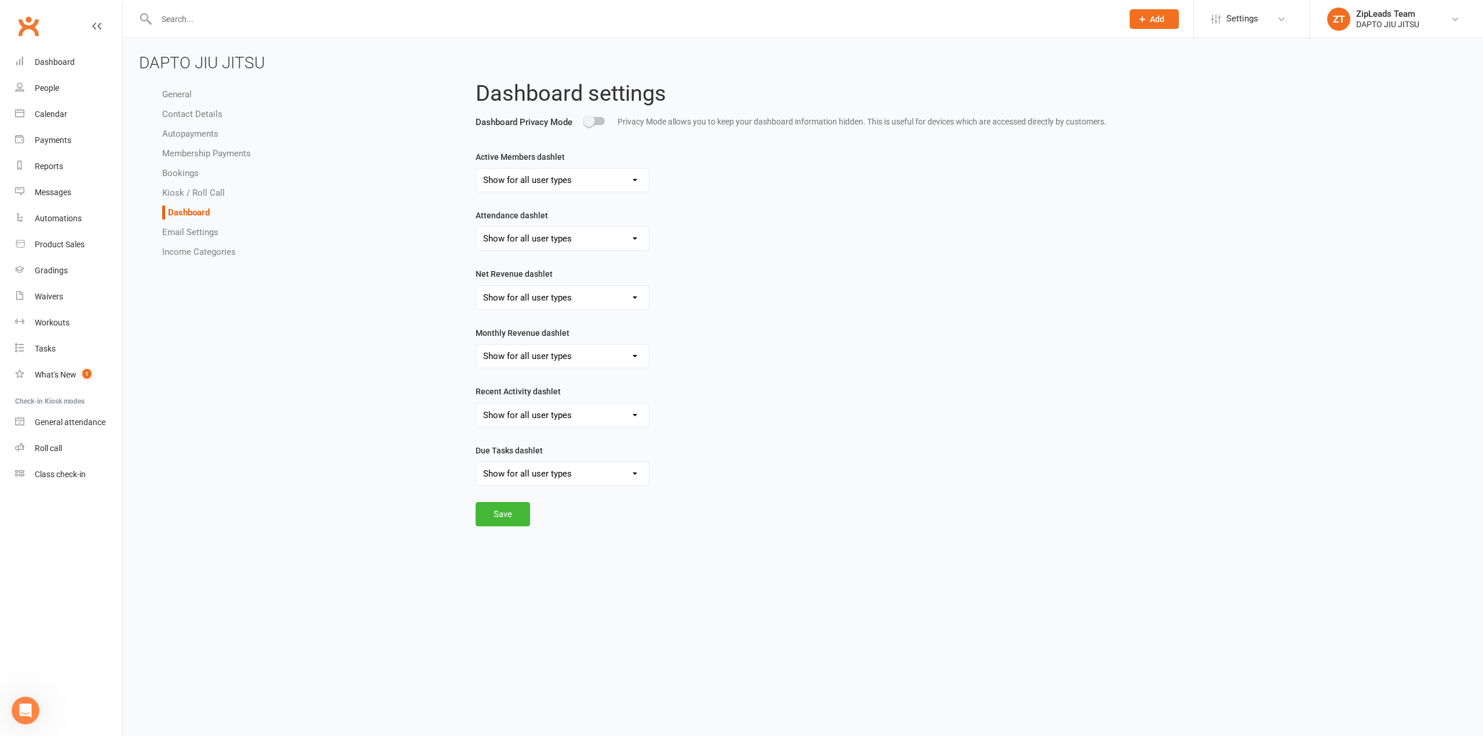
click at [189, 191] on link "Kiosk / Roll Call" at bounding box center [193, 193] width 63 height 10
select select "all_attendees_sort_order_checked_in_desc"
select select "checked_in_attendee_sort_order_checked_in_desc"
select select "pending_attendee_sort_order_first_name_asc"
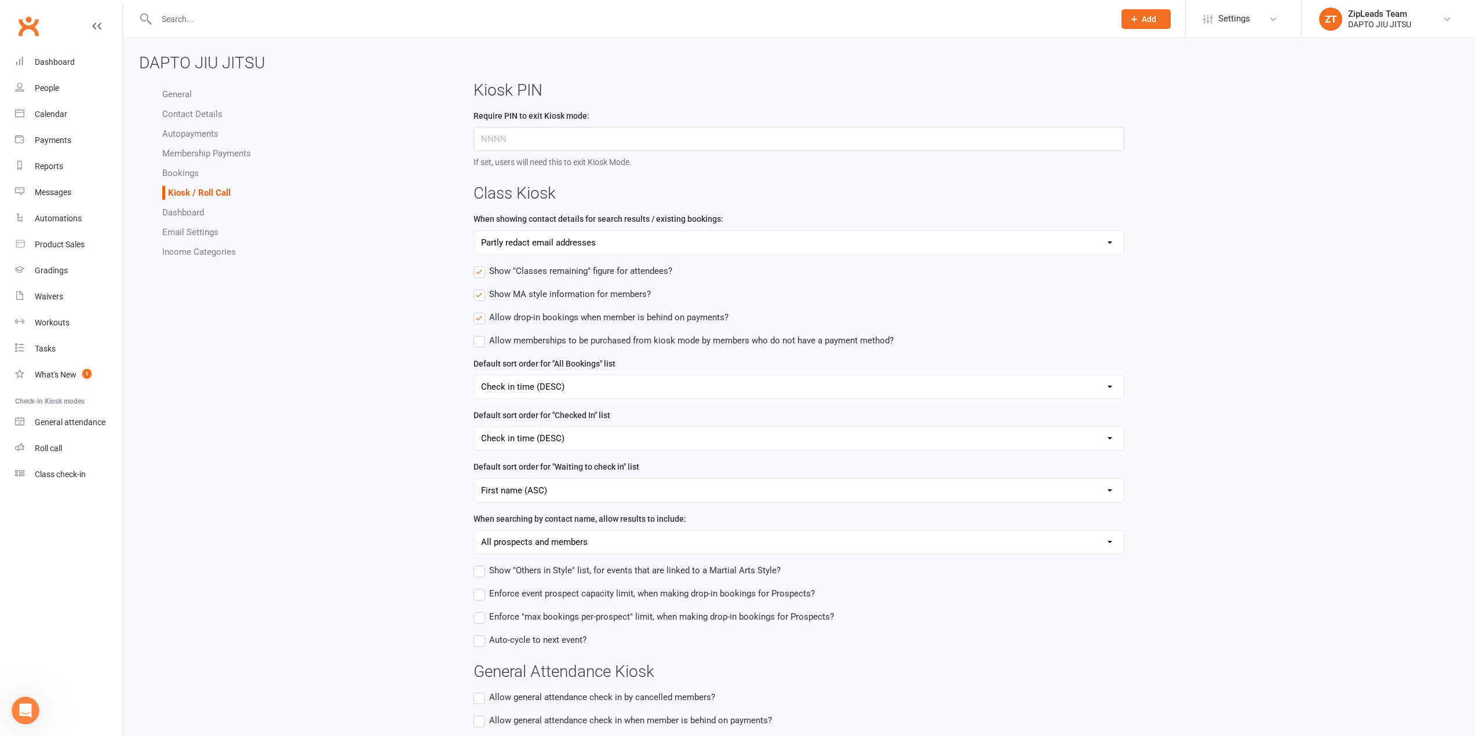
click at [181, 166] on li "Bookings" at bounding box center [309, 173] width 294 height 14
click at [180, 177] on link "Bookings" at bounding box center [180, 173] width 37 height 10
select select "send_booking_confirmation_email_to_none"
select select "send_booking_reminder_to_none"
select select "false"
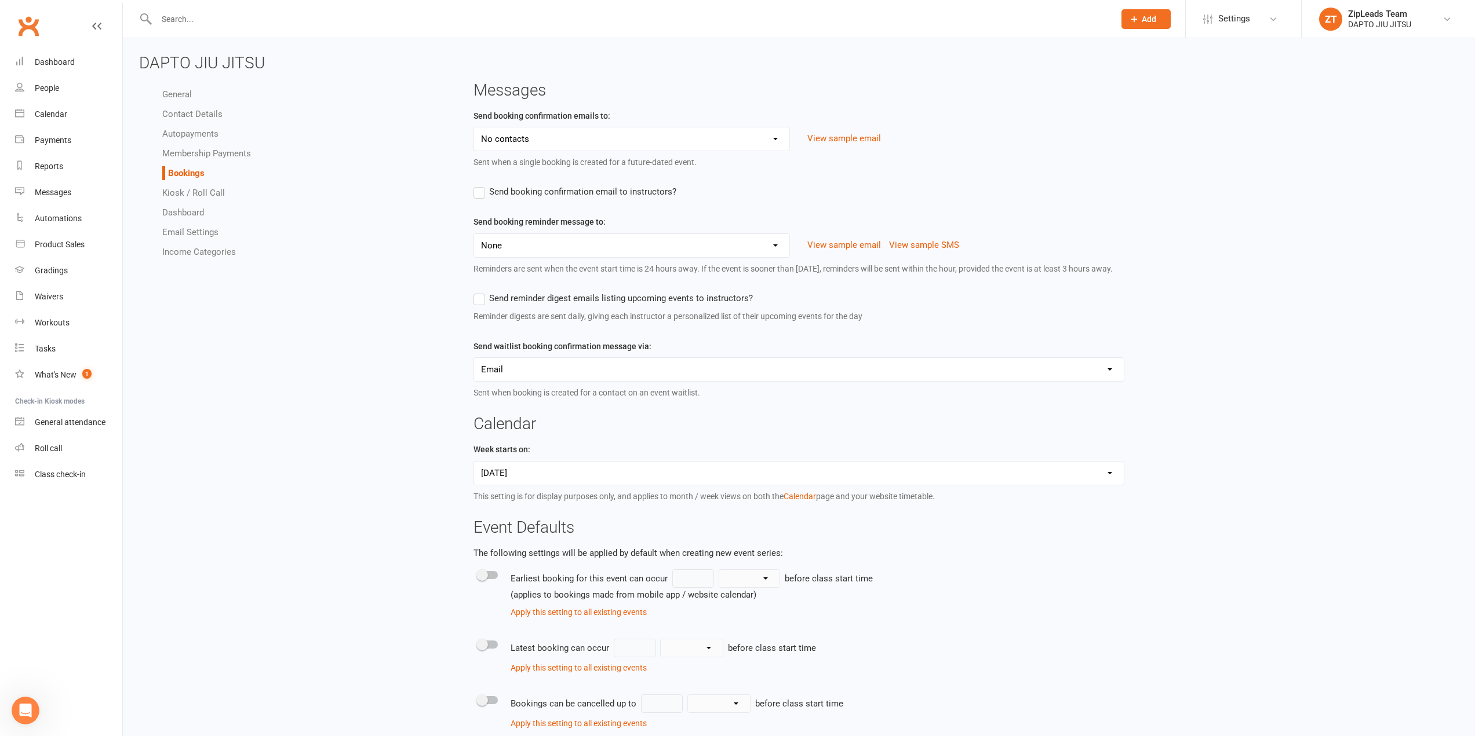
click at [196, 156] on link "Membership Payments" at bounding box center [206, 153] width 89 height 10
select select "1471"
select select "expire_class_packs_on_booking_creation"
select select "allow_make_up_classes_for_expired_memberships_up_to_90d"
select select "reactivate_if_cancelled_yesterday_or_earlier"
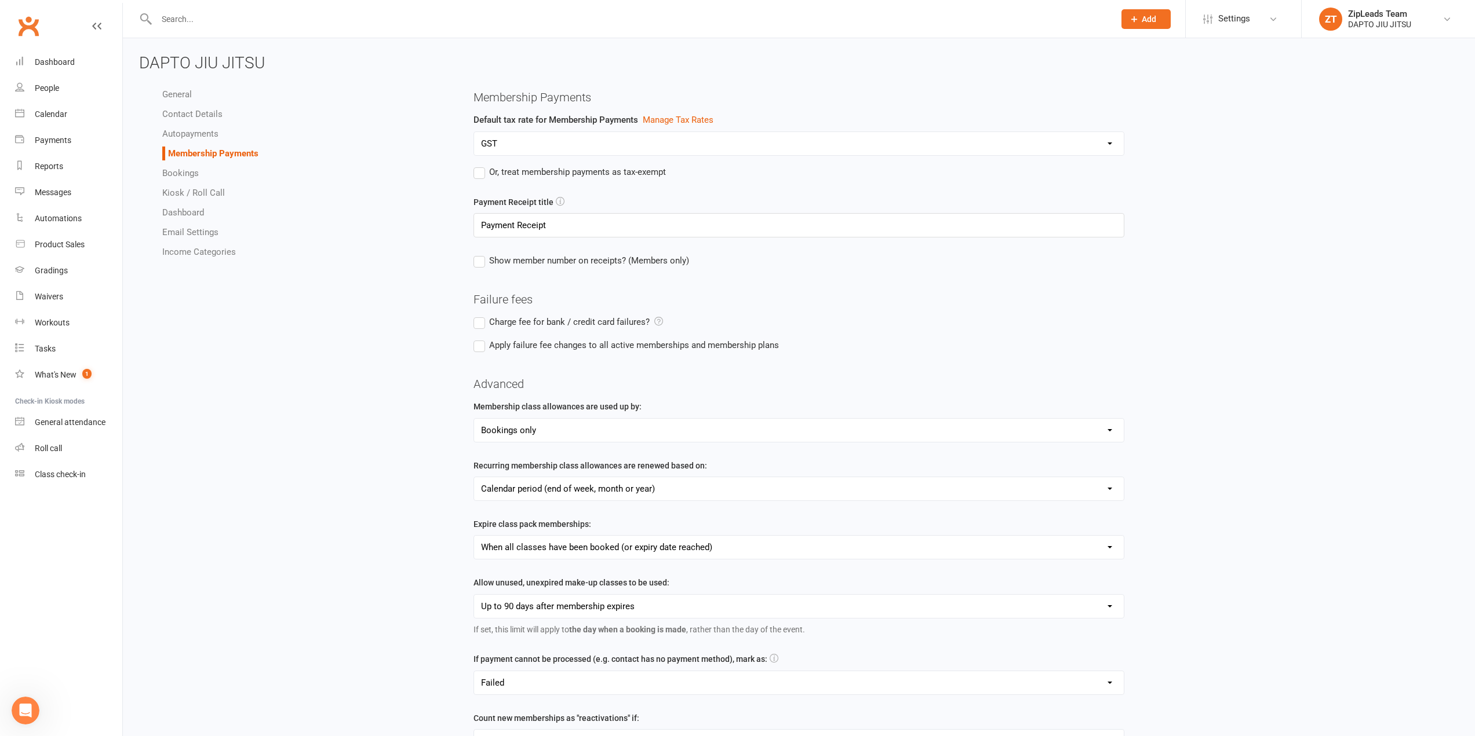
click at [187, 132] on link "Autopayments" at bounding box center [190, 134] width 56 height 10
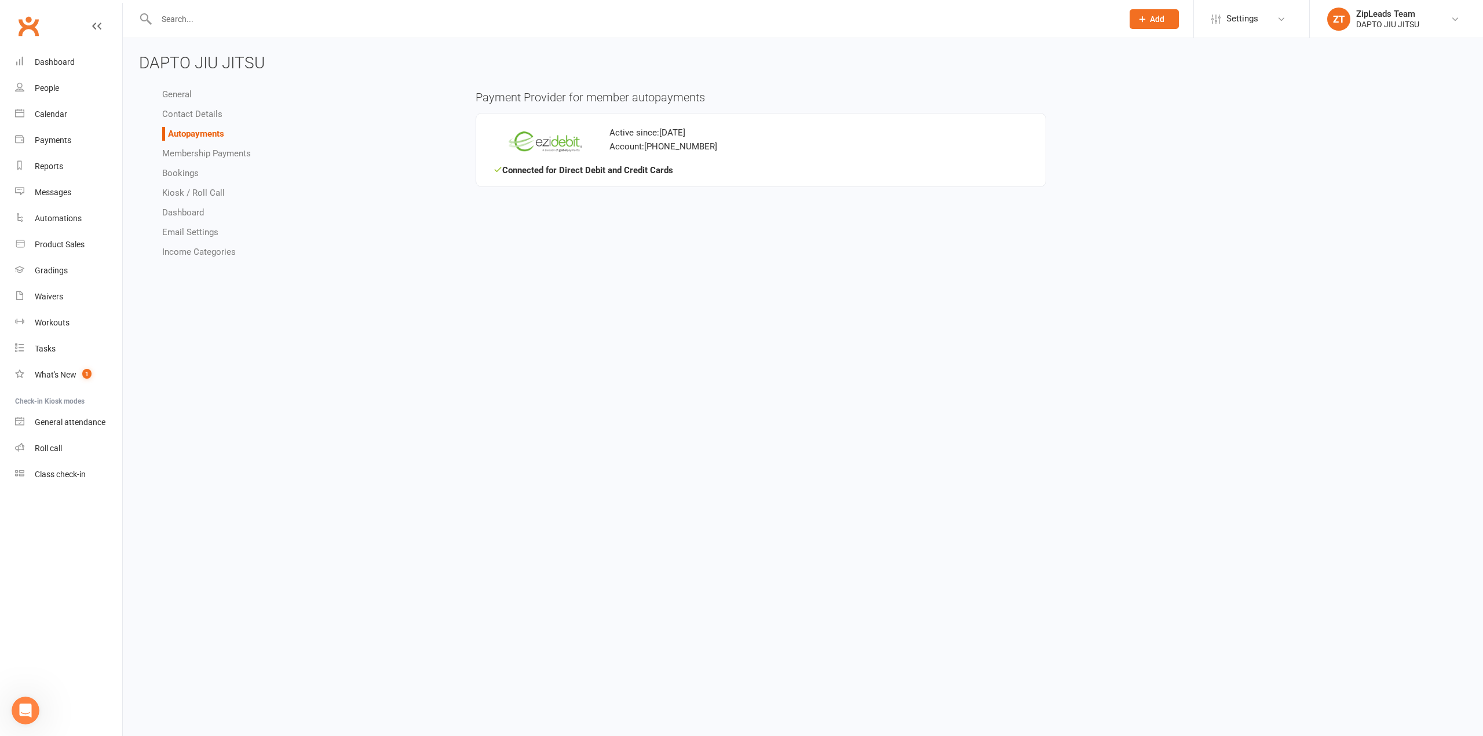
click at [185, 116] on link "Contact Details" at bounding box center [192, 114] width 60 height 10
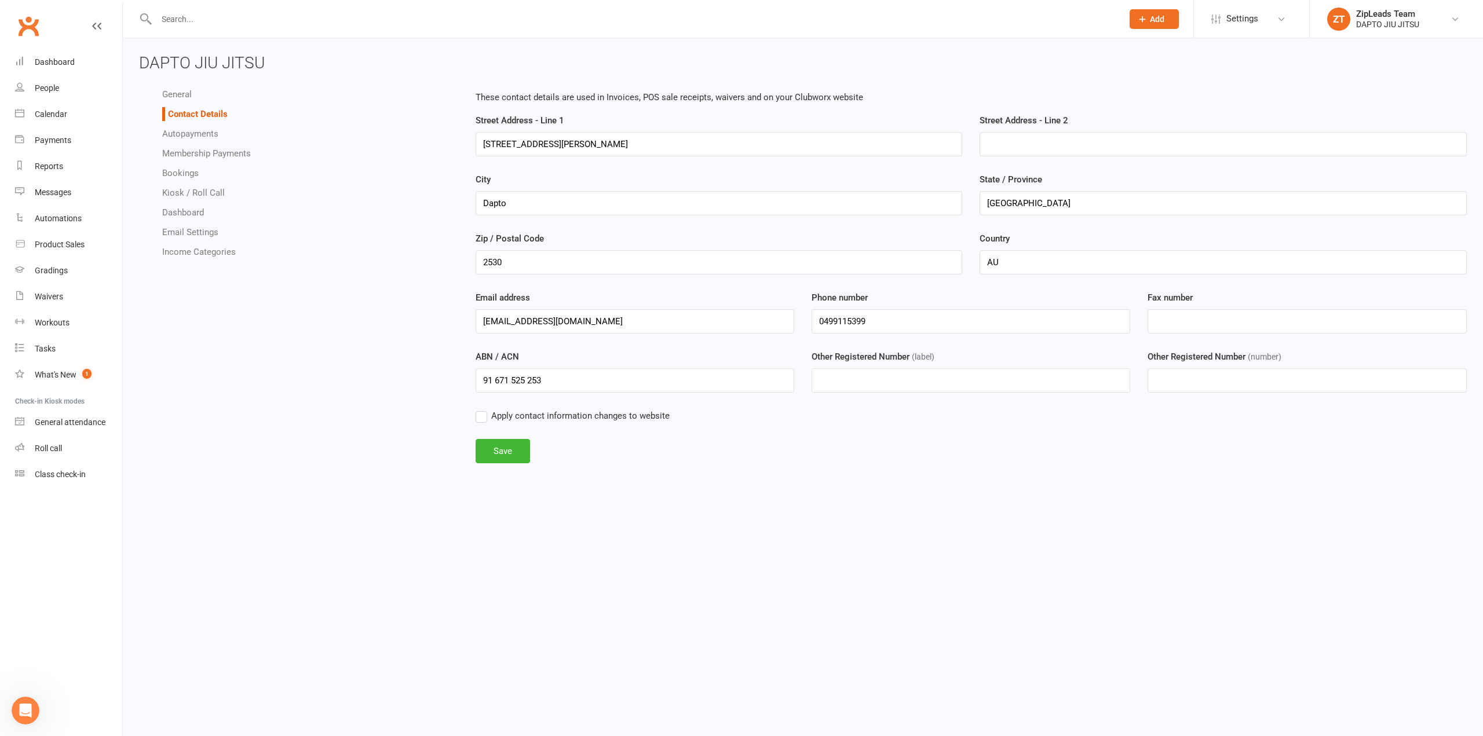
click at [185, 95] on link "General" at bounding box center [177, 94] width 30 height 10
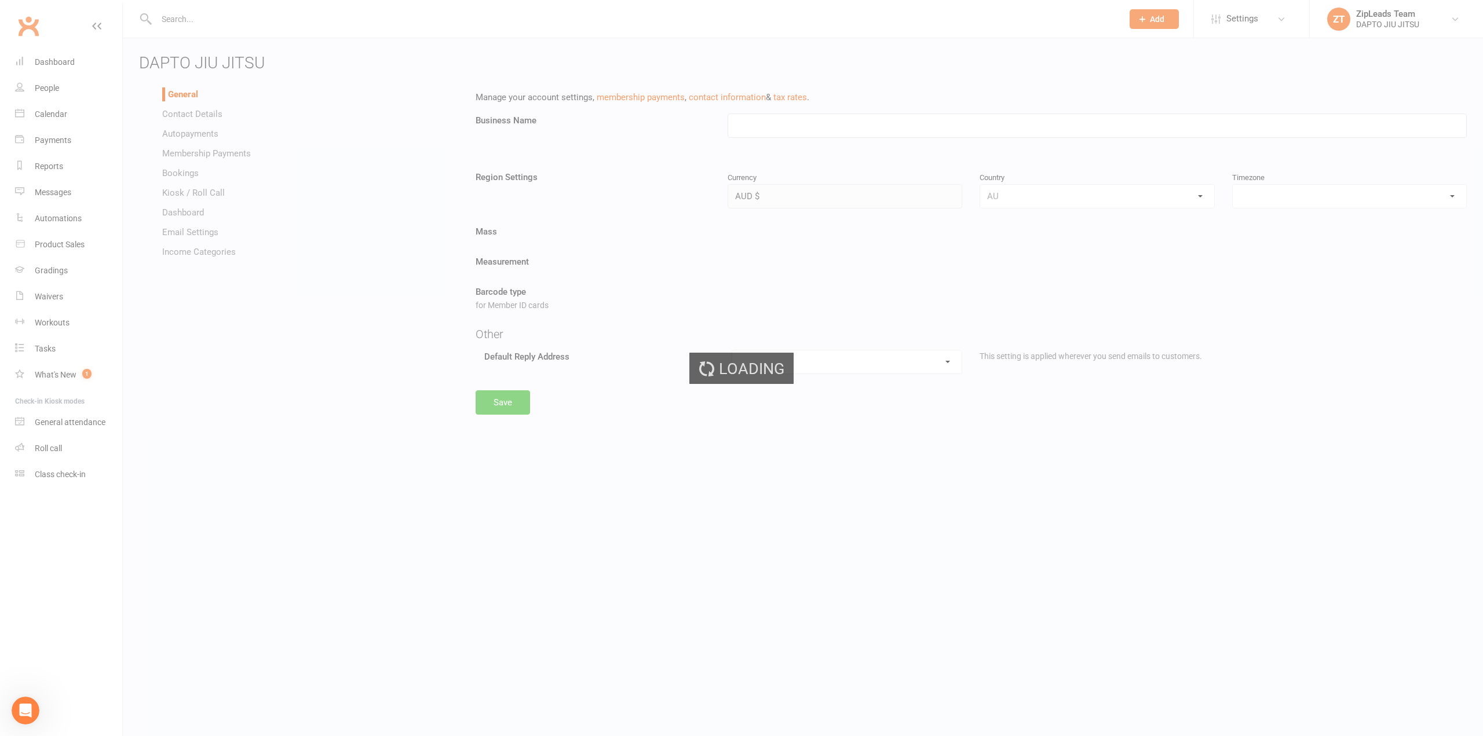
type input "DAPTO JIU JITSU"
select select "[GEOGRAPHIC_DATA]/[GEOGRAPHIC_DATA]"
select select "[EMAIL_ADDRESS][DOMAIN_NAME]"
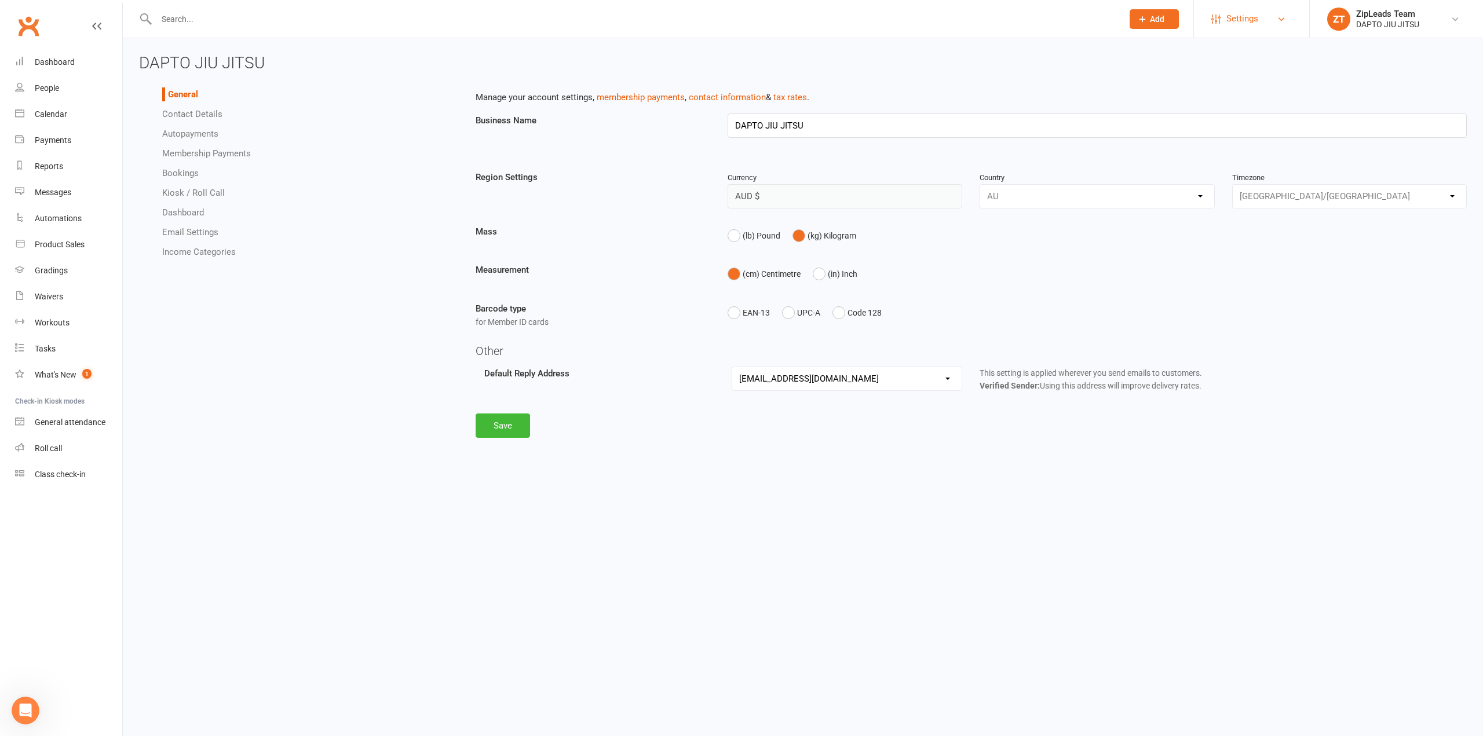
click at [1240, 23] on span "Settings" at bounding box center [1243, 19] width 32 height 26
click at [1151, 16] on span "Add" at bounding box center [1157, 18] width 14 height 9
drag, startPoint x: 1163, startPoint y: 16, endPoint x: 1189, endPoint y: 23, distance: 27.5
click at [1163, 16] on span "Add" at bounding box center [1157, 18] width 14 height 9
click at [1217, 26] on link "Settings" at bounding box center [1252, 19] width 81 height 26
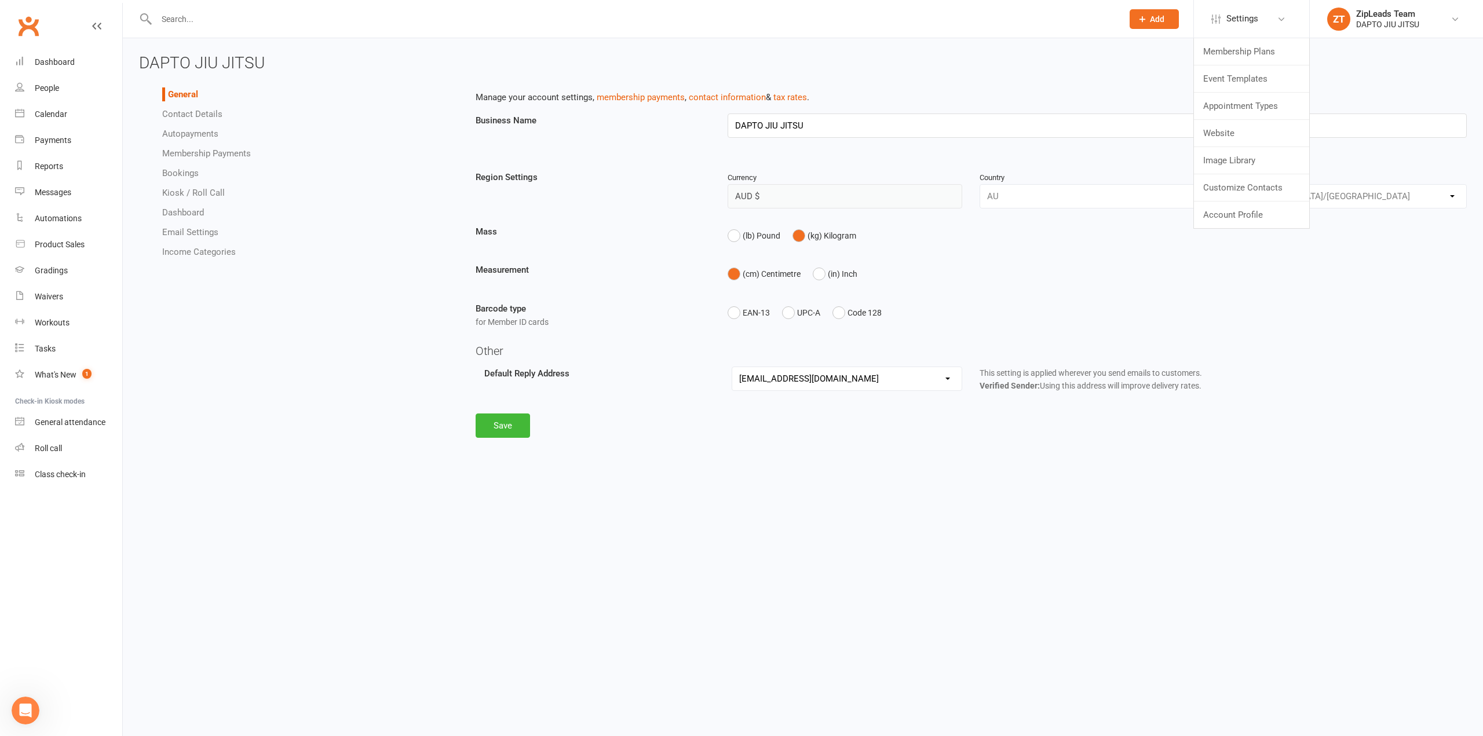
click at [1355, 64] on h3 "DAPTO JIU JITSU" at bounding box center [803, 63] width 1328 height 18
click at [94, 21] on link at bounding box center [96, 37] width 9 height 35
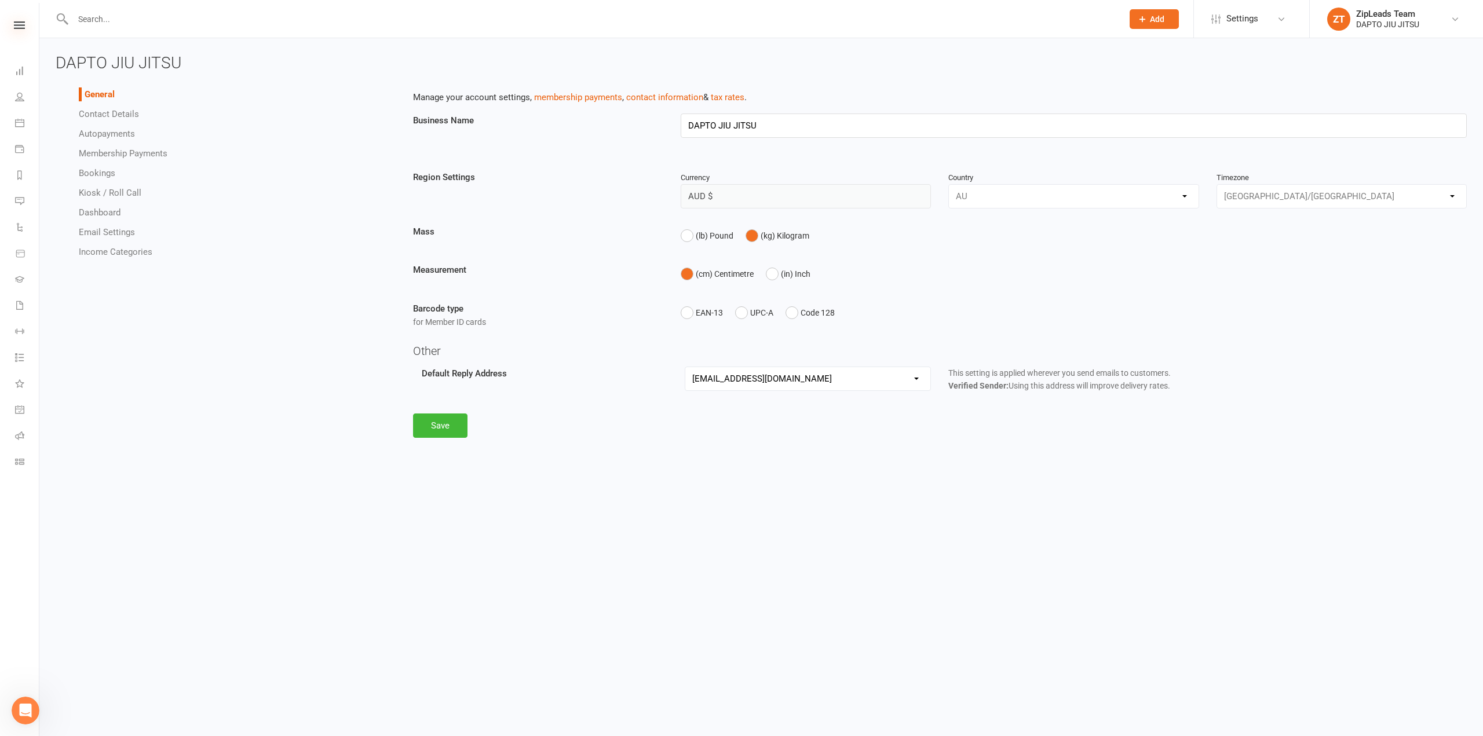
click at [23, 27] on icon at bounding box center [19, 25] width 11 height 8
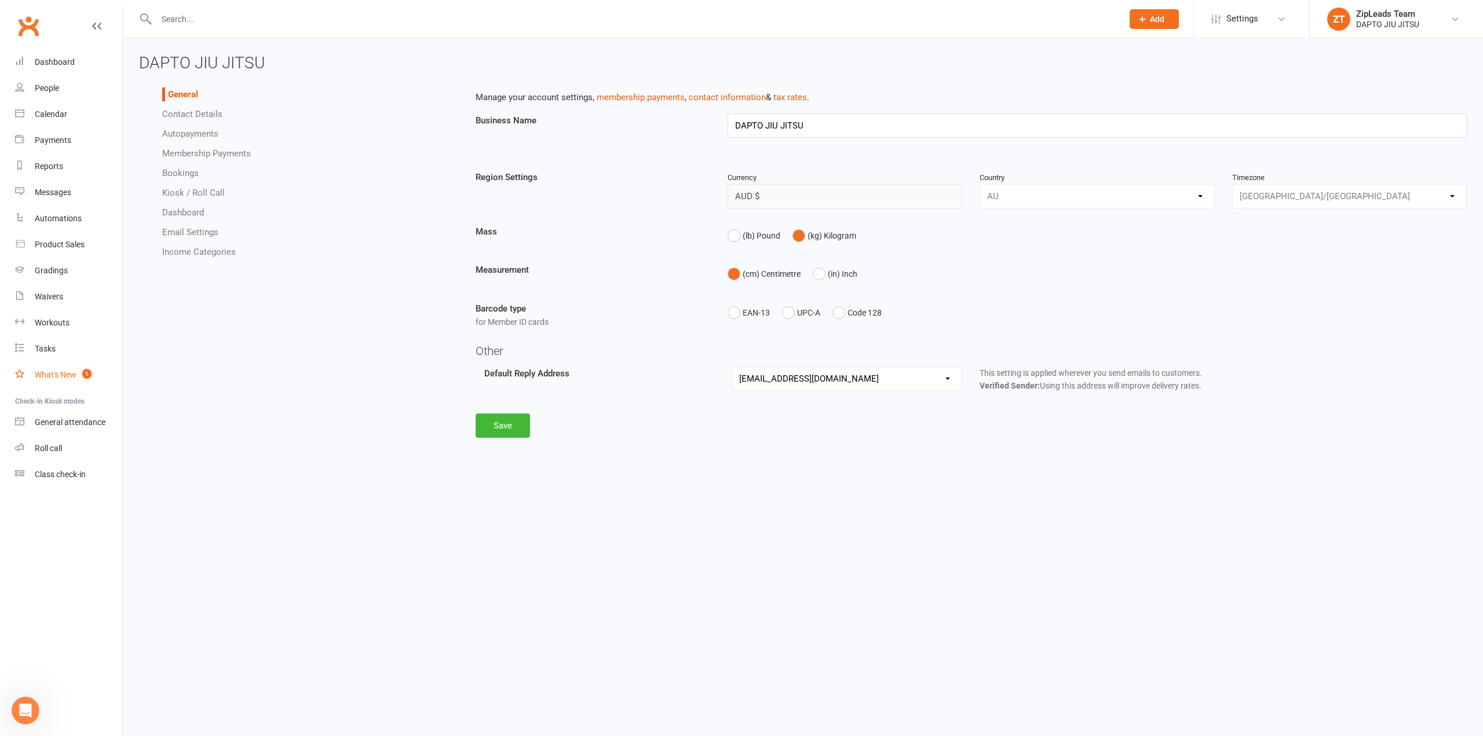
click at [50, 375] on div "What's New" at bounding box center [56, 374] width 42 height 9
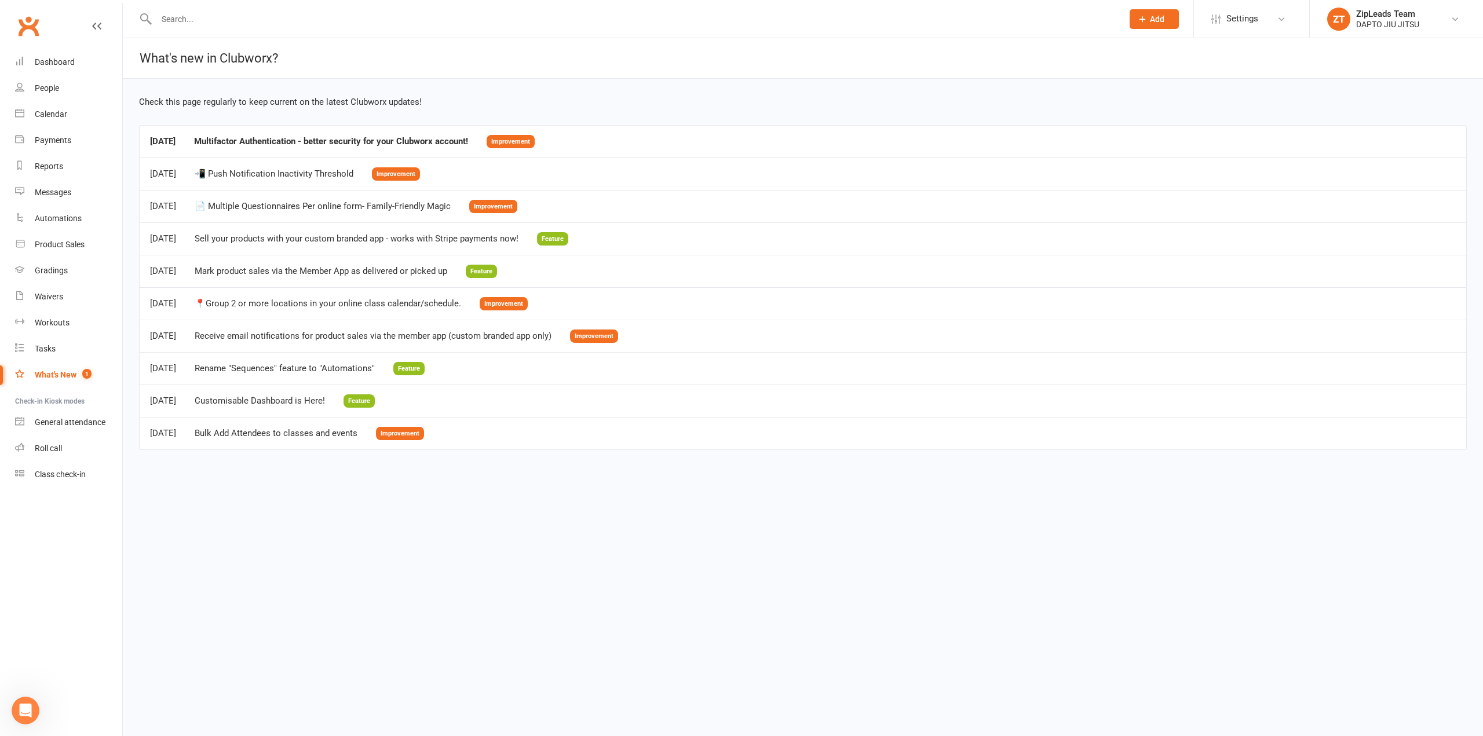
click at [222, 3] on div at bounding box center [627, 19] width 976 height 38
click at [229, 19] on input "text" at bounding box center [634, 19] width 962 height 16
type input "A"
click at [1291, 14] on link "Settings" at bounding box center [1252, 19] width 81 height 26
click at [1351, 18] on link "ZT ZipLeads Team DAPTO JIU JITSU" at bounding box center [1396, 19] width 138 height 23
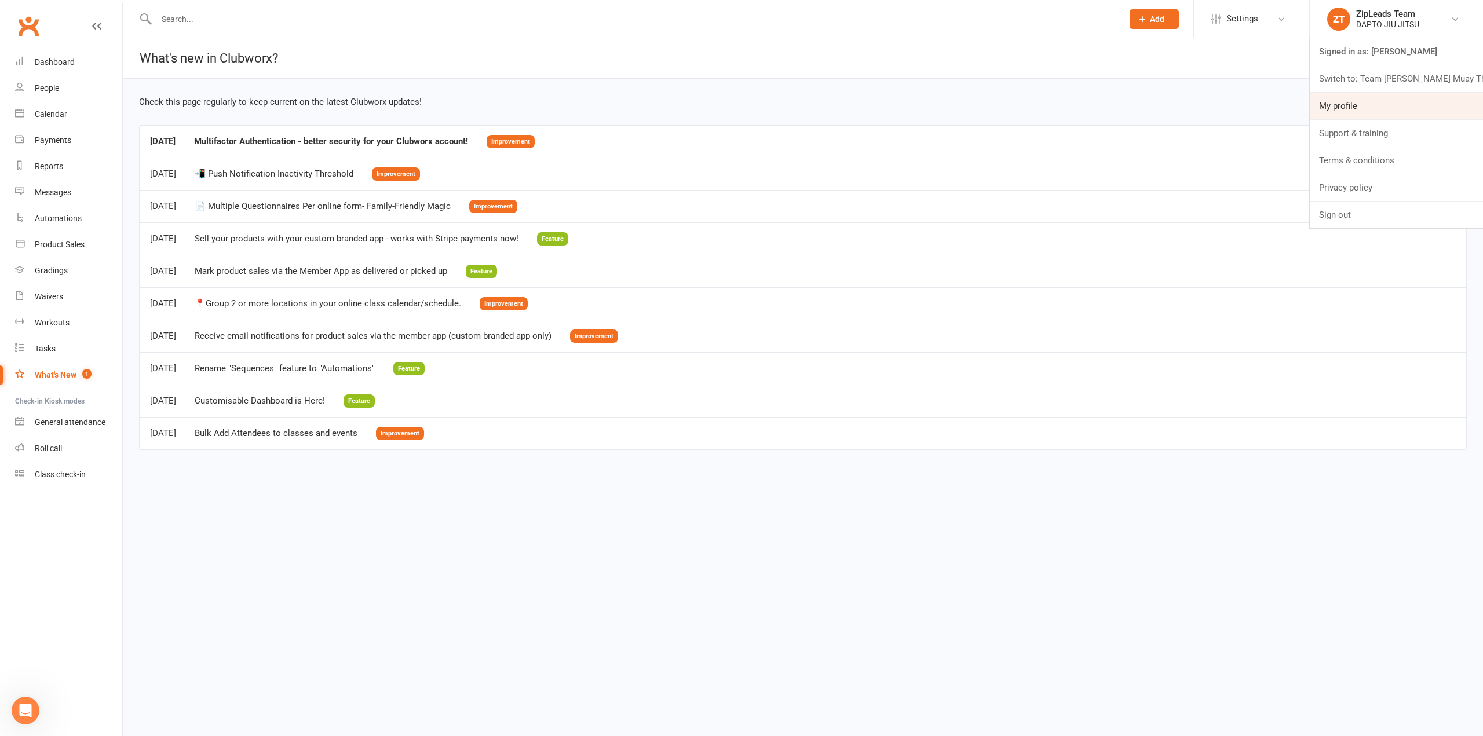
click at [1357, 104] on link "My profile" at bounding box center [1396, 106] width 173 height 27
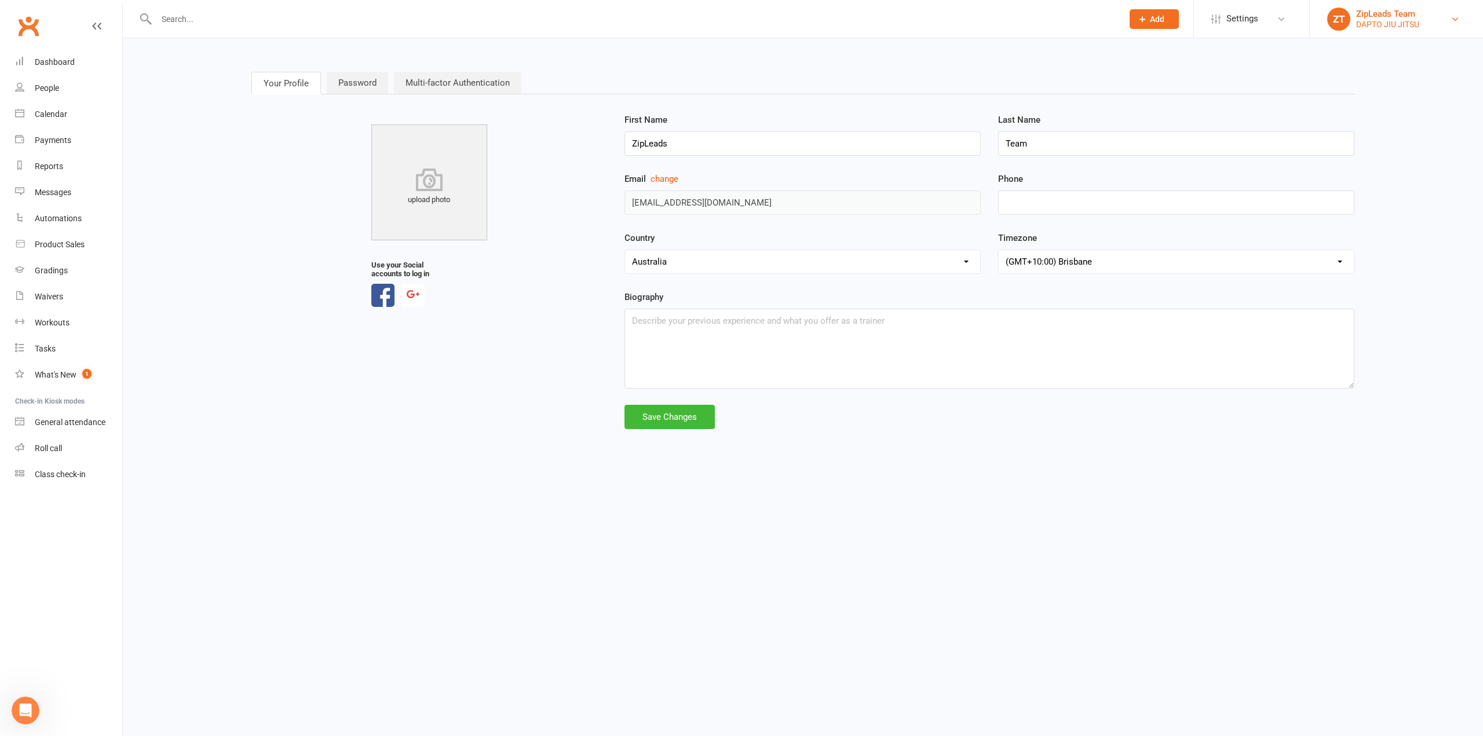
click at [1363, 17] on div "ZipLeads Team" at bounding box center [1387, 14] width 63 height 10
click at [1327, 426] on div "First Name ZipLeads Last Name Team Email change [EMAIL_ADDRESS][DOMAIN_NAME] Ph…" at bounding box center [989, 271] width 747 height 316
click at [58, 58] on div "Dashboard" at bounding box center [55, 61] width 40 height 9
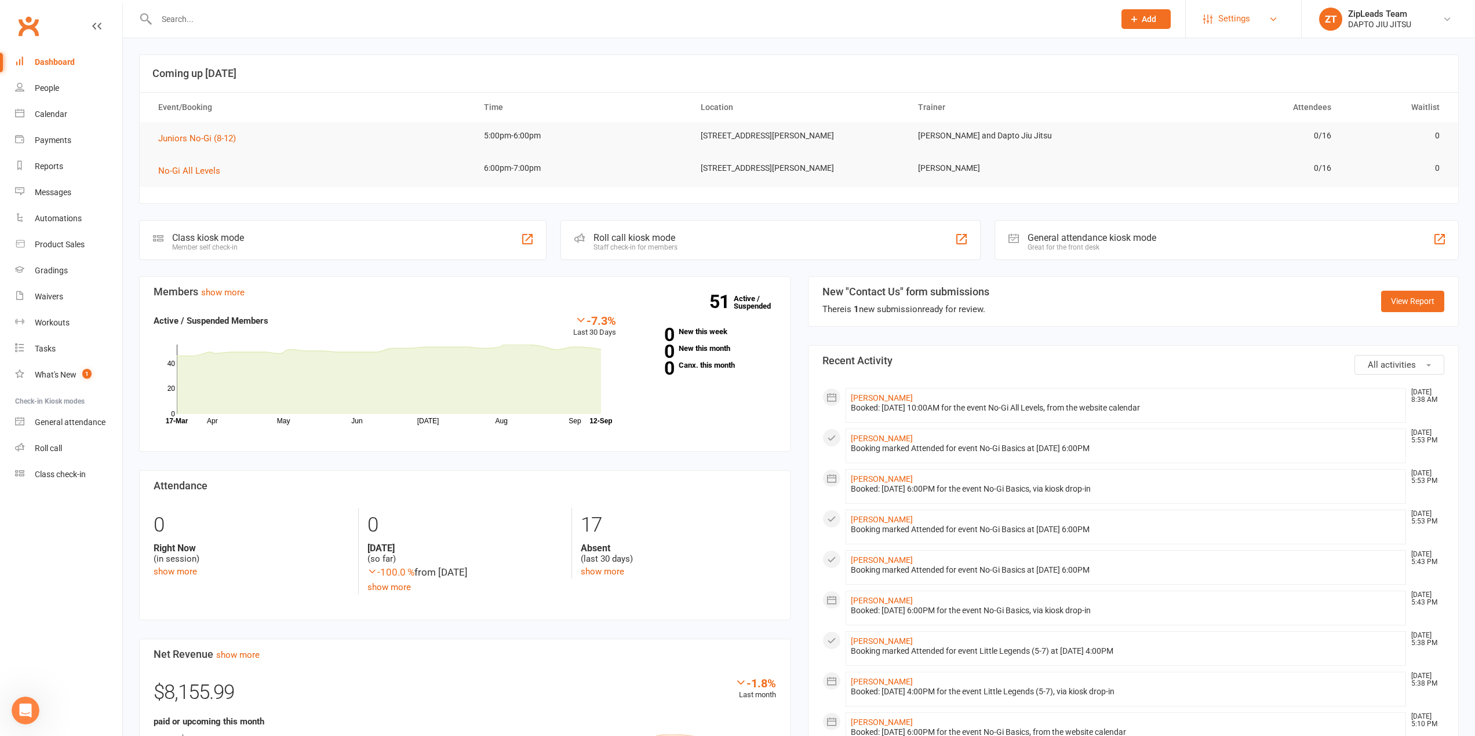
click at [1230, 15] on span "Settings" at bounding box center [1234, 19] width 32 height 26
click at [27, 718] on div "Open Intercom Messenger" at bounding box center [24, 709] width 38 height 38
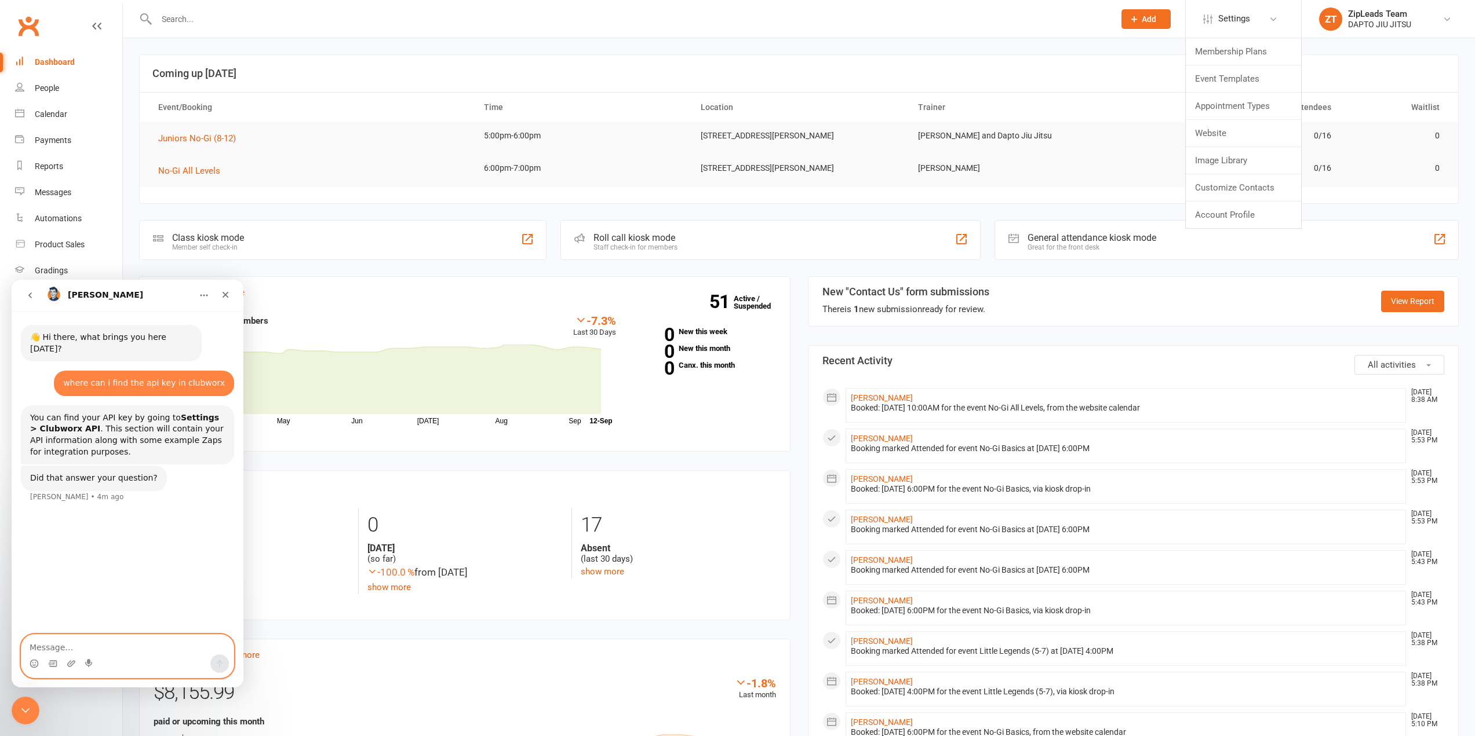
click at [123, 647] on textarea "Message…" at bounding box center [127, 645] width 212 height 20
type textarea "i can't find an option for Clubworx Api under settings"
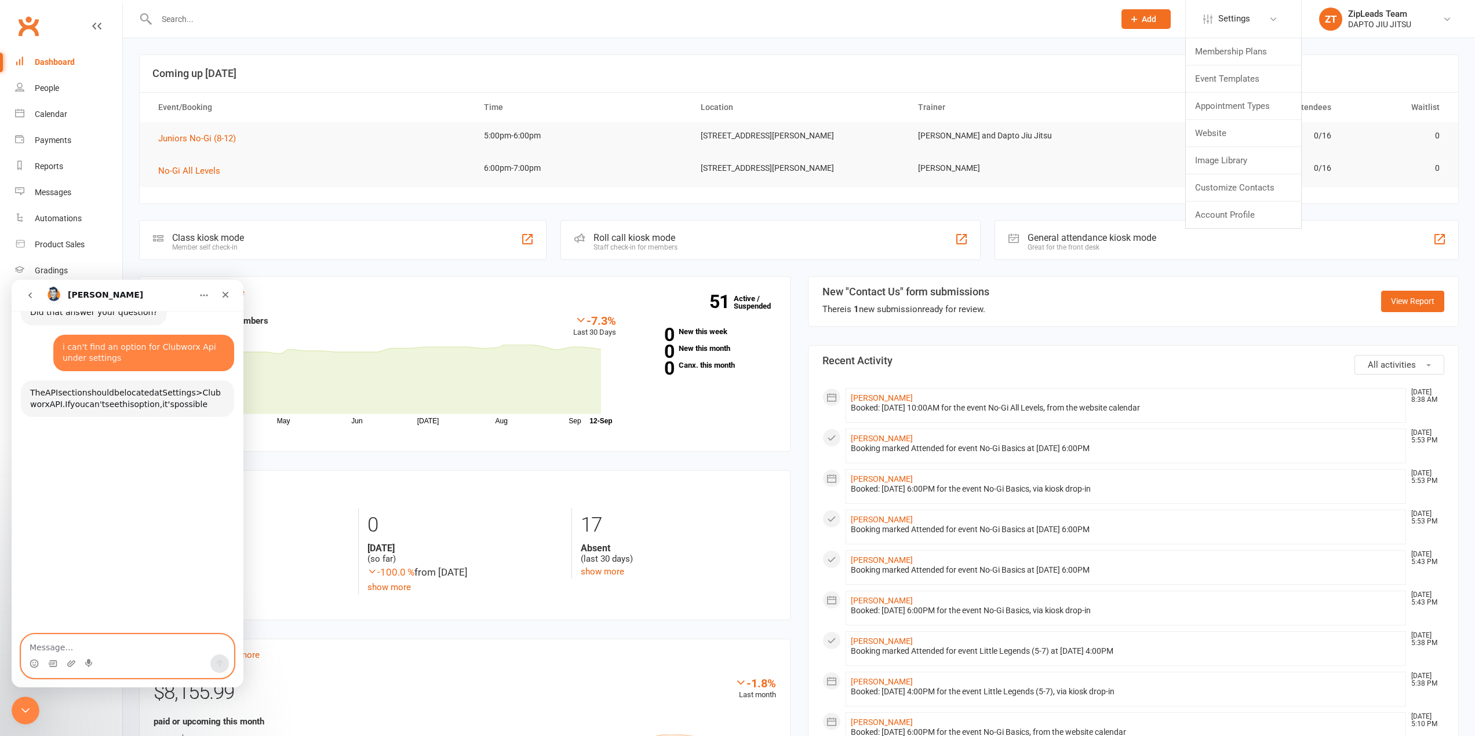
scroll to position [181, 0]
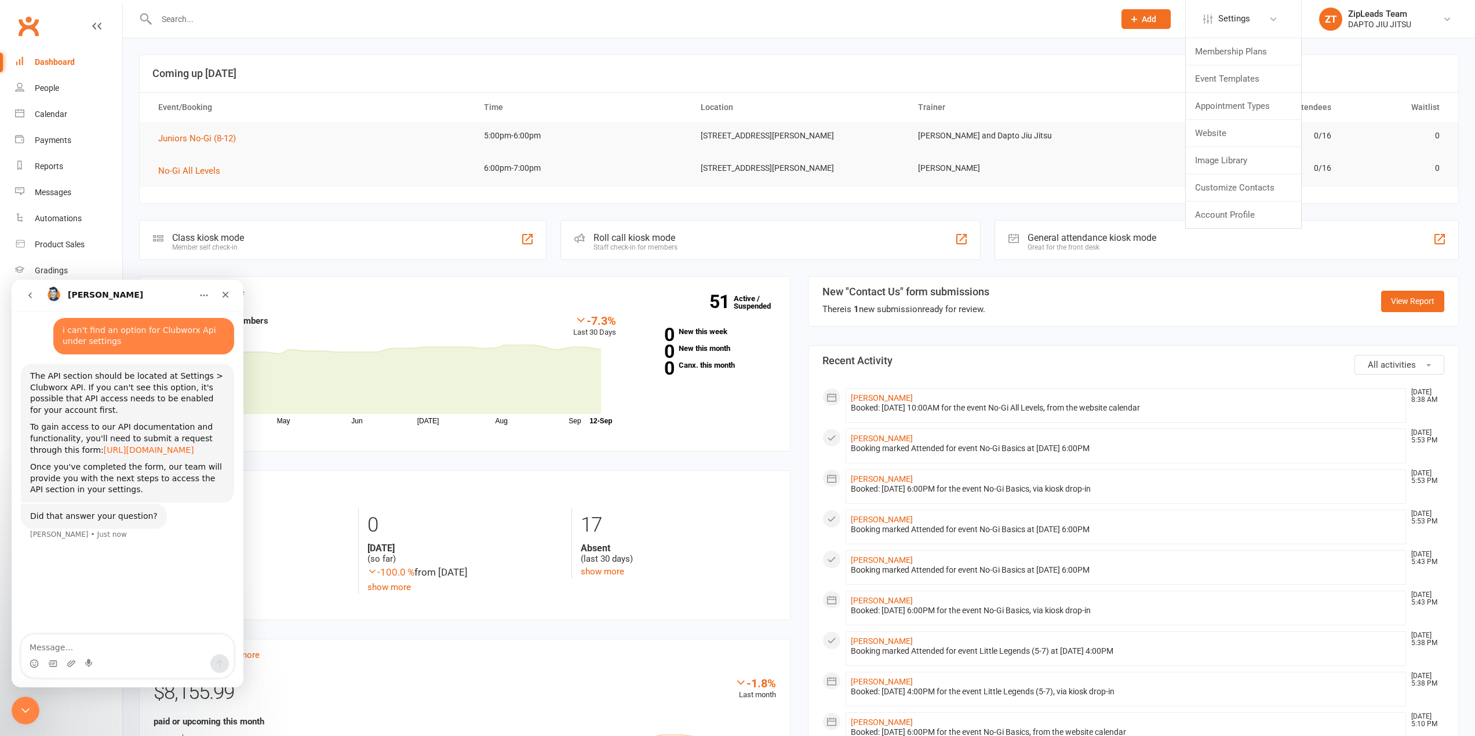
click at [151, 452] on link "[URL][DOMAIN_NAME]" at bounding box center [149, 450] width 90 height 9
drag, startPoint x: 81, startPoint y: 377, endPoint x: 22, endPoint y: 365, distance: 59.7
click at [22, 365] on div "The API section should be located at Settings > Clubworx API. If you can't see …" at bounding box center [127, 433] width 213 height 139
copy div "The API section should be located at Settings > Clubworx API."
click at [1280, 17] on link "Settings" at bounding box center [1243, 19] width 81 height 26
